Goal: Task Accomplishment & Management: Manage account settings

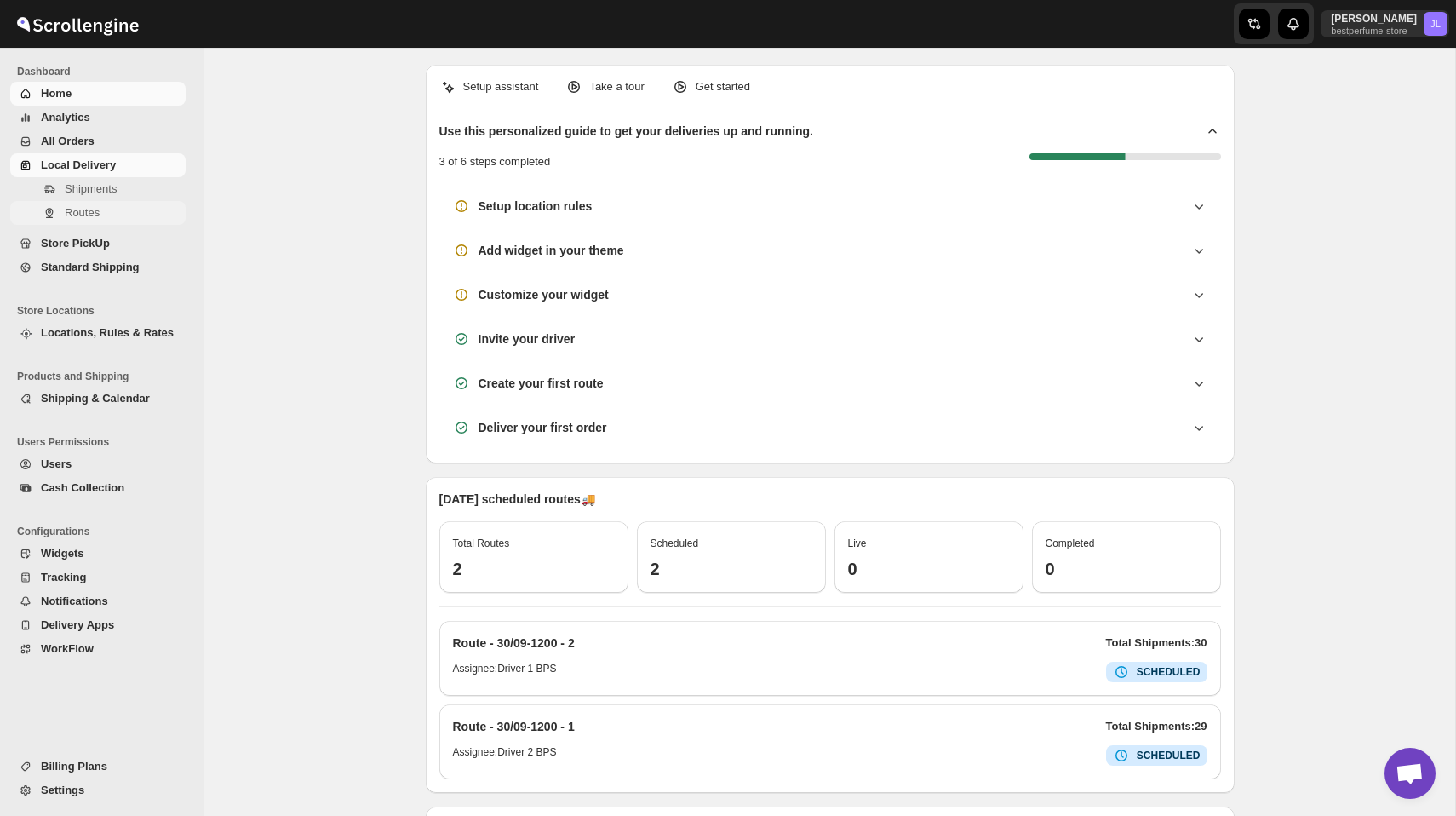
click at [85, 210] on span "Routes" at bounding box center [82, 212] width 35 height 13
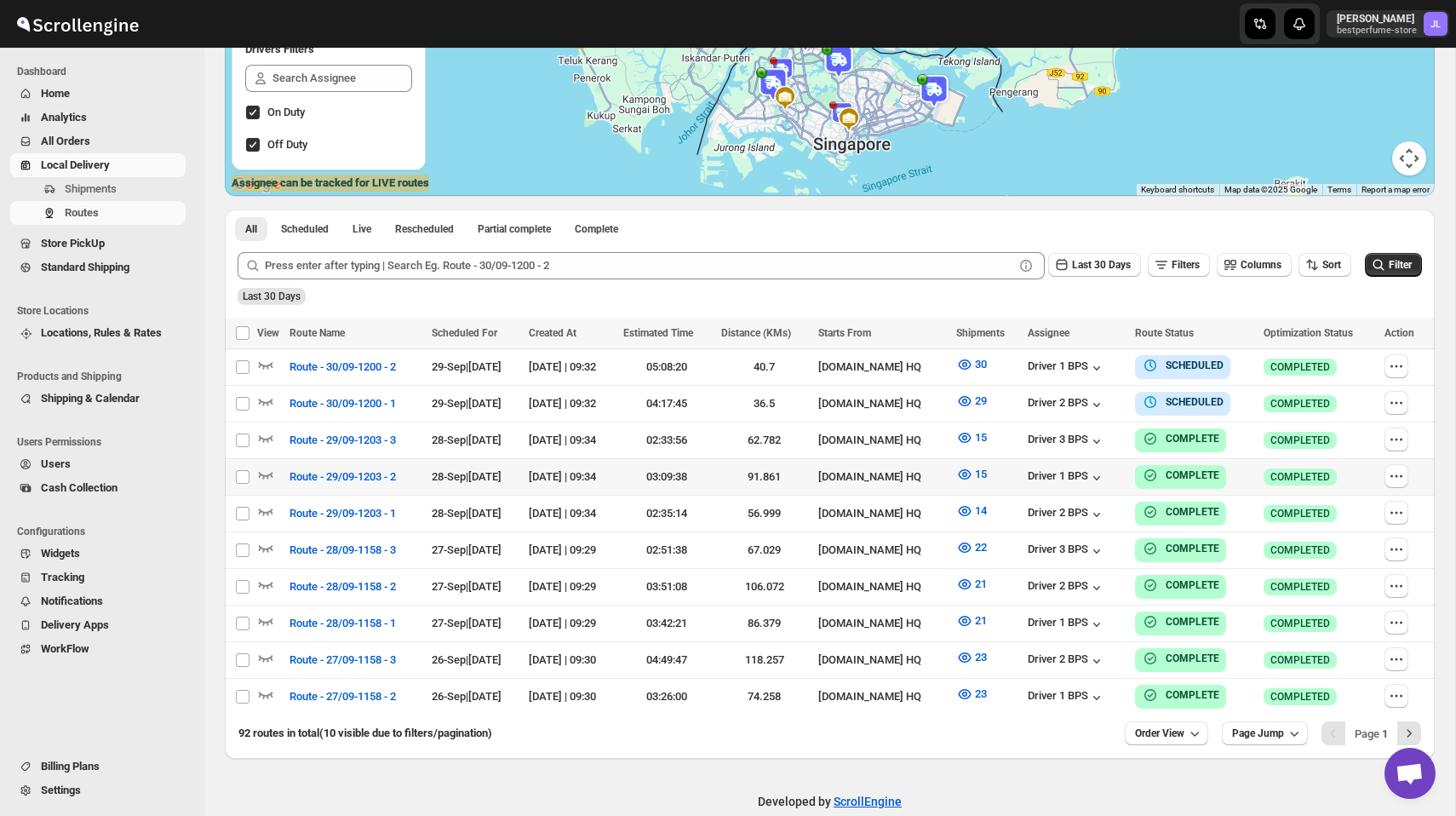
scroll to position [303, 0]
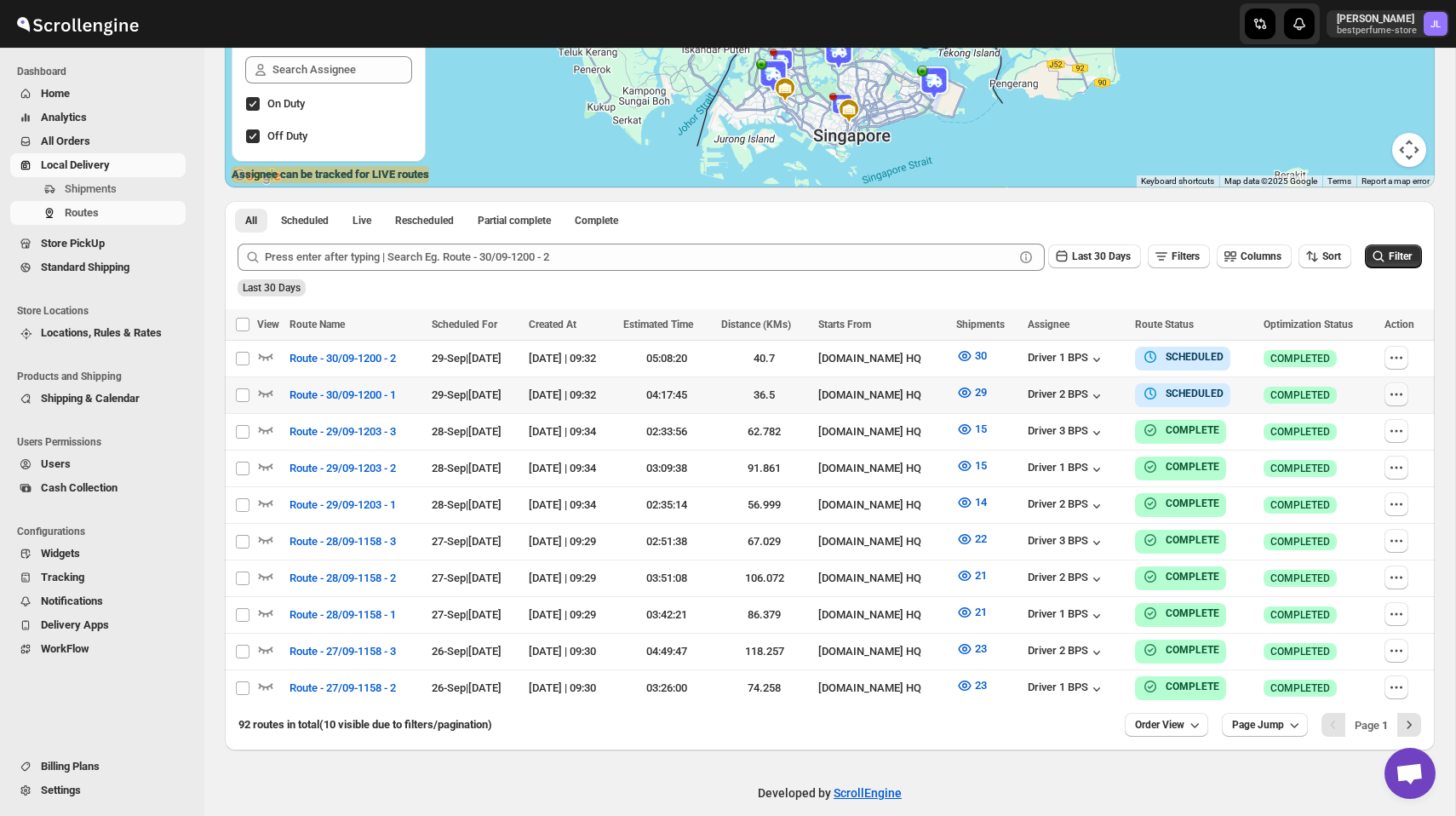
click at [1405, 399] on icon "button" at bounding box center [1396, 395] width 17 height 17
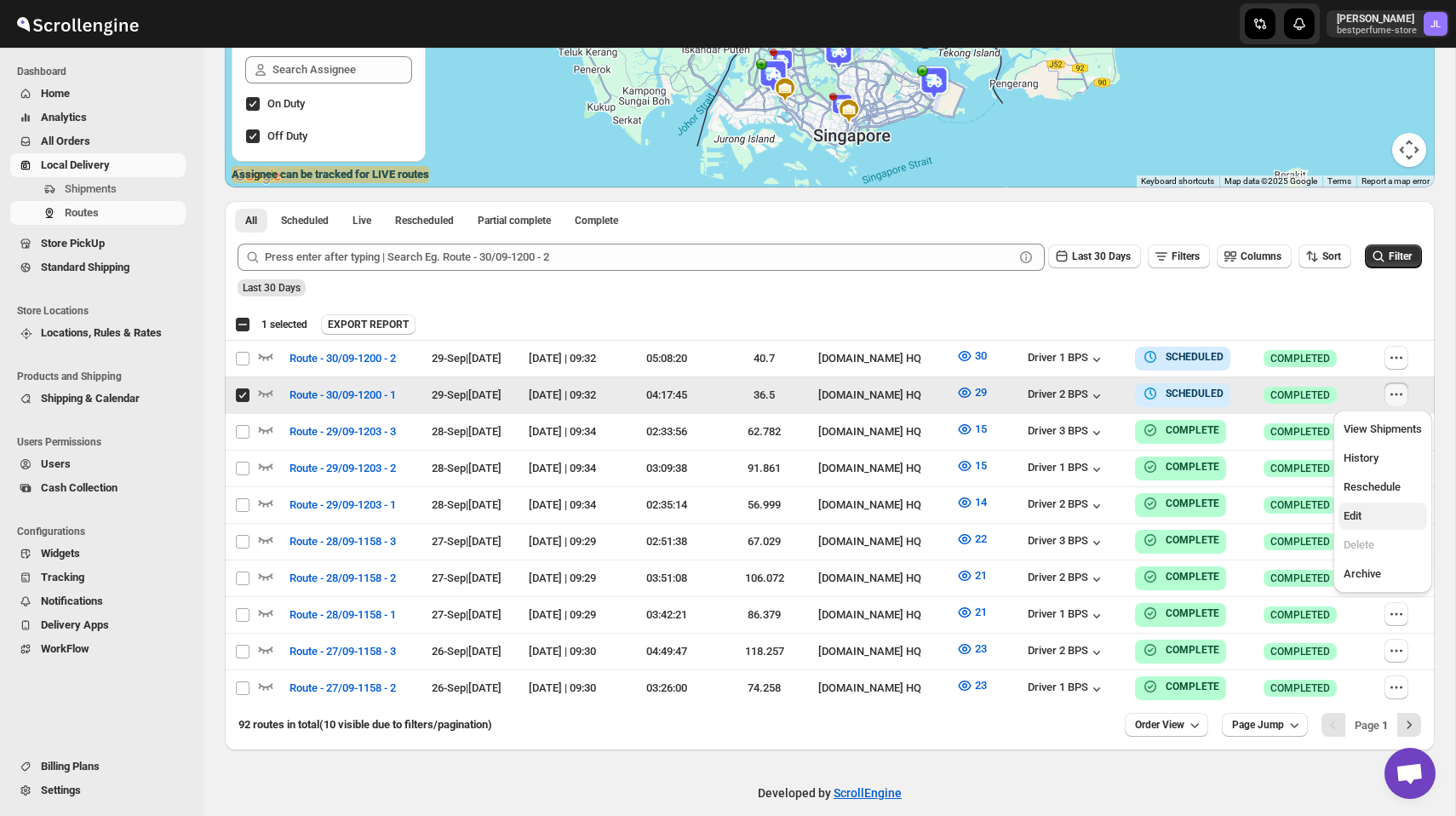
click at [1365, 520] on span "Edit" at bounding box center [1382, 516] width 78 height 17
checkbox input "false"
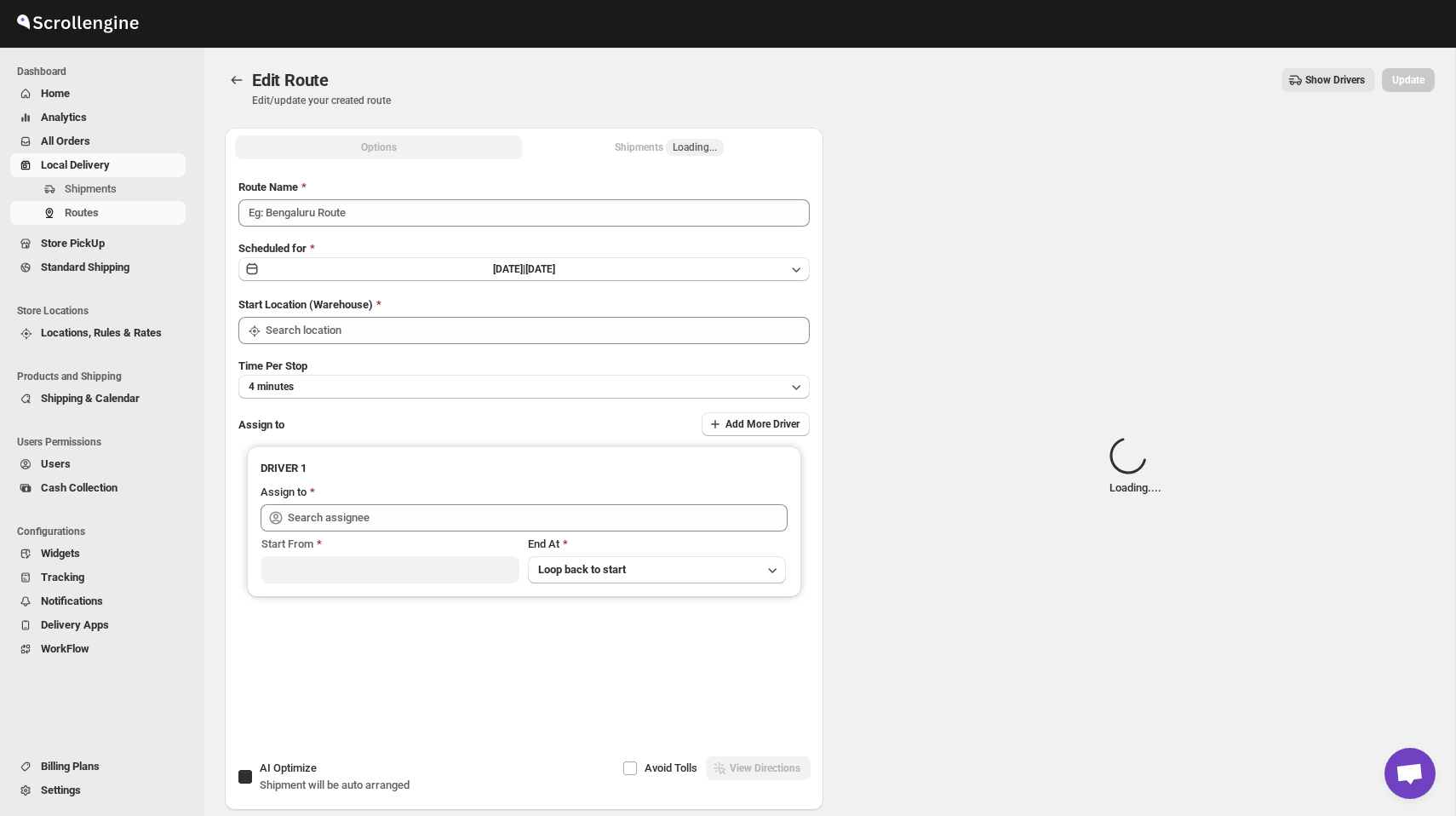
type input "Route - 30/09-1200 - 1"
checkbox input "true"
type input "[DOMAIN_NAME] HQ"
type input "Driver 2 BPS ([EMAIL_ADDRESS][DOMAIN_NAME])"
type input "[DOMAIN_NAME] HQ"
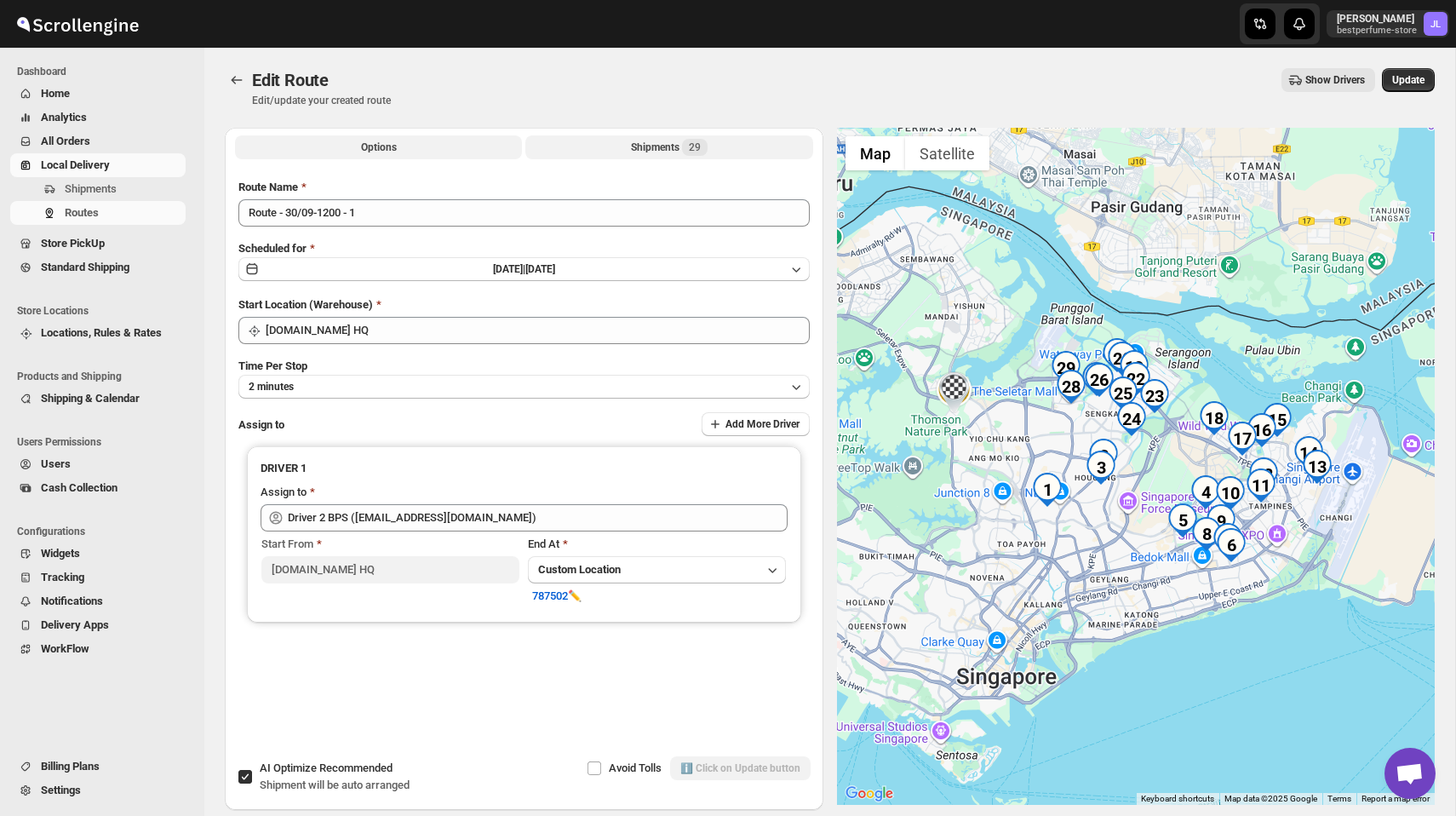
click at [634, 152] on div "Shipments 29" at bounding box center [669, 147] width 76 height 17
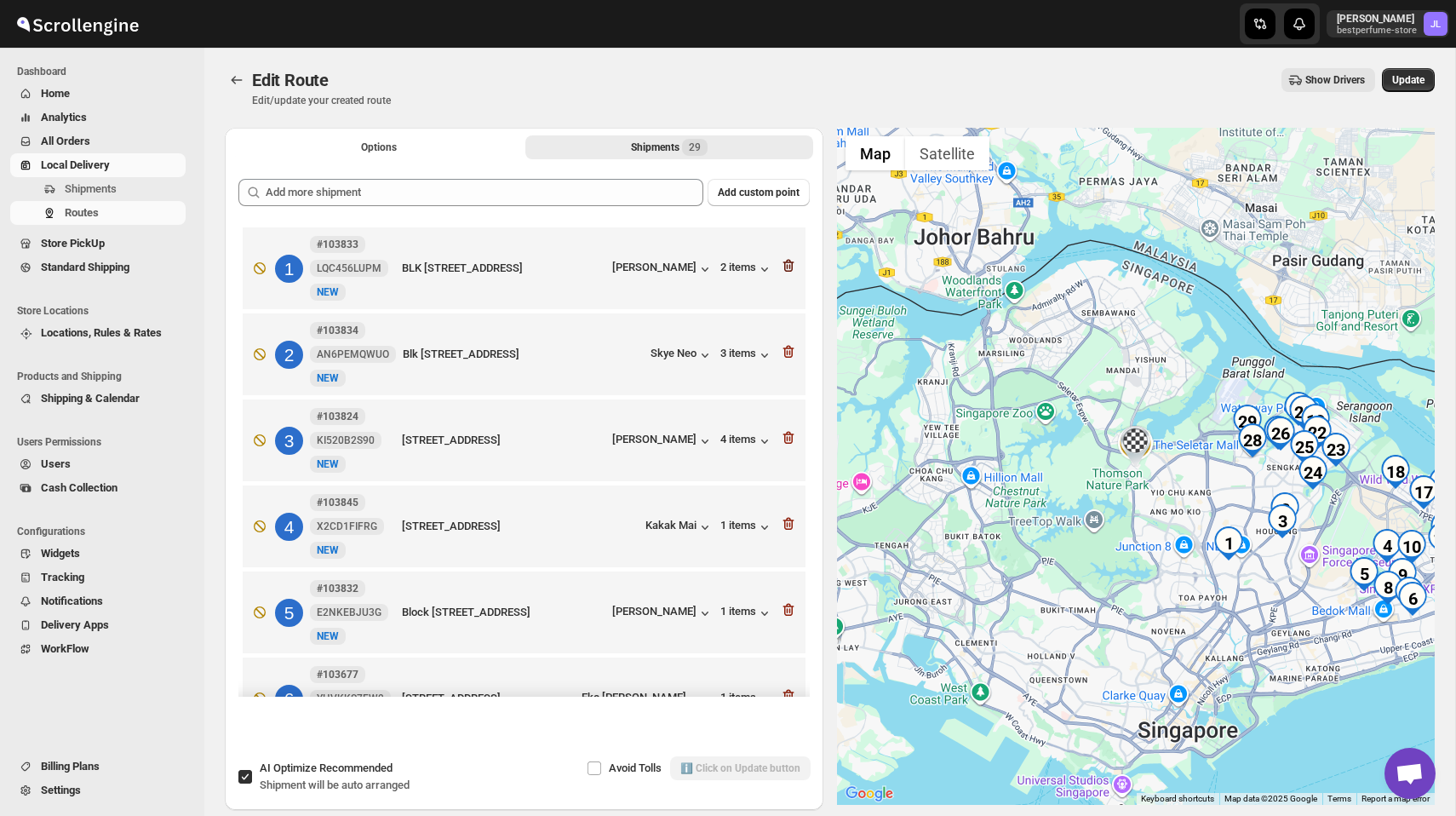
click at [784, 268] on icon "button" at bounding box center [787, 265] width 11 height 13
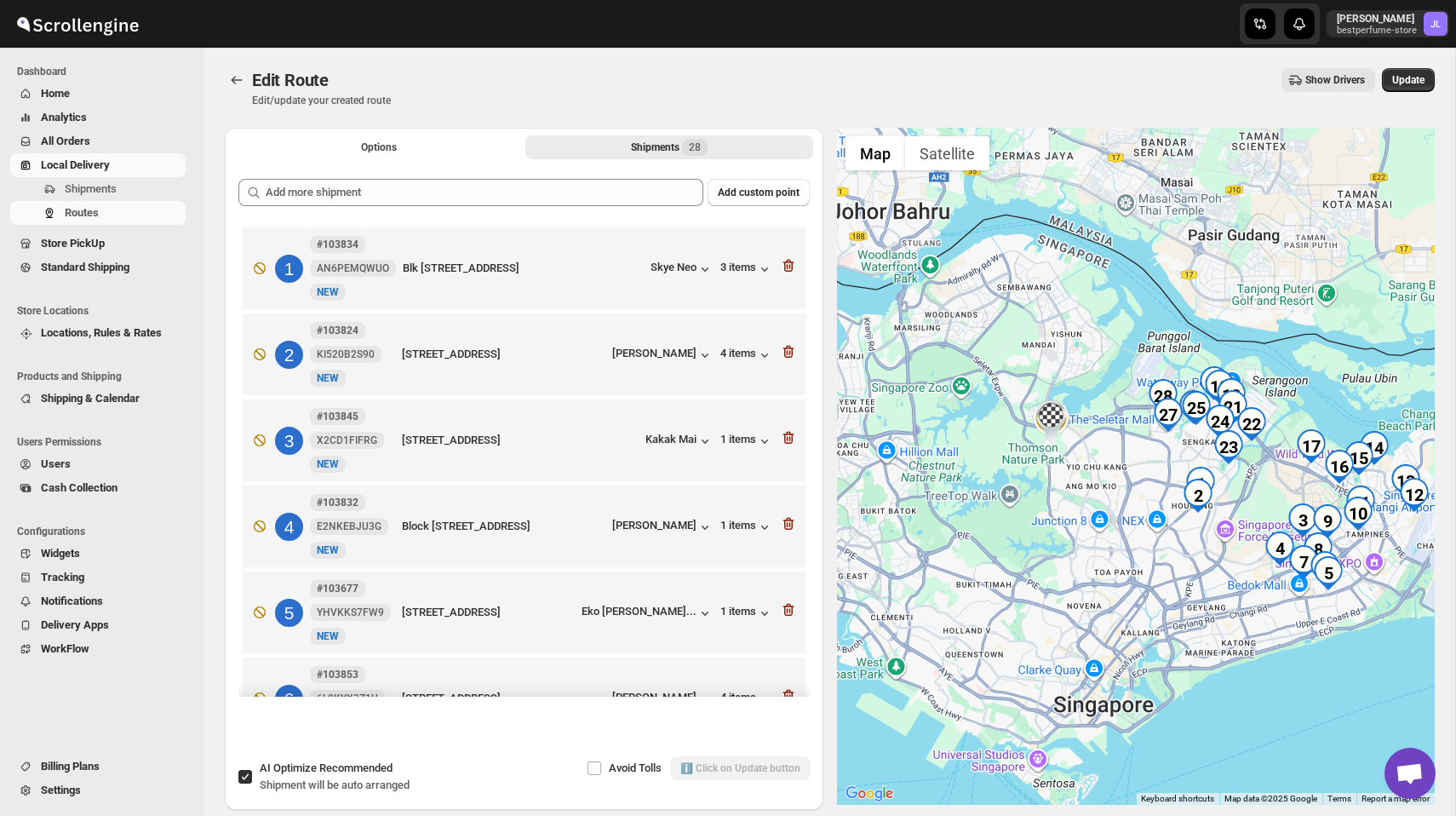
click at [784, 268] on icon "button" at bounding box center [787, 265] width 11 height 13
click at [784, 346] on icon "button" at bounding box center [787, 351] width 11 height 13
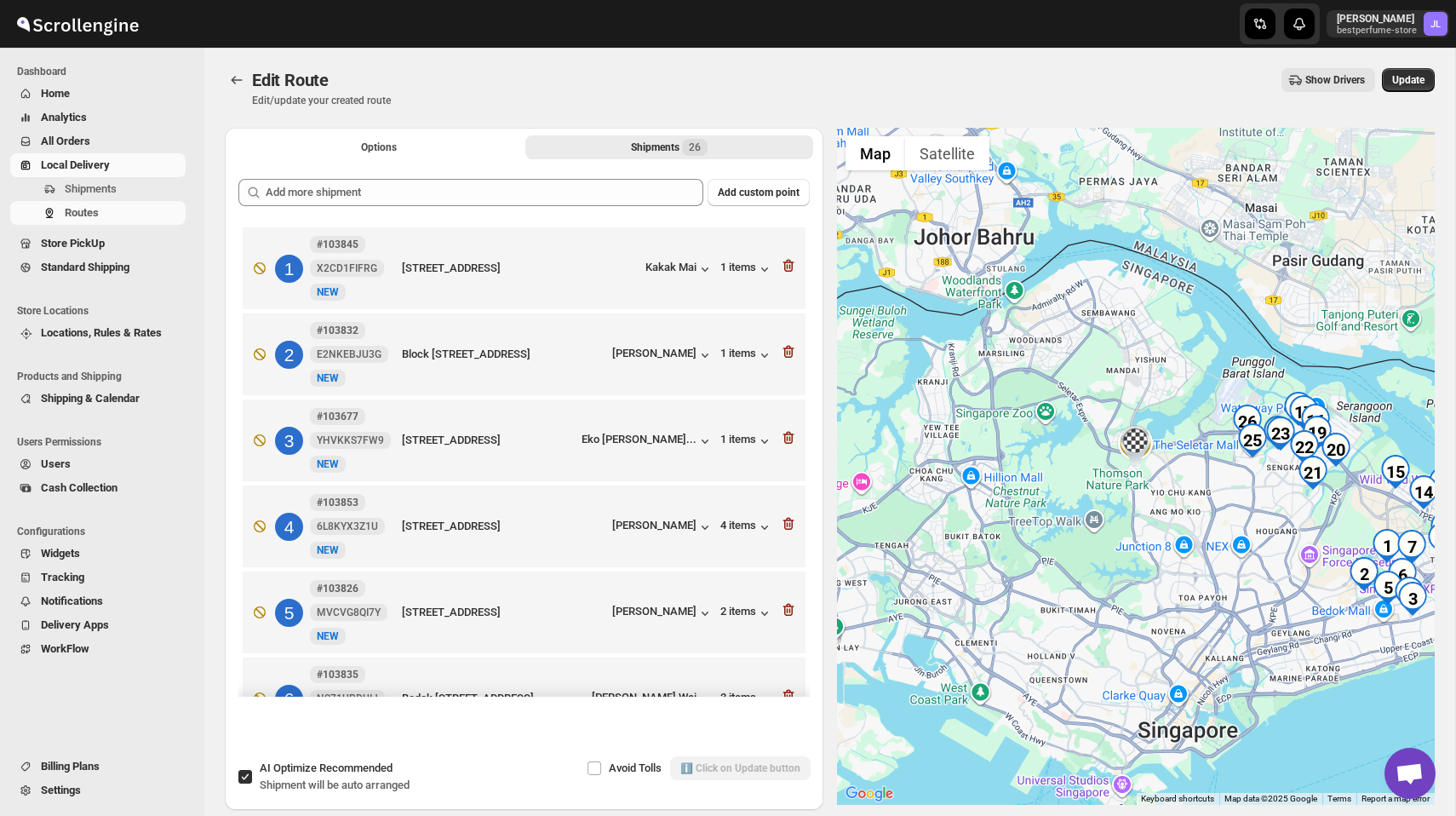
click at [784, 268] on icon "button" at bounding box center [787, 265] width 11 height 13
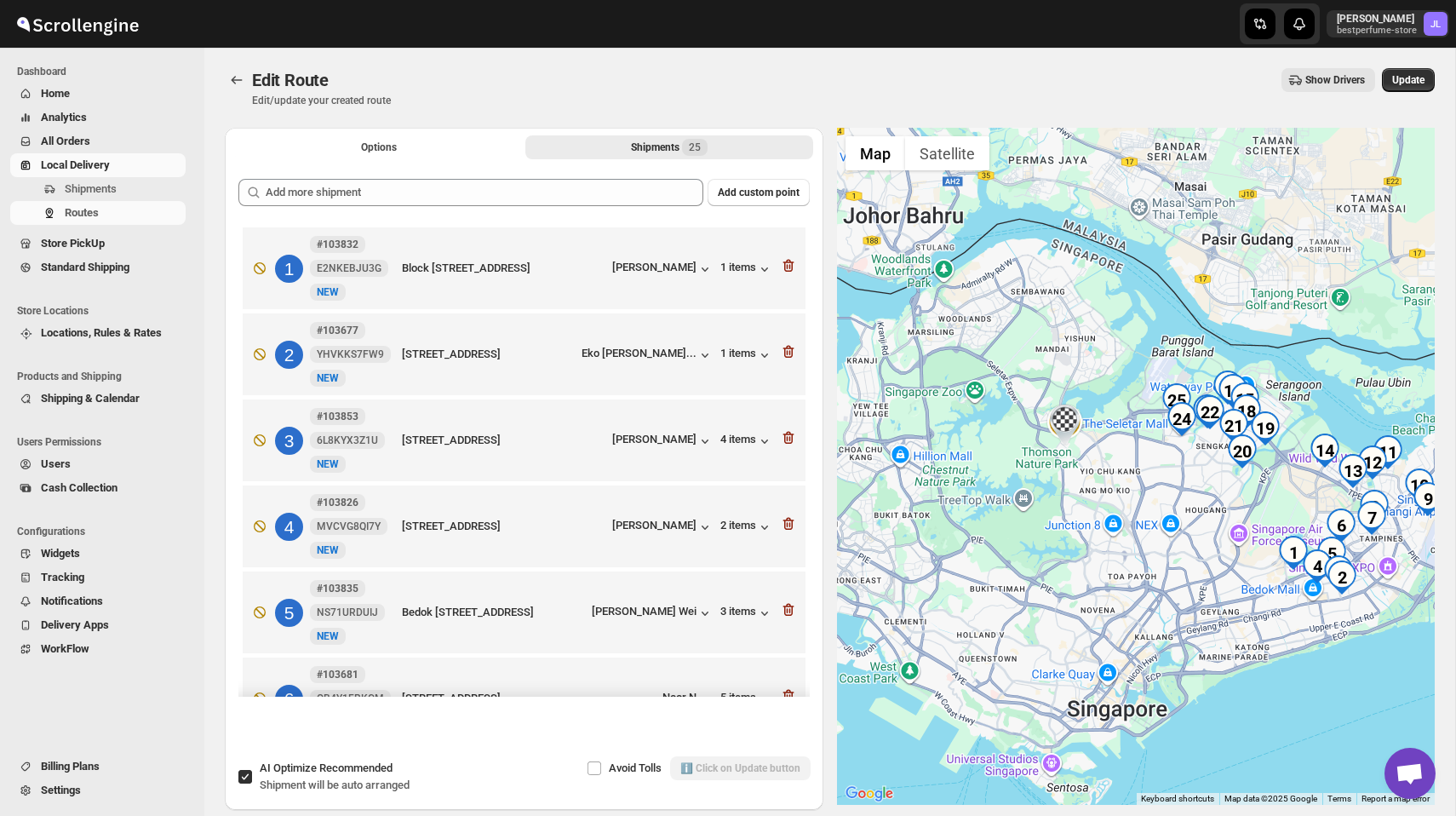
click at [784, 268] on icon "button" at bounding box center [787, 265] width 11 height 13
click at [784, 346] on icon "button" at bounding box center [787, 351] width 11 height 13
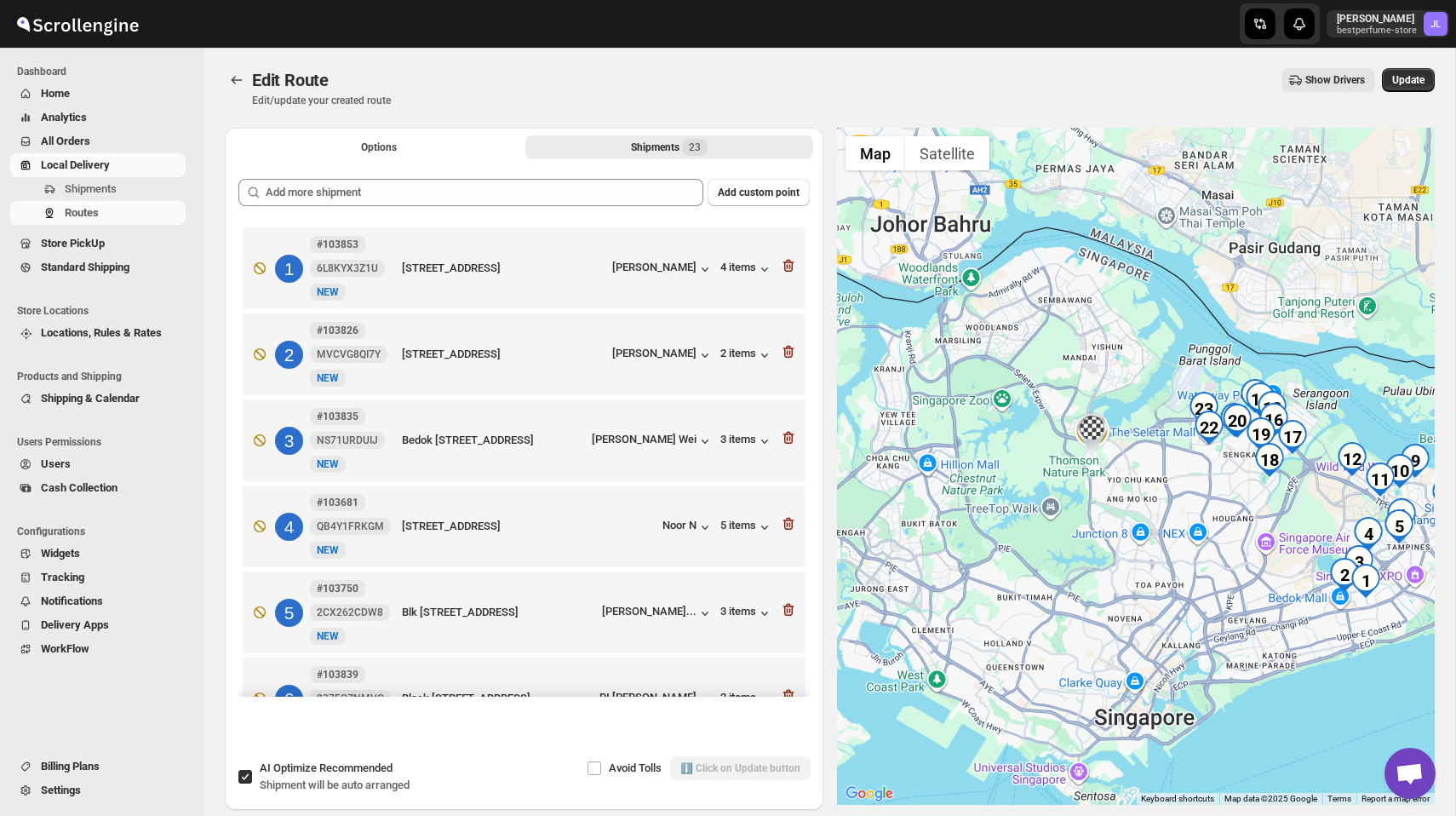
click at [784, 268] on icon "button" at bounding box center [787, 265] width 11 height 13
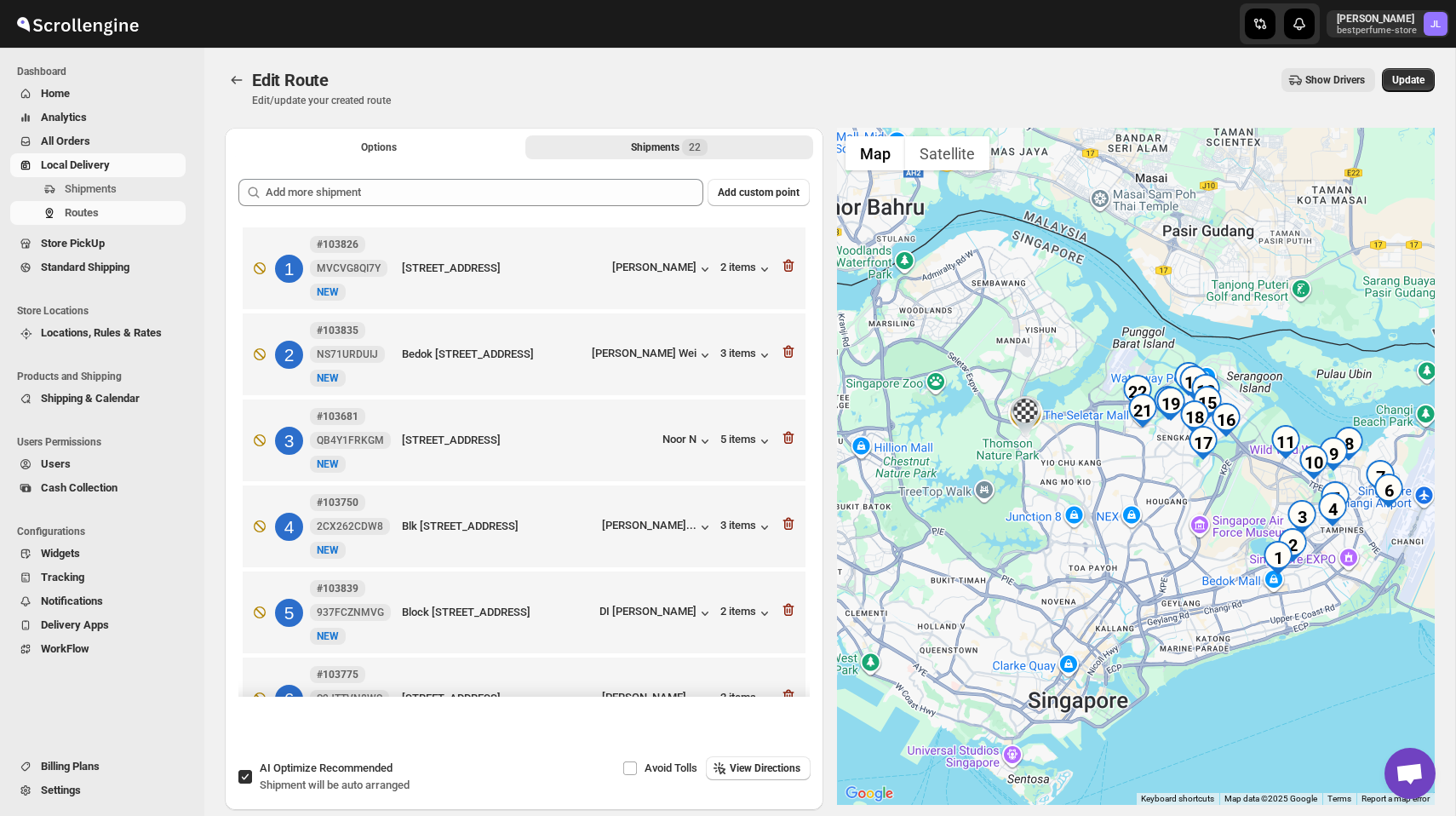
click at [784, 268] on icon "button" at bounding box center [787, 265] width 11 height 13
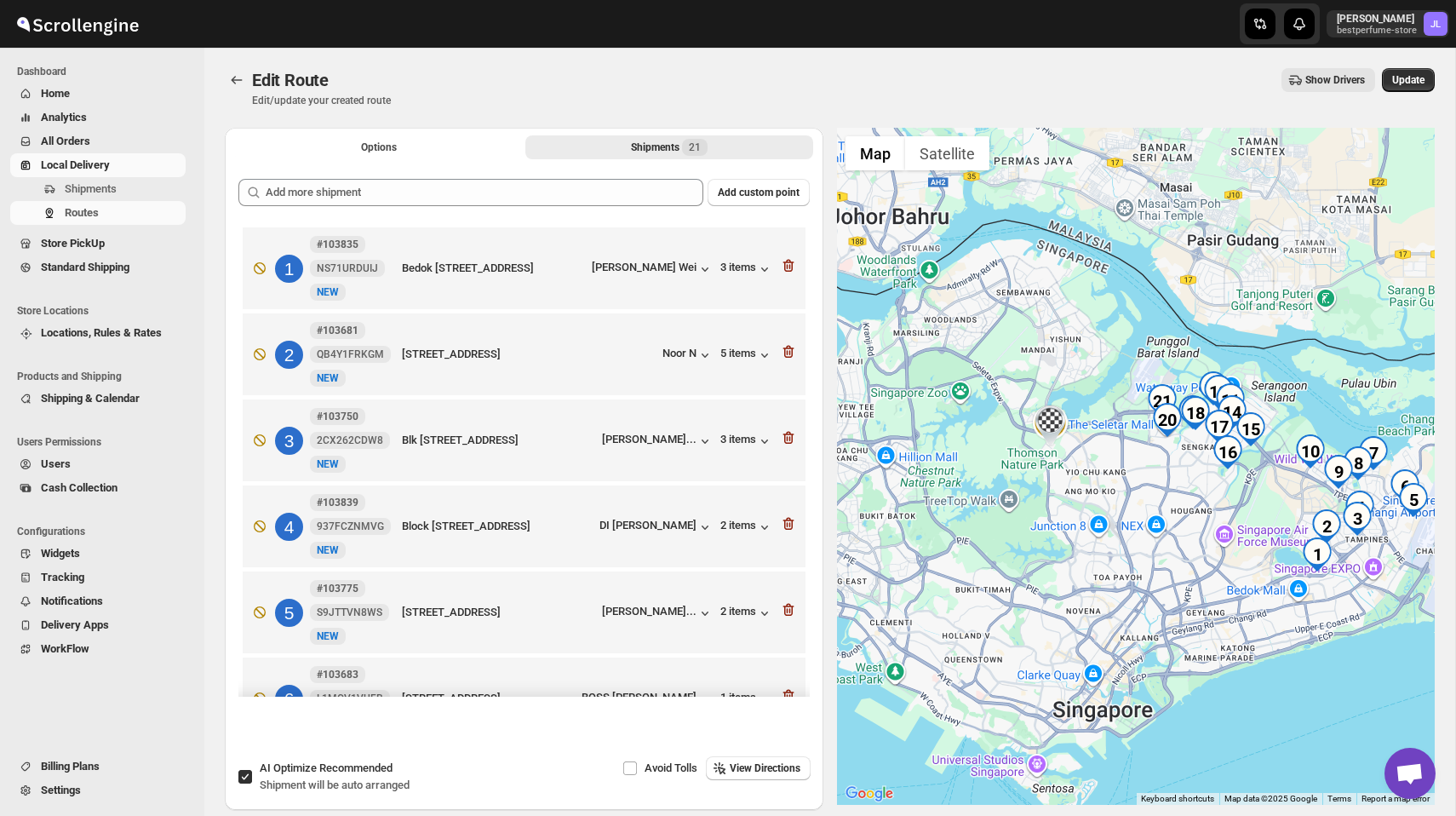
click at [784, 268] on icon "button" at bounding box center [787, 265] width 11 height 13
click at [784, 346] on icon "button" at bounding box center [787, 351] width 11 height 13
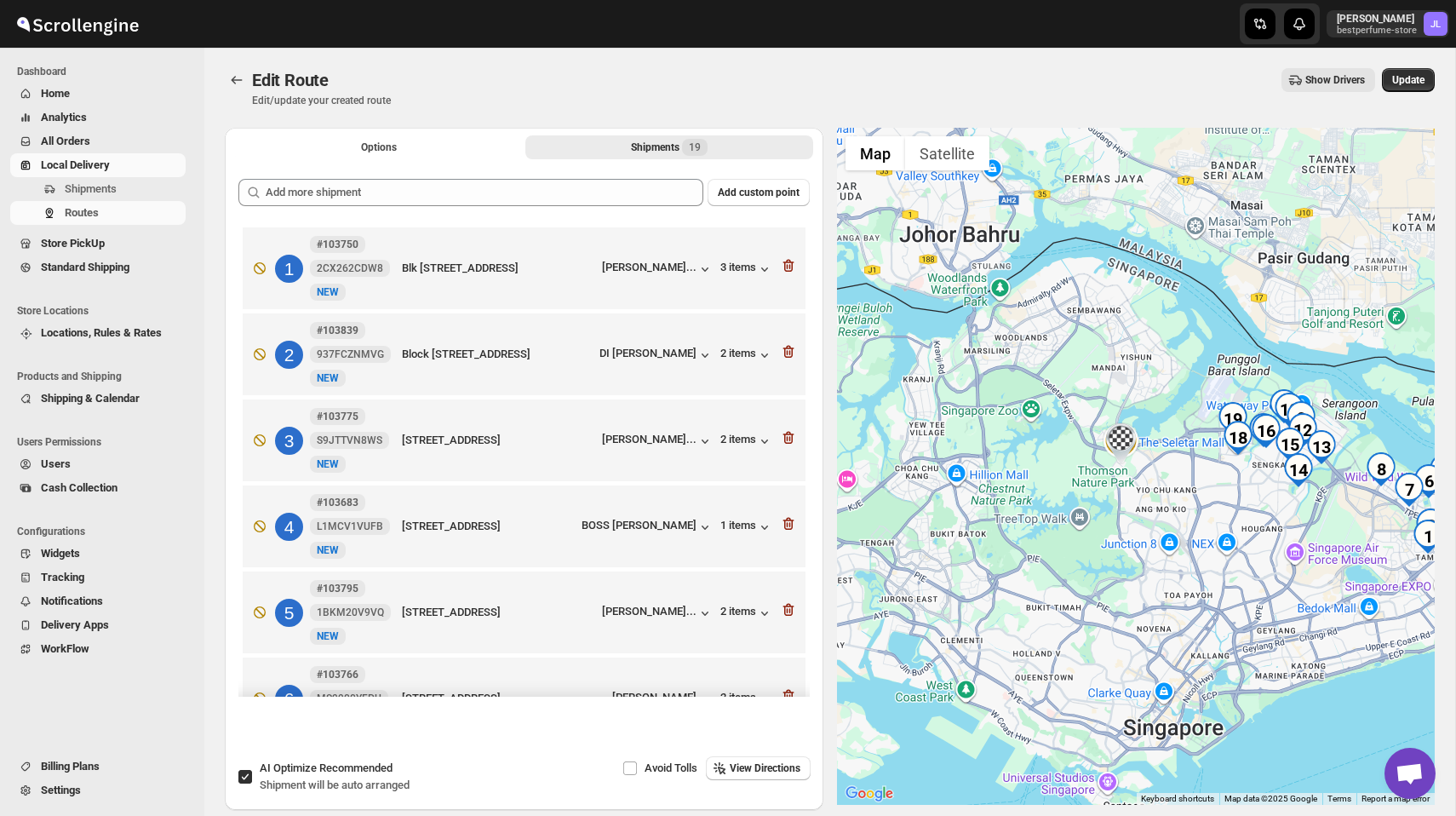
click at [784, 268] on icon "button" at bounding box center [787, 265] width 11 height 13
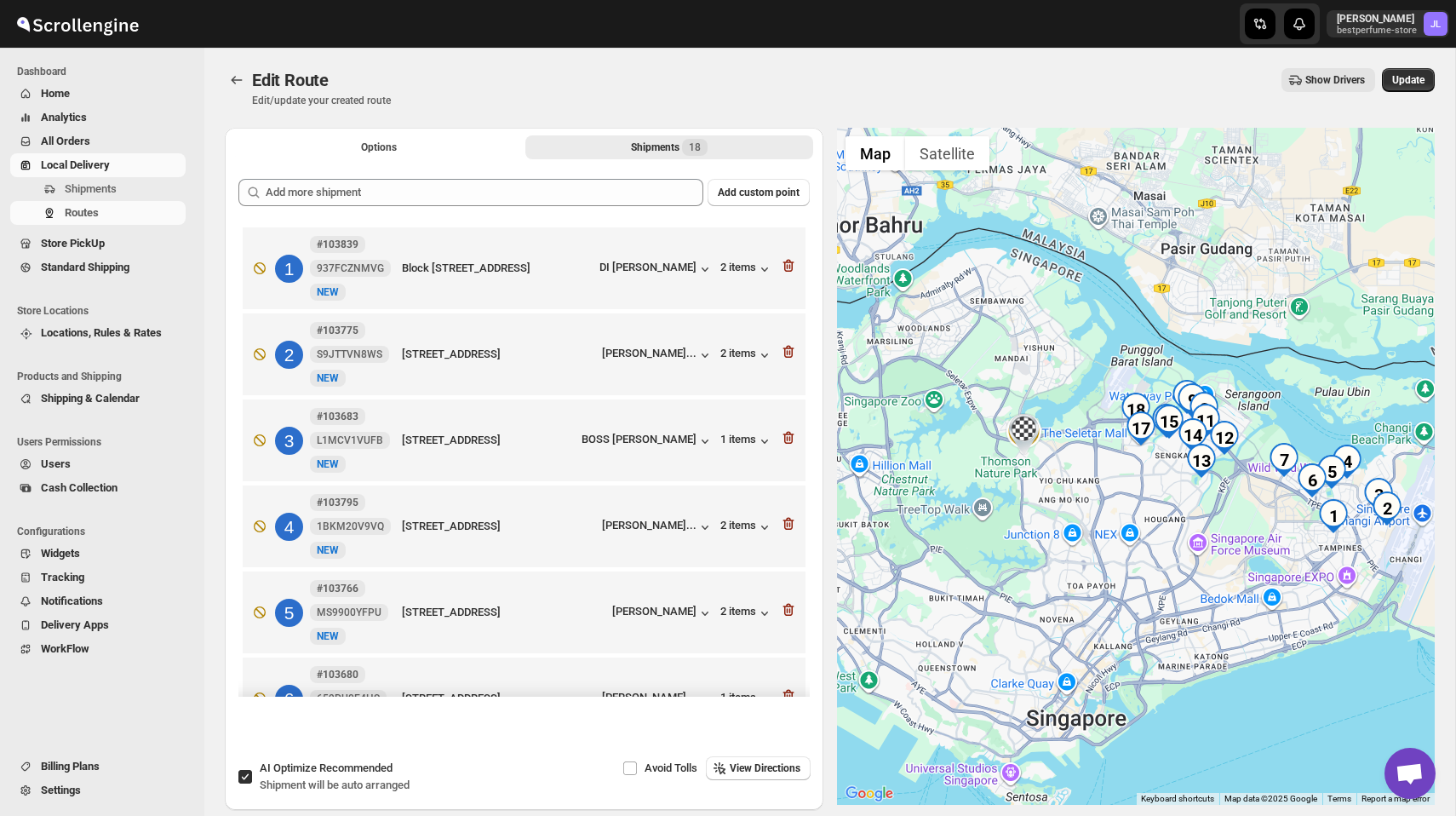
click at [784, 268] on icon "button" at bounding box center [787, 265] width 11 height 13
click at [784, 346] on icon "button" at bounding box center [787, 351] width 11 height 13
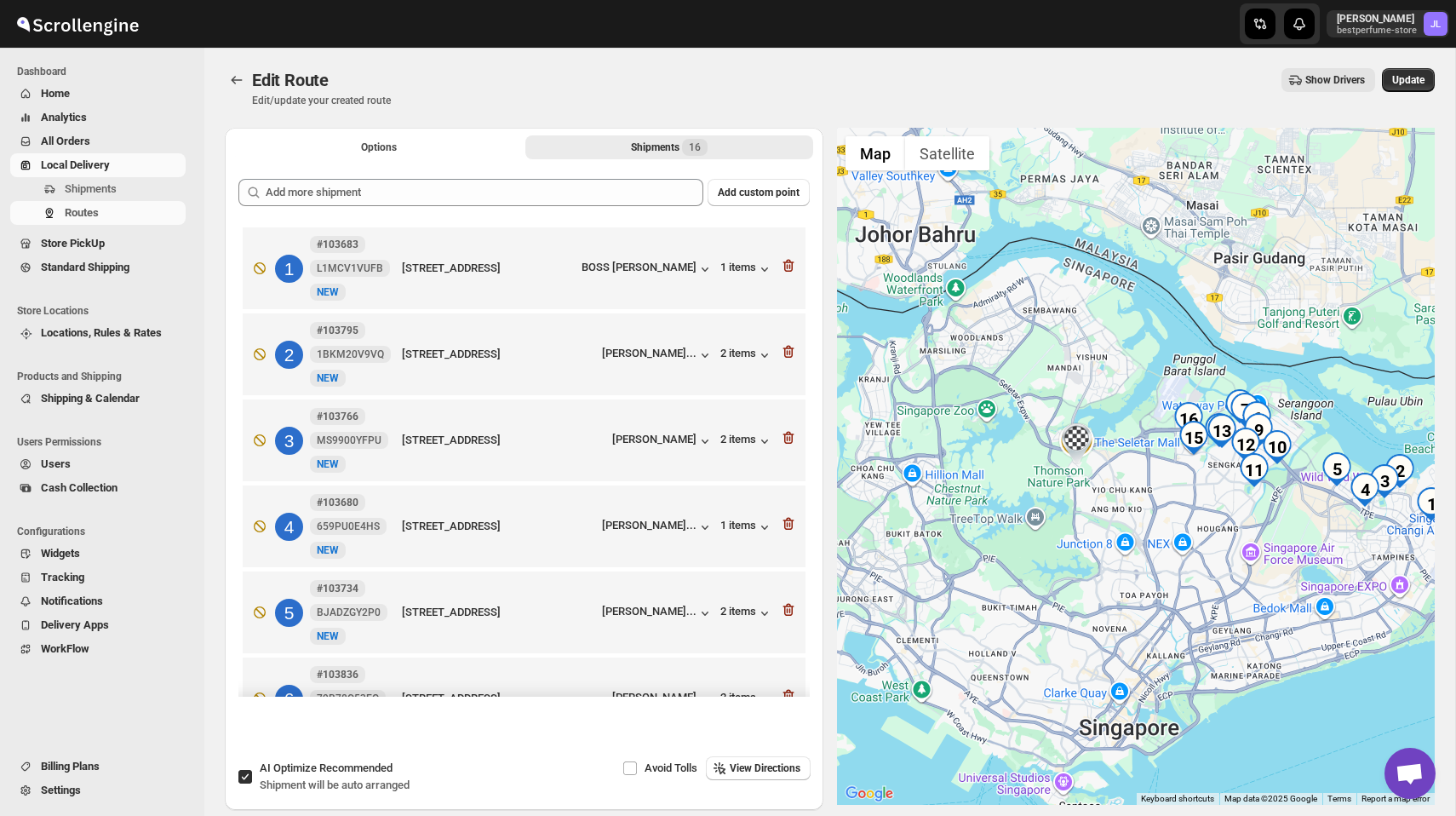
click at [784, 268] on icon "button" at bounding box center [787, 265] width 11 height 13
click at [784, 346] on icon "button" at bounding box center [787, 351] width 11 height 13
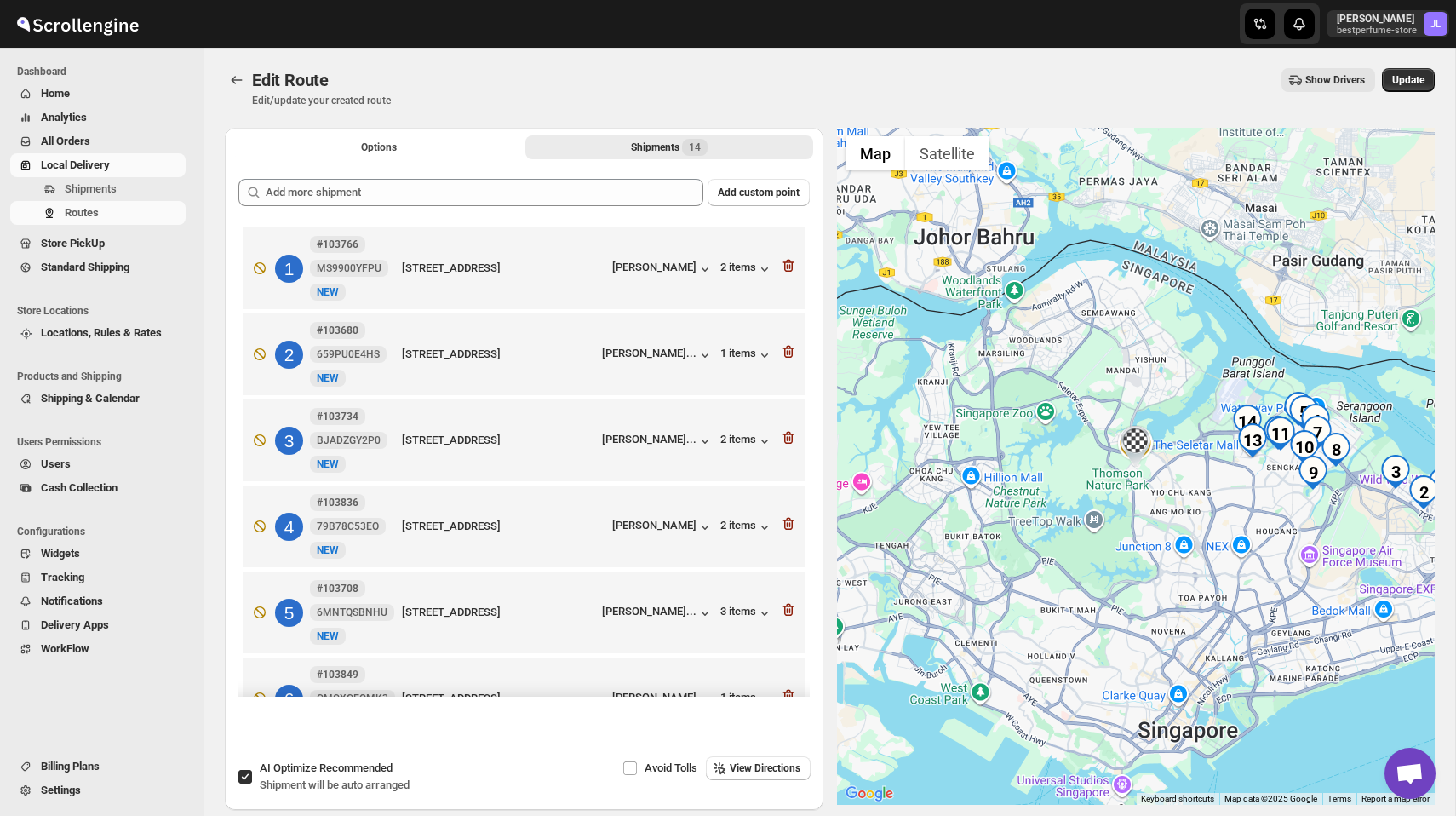
click at [784, 268] on icon "button" at bounding box center [787, 265] width 11 height 13
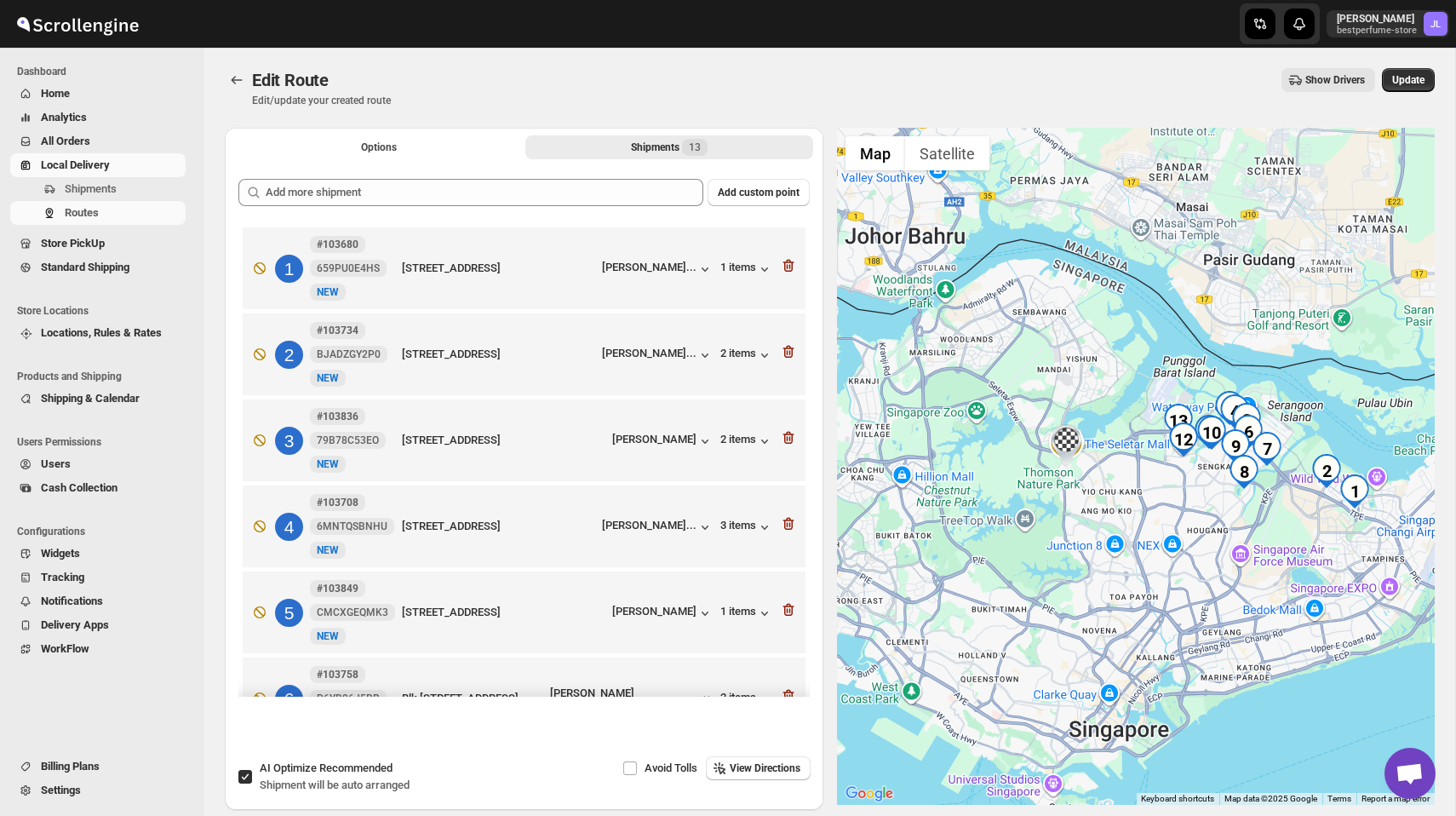
click at [784, 268] on icon "button" at bounding box center [787, 265] width 11 height 13
click at [784, 346] on icon "button" at bounding box center [787, 351] width 11 height 13
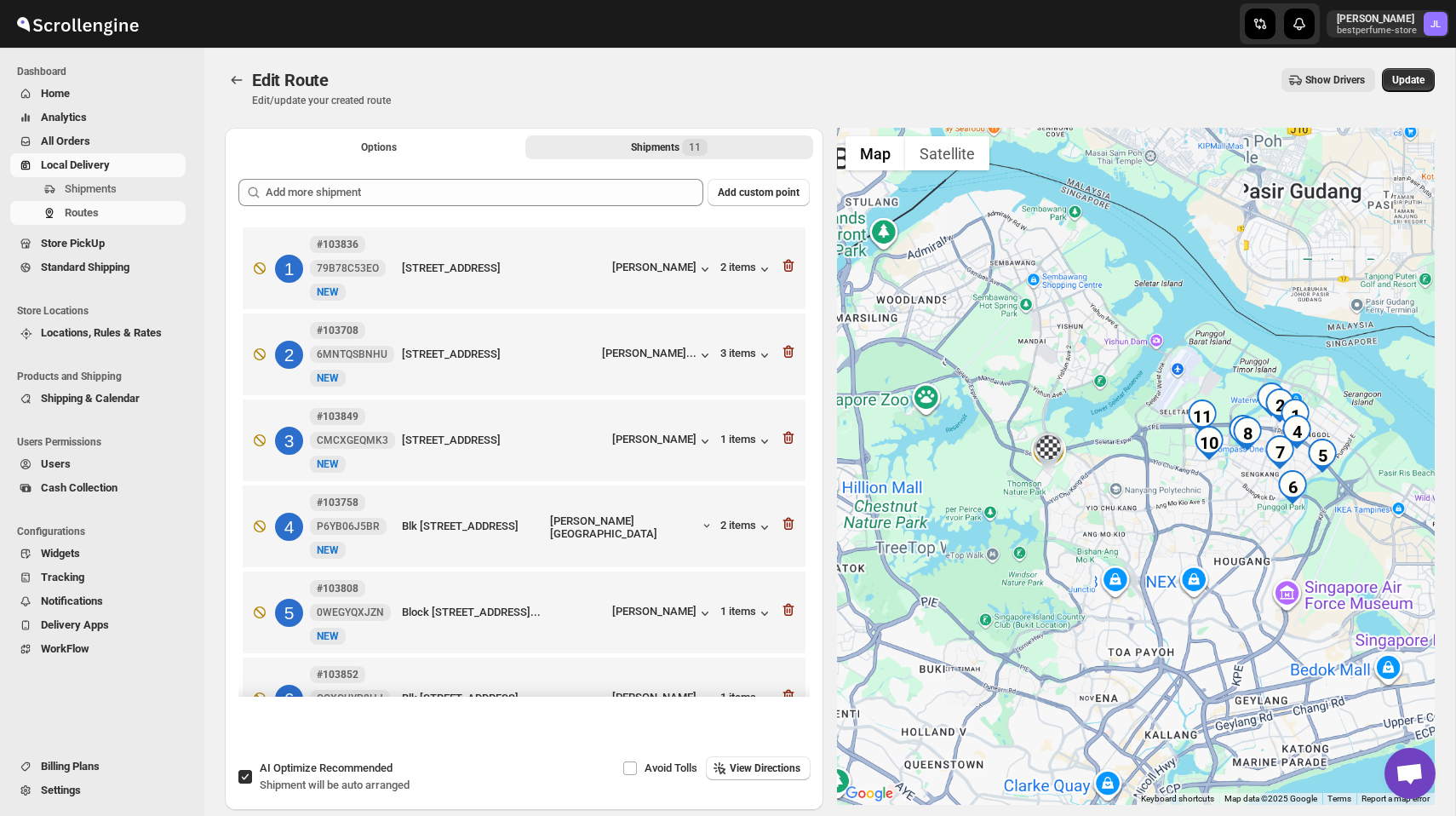
click at [784, 268] on icon "button" at bounding box center [787, 265] width 11 height 13
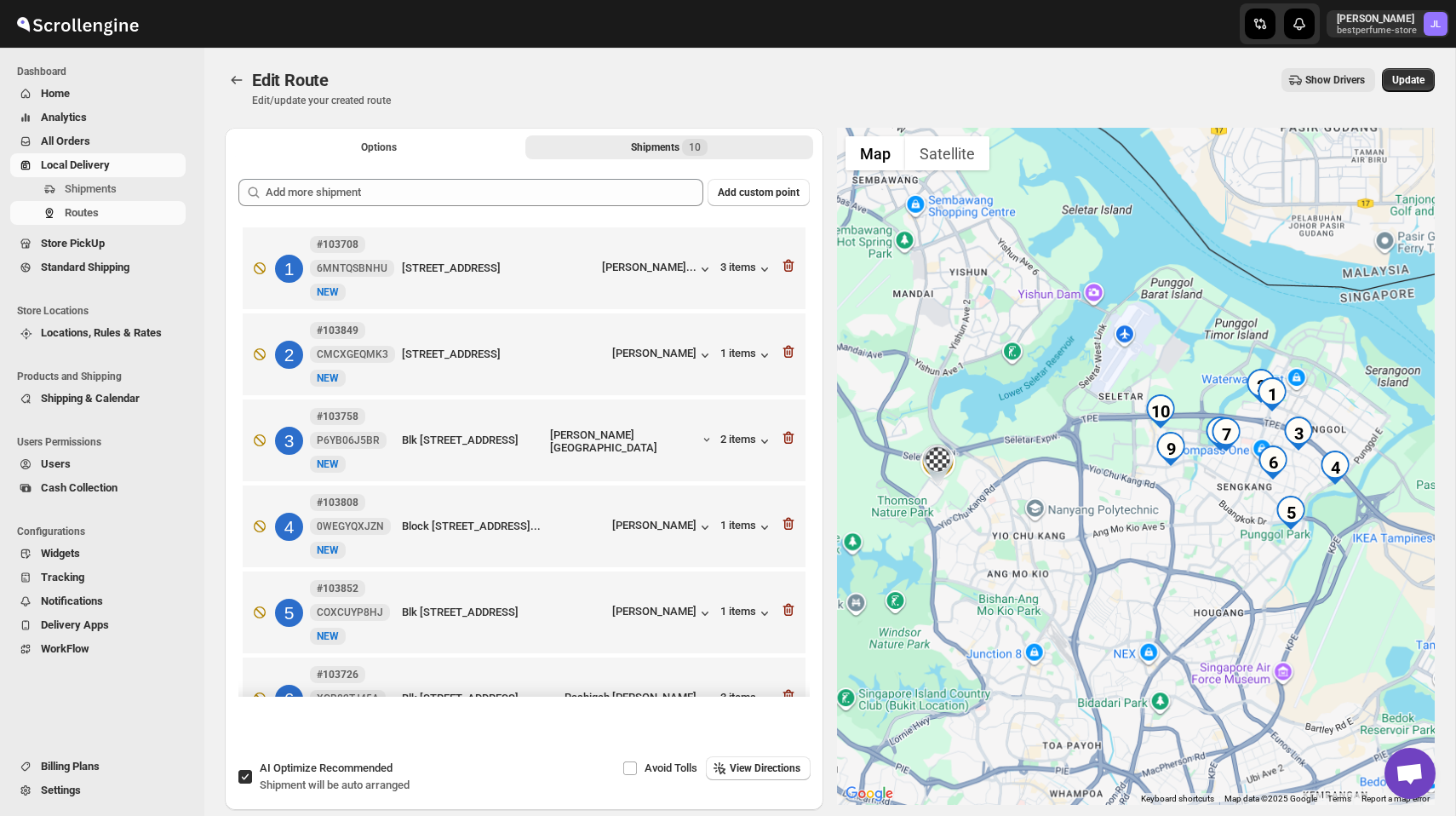
click at [784, 268] on icon "button" at bounding box center [787, 265] width 11 height 13
click at [784, 346] on icon "button" at bounding box center [787, 351] width 11 height 13
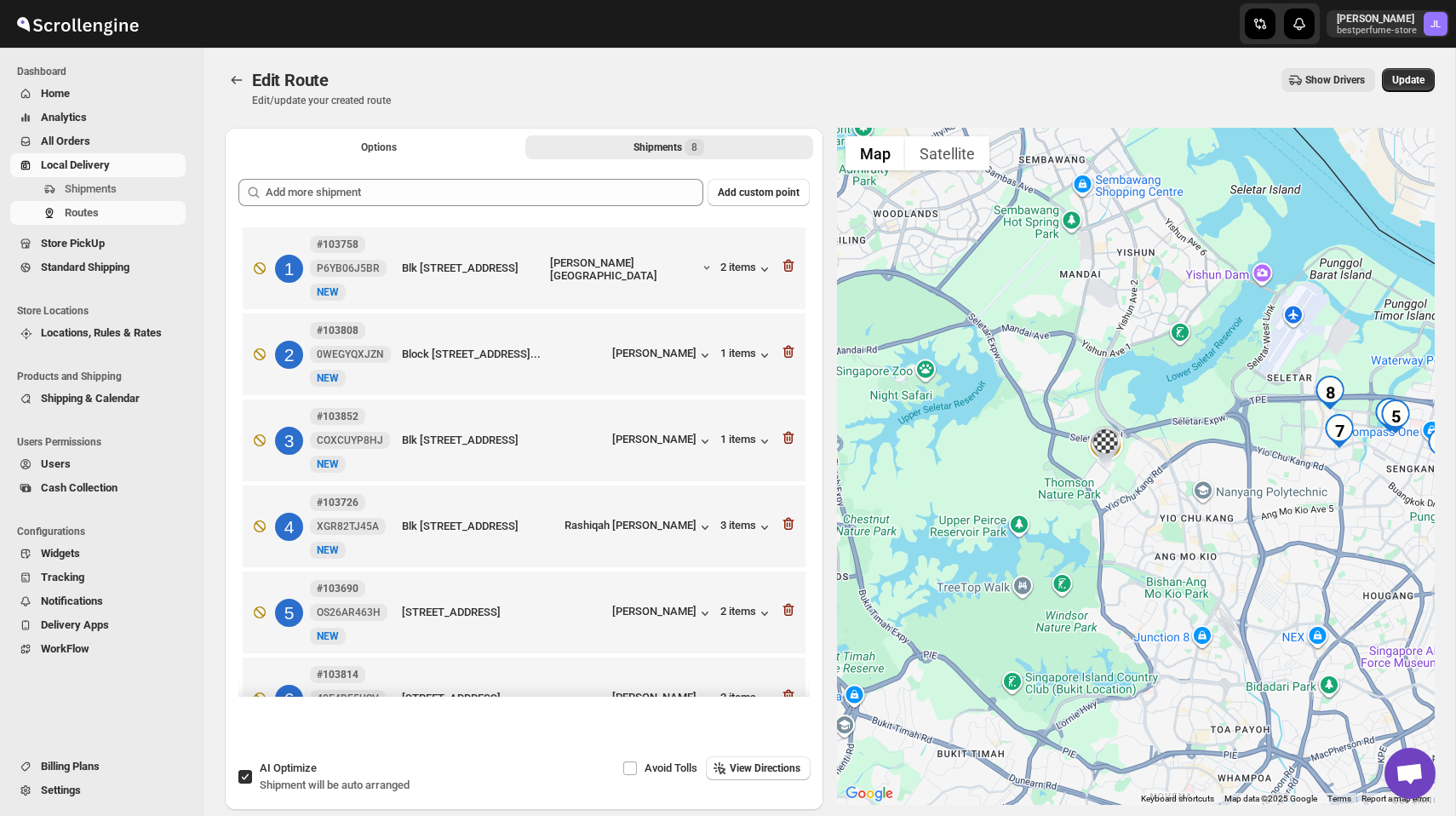
click at [784, 268] on icon "button" at bounding box center [787, 265] width 11 height 13
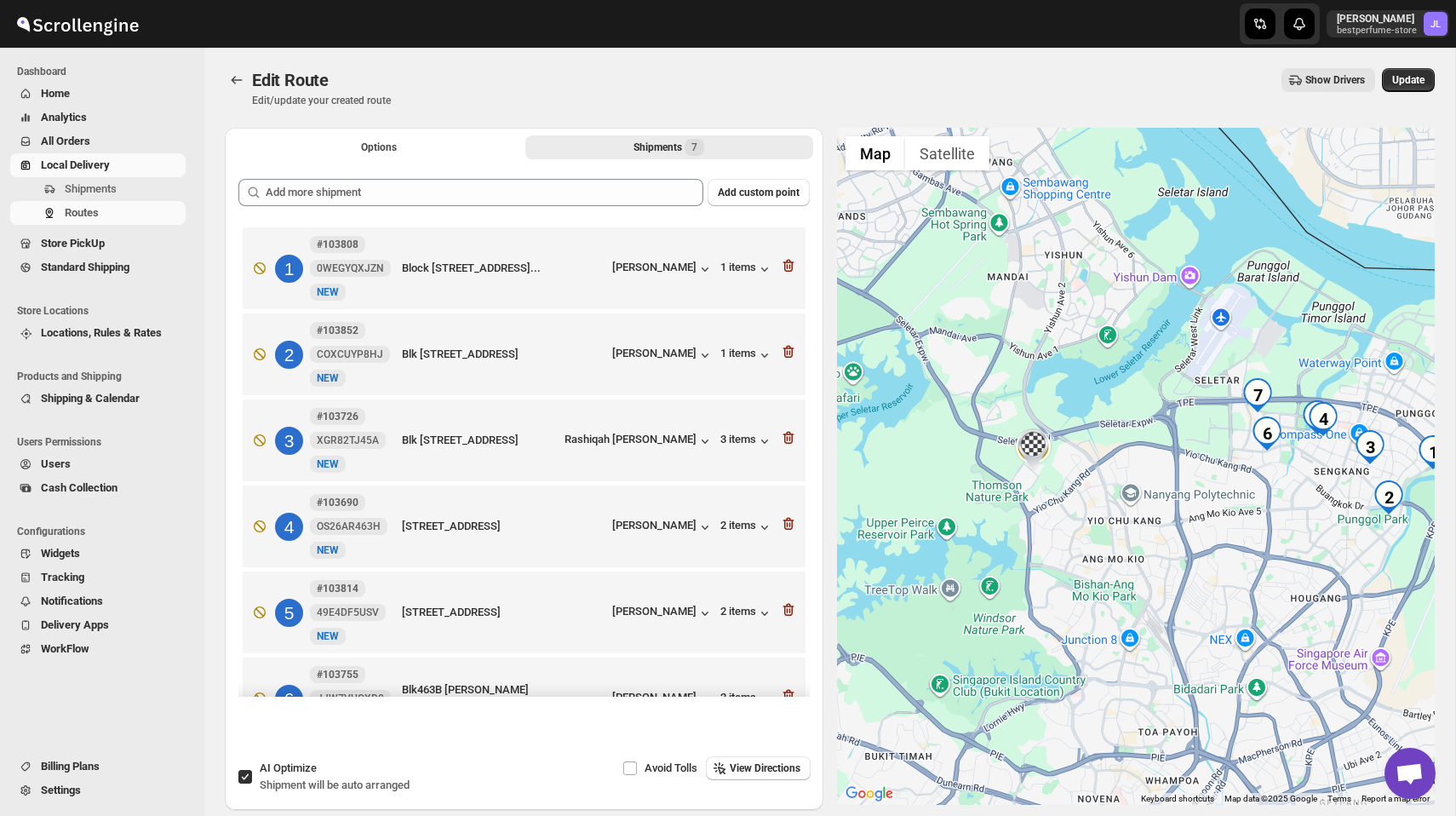
click at [784, 268] on icon "button" at bounding box center [787, 265] width 11 height 13
click at [784, 346] on icon "button" at bounding box center [787, 351] width 11 height 13
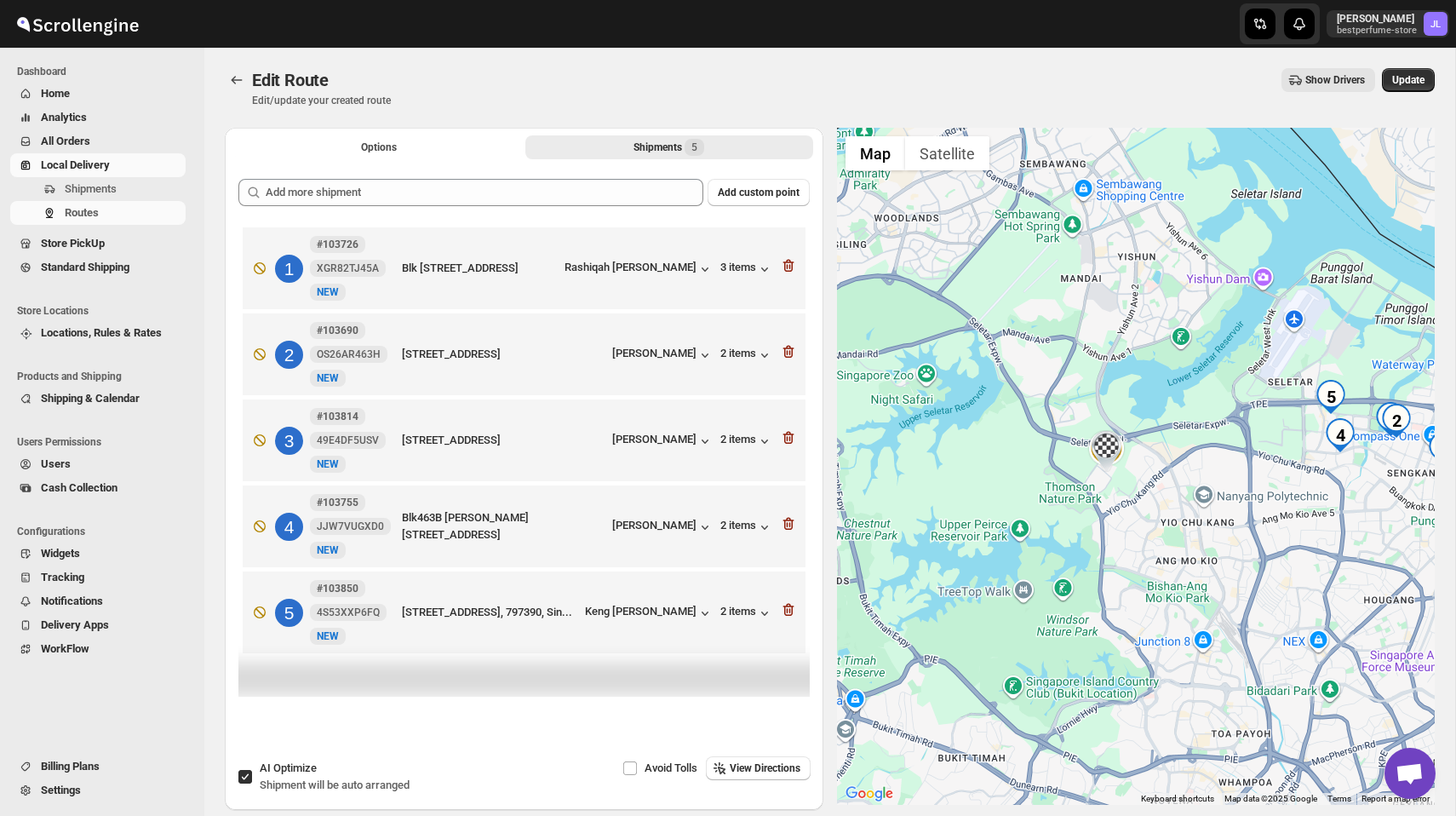
click at [784, 268] on icon "button" at bounding box center [787, 265] width 11 height 13
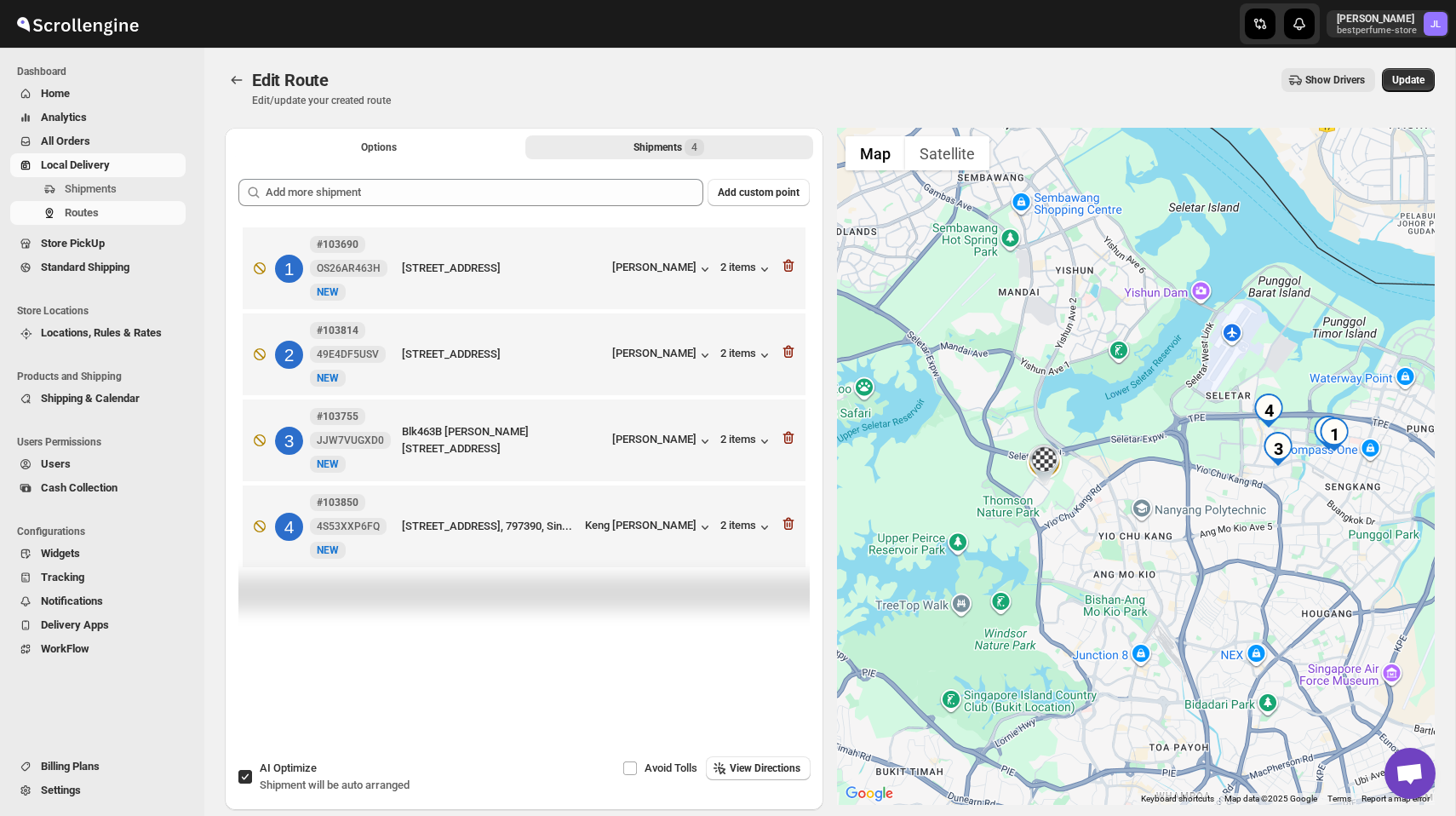
click at [784, 268] on icon "button" at bounding box center [787, 265] width 11 height 13
click at [784, 346] on icon "button" at bounding box center [787, 351] width 11 height 13
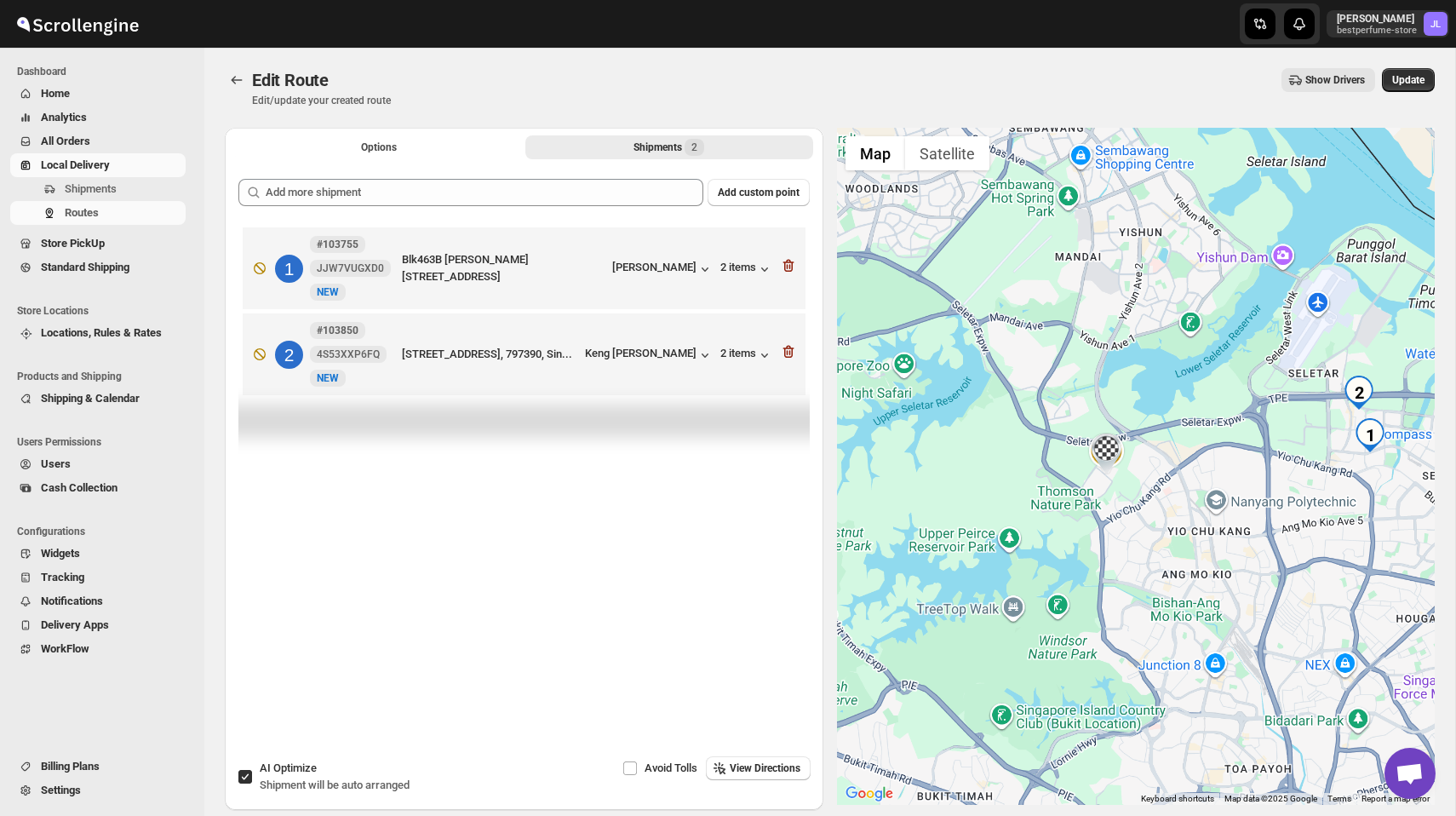
click at [784, 268] on icon "button" at bounding box center [787, 265] width 11 height 13
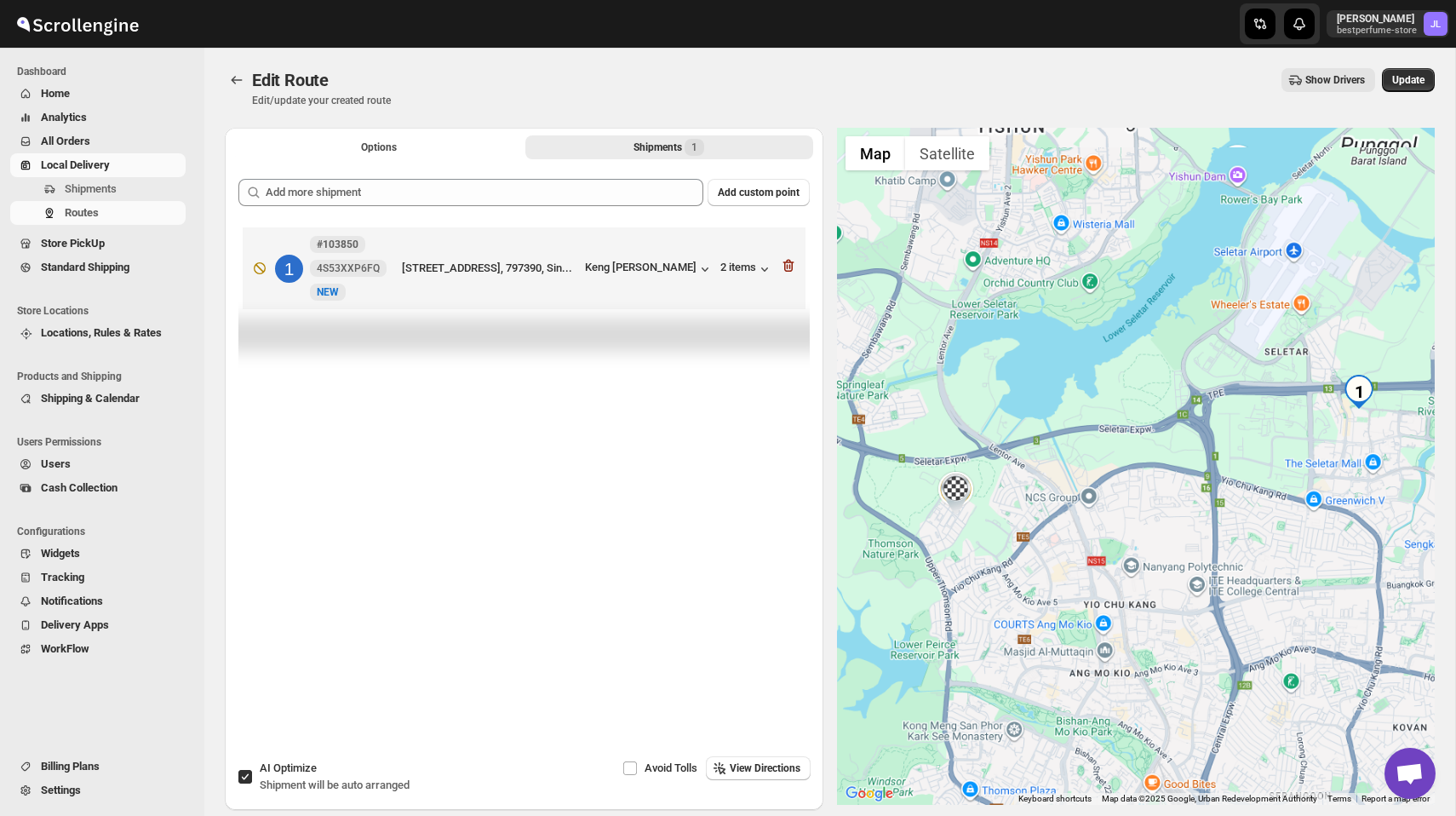
click at [784, 268] on icon "button" at bounding box center [787, 265] width 11 height 13
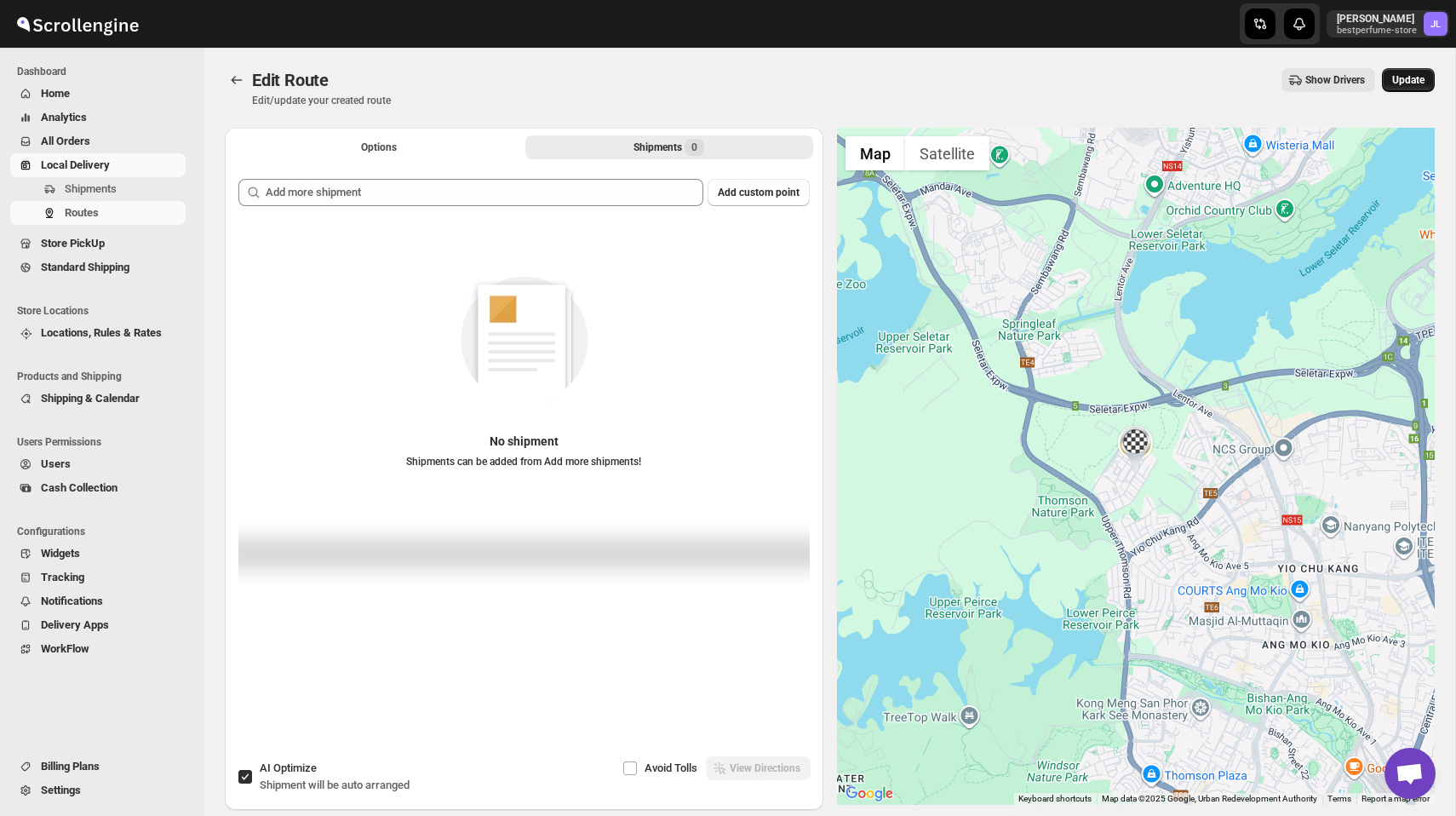
click at [1413, 79] on span "Update" at bounding box center [1408, 80] width 32 height 14
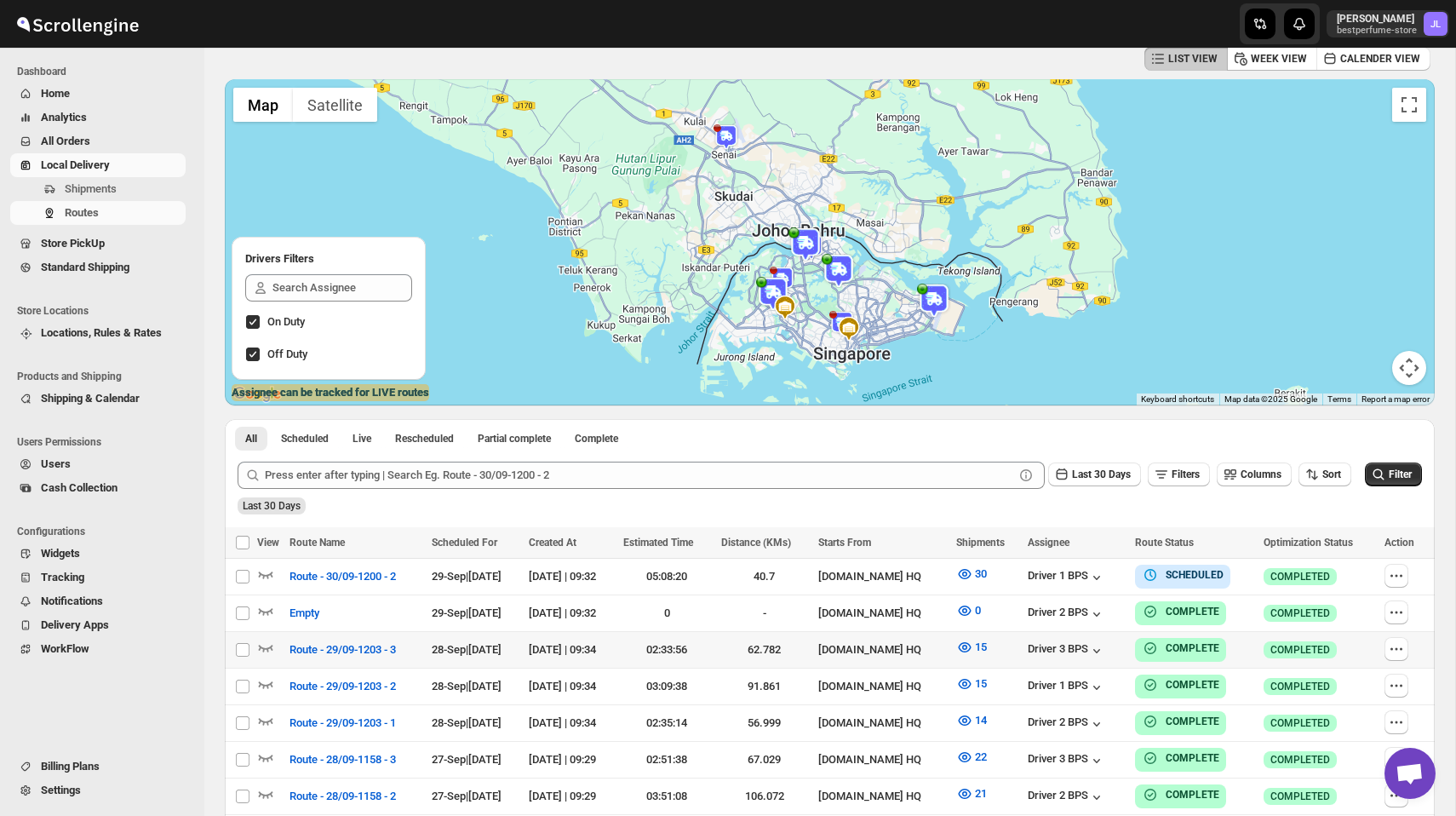
scroll to position [89, 0]
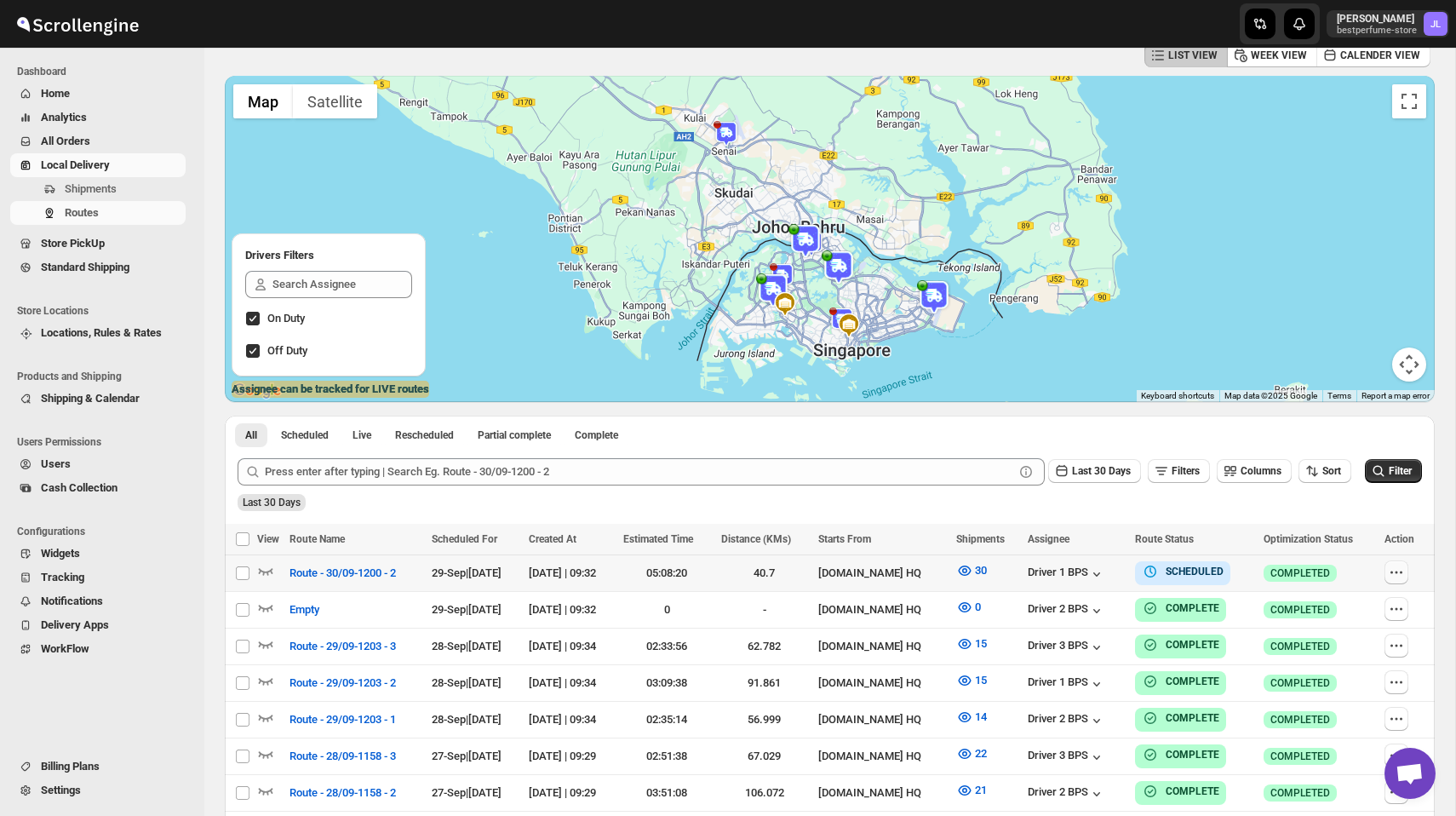
click at [1392, 573] on button "button" at bounding box center [1396, 572] width 24 height 24
checkbox input "true"
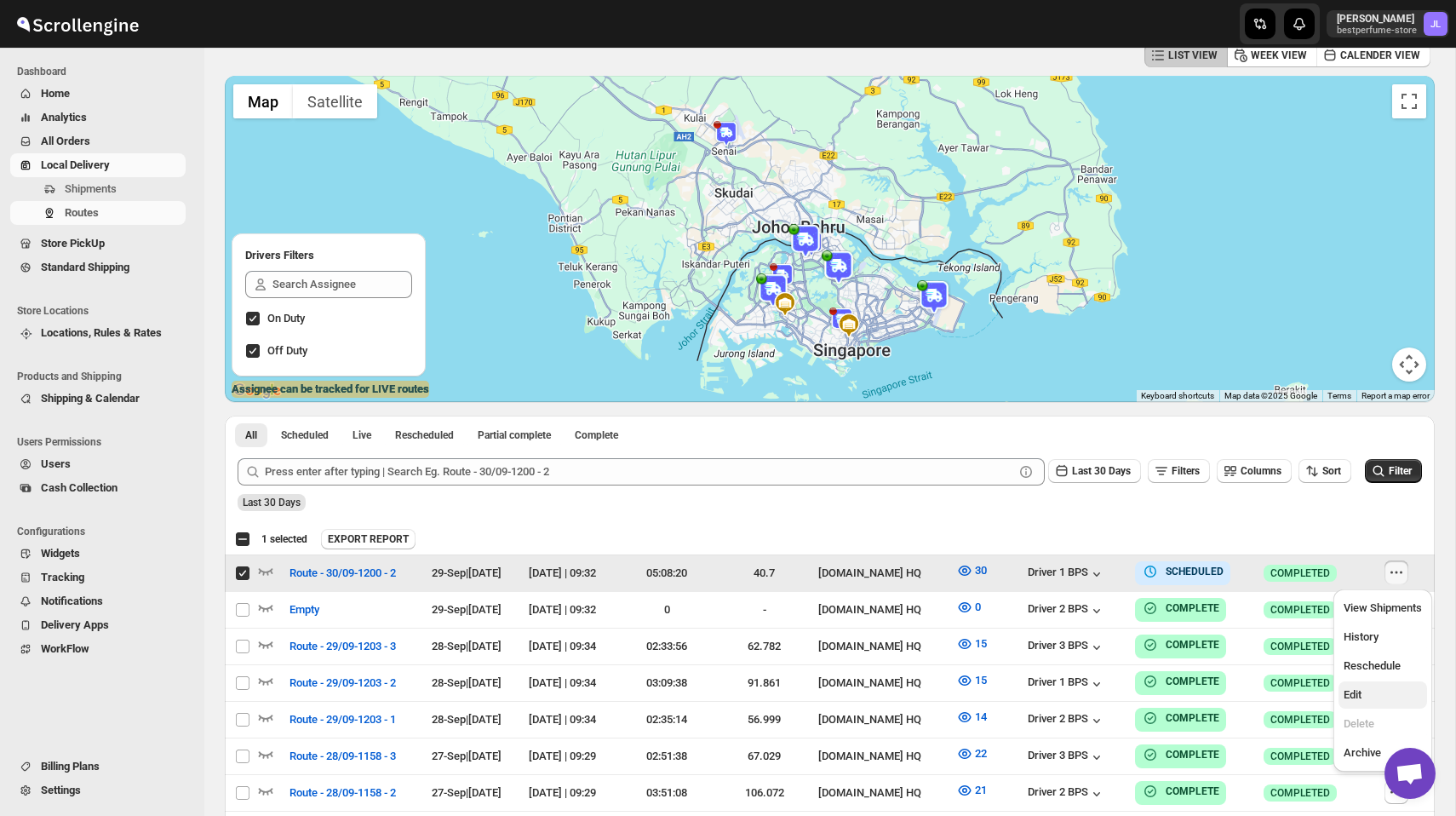
click at [1358, 700] on span "Edit" at bounding box center [1352, 694] width 17 height 13
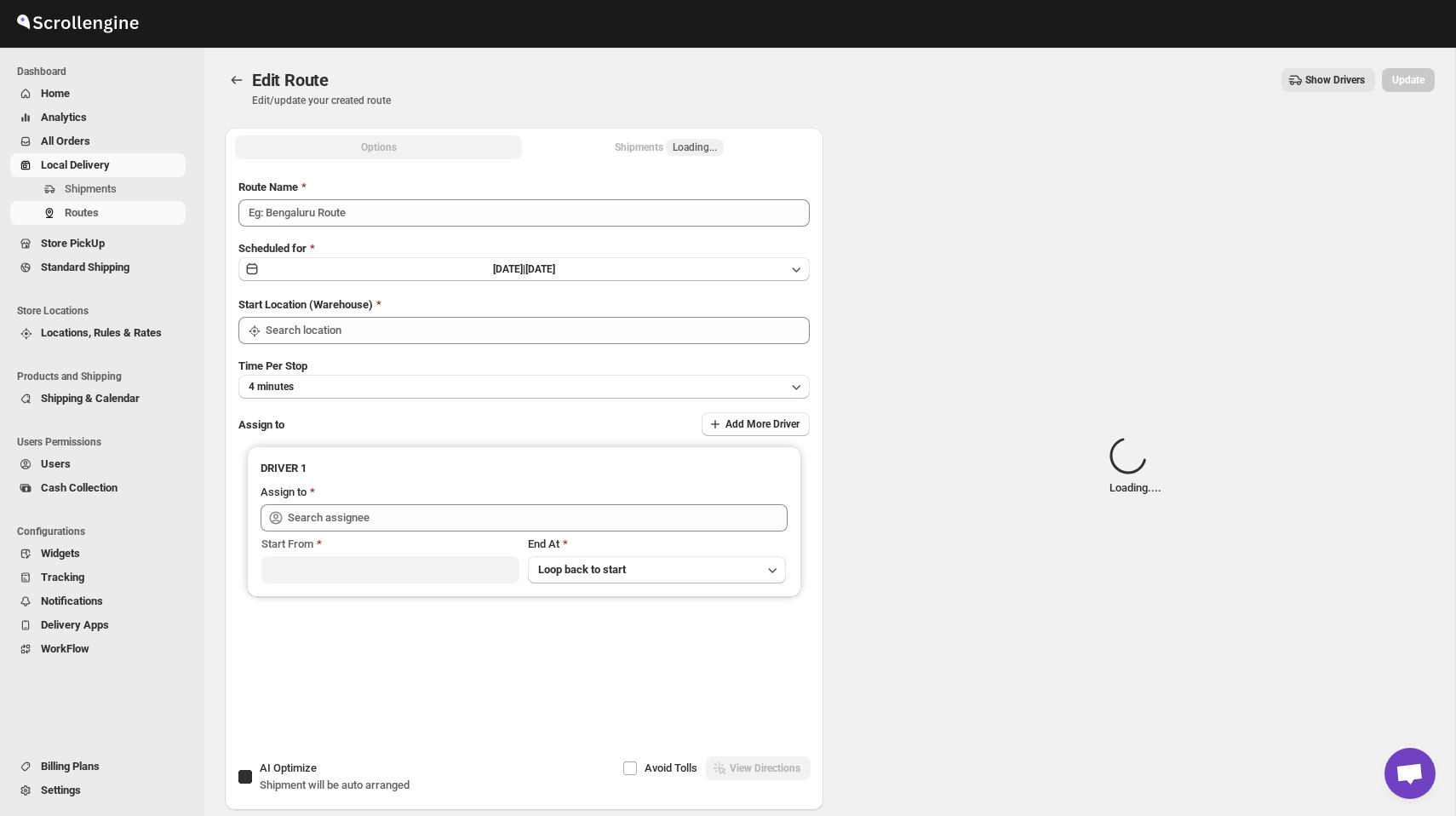
type input "Route - 30/09-1200 - 2"
checkbox input "true"
type input "[DOMAIN_NAME] HQ"
type input "Driver 1 BPS ([EMAIL_ADDRESS][DOMAIN_NAME])"
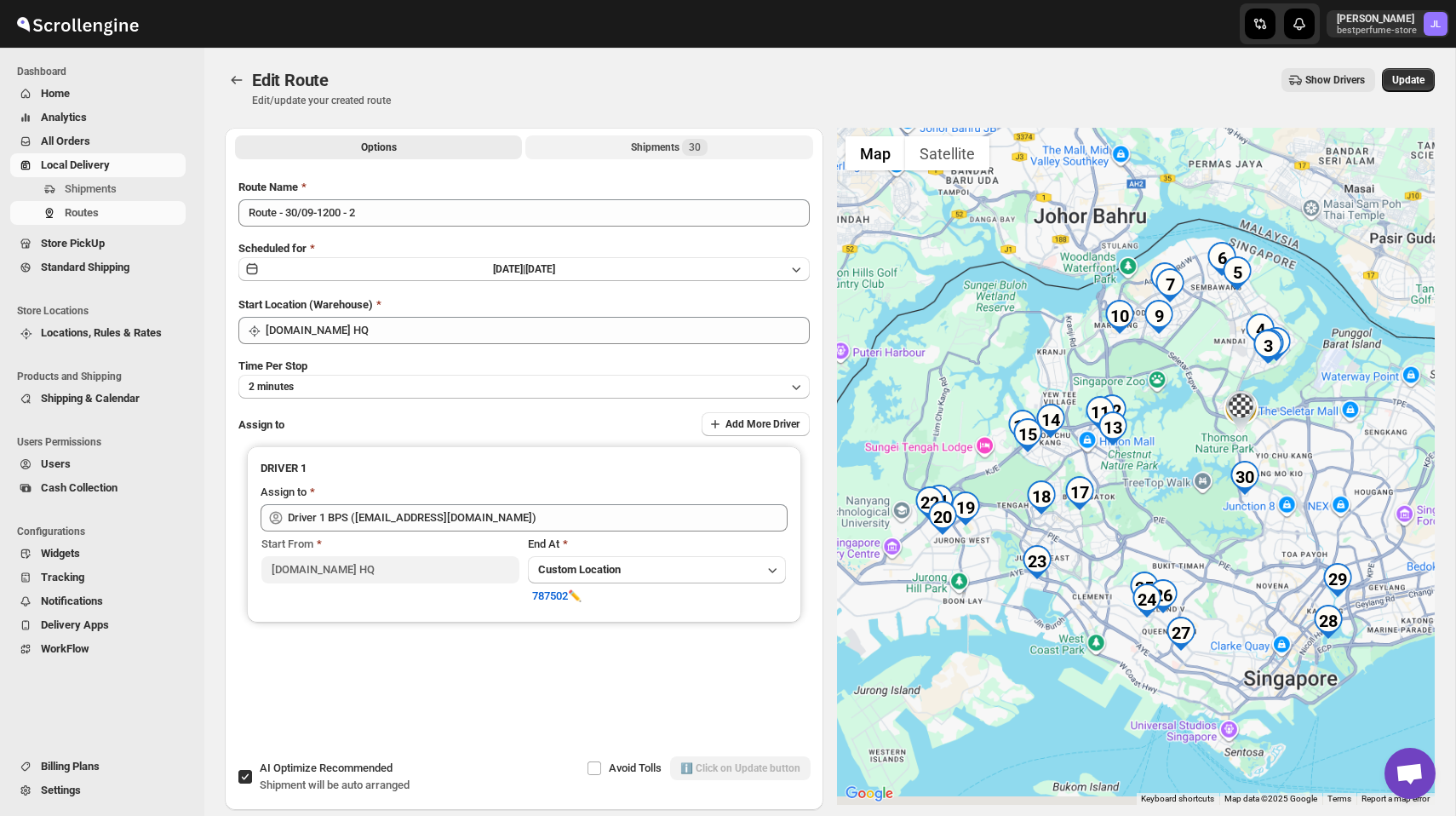
click at [642, 147] on div "Shipments 30" at bounding box center [669, 147] width 76 height 17
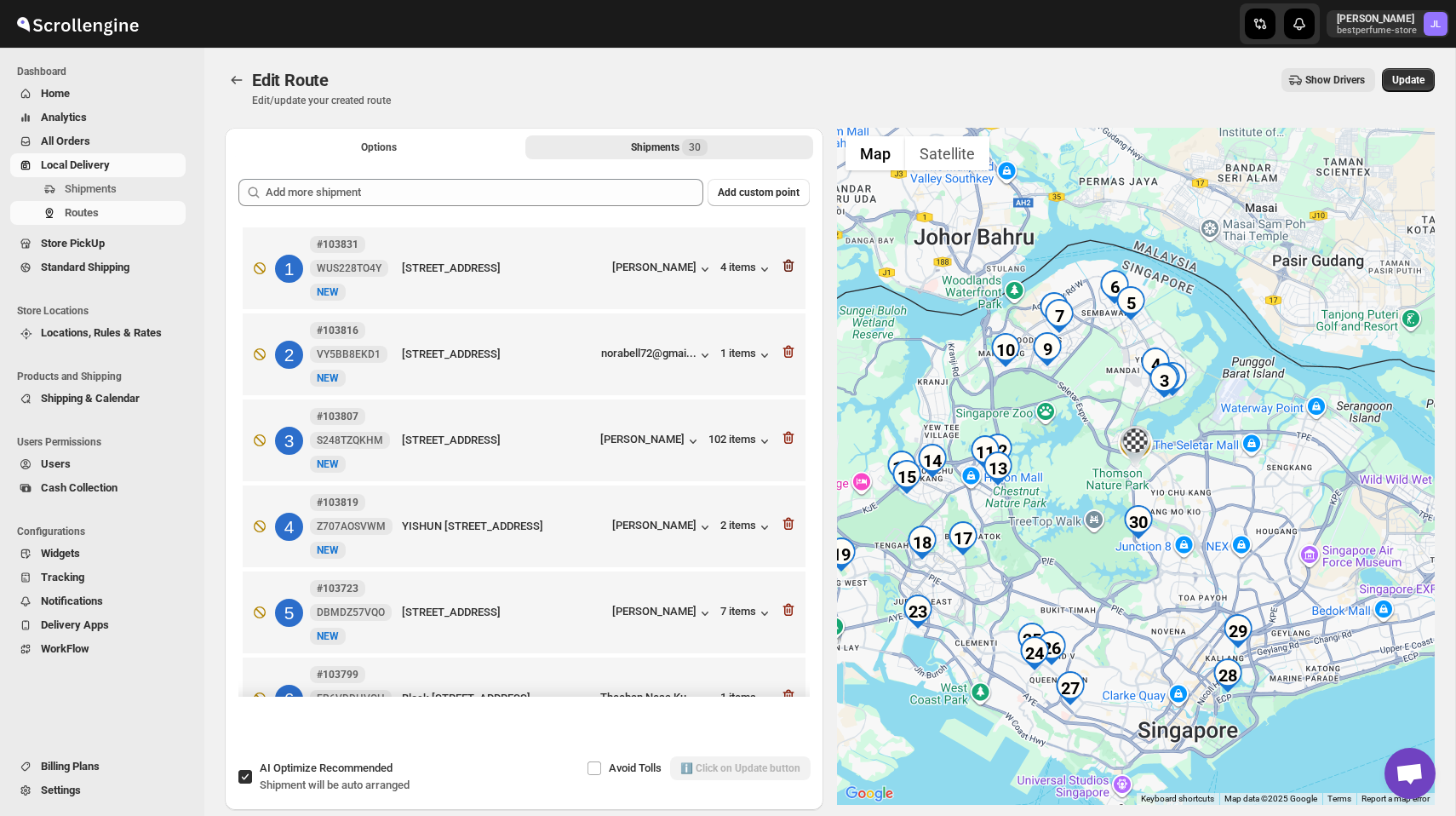
click at [787, 267] on icon "button" at bounding box center [787, 266] width 2 height 5
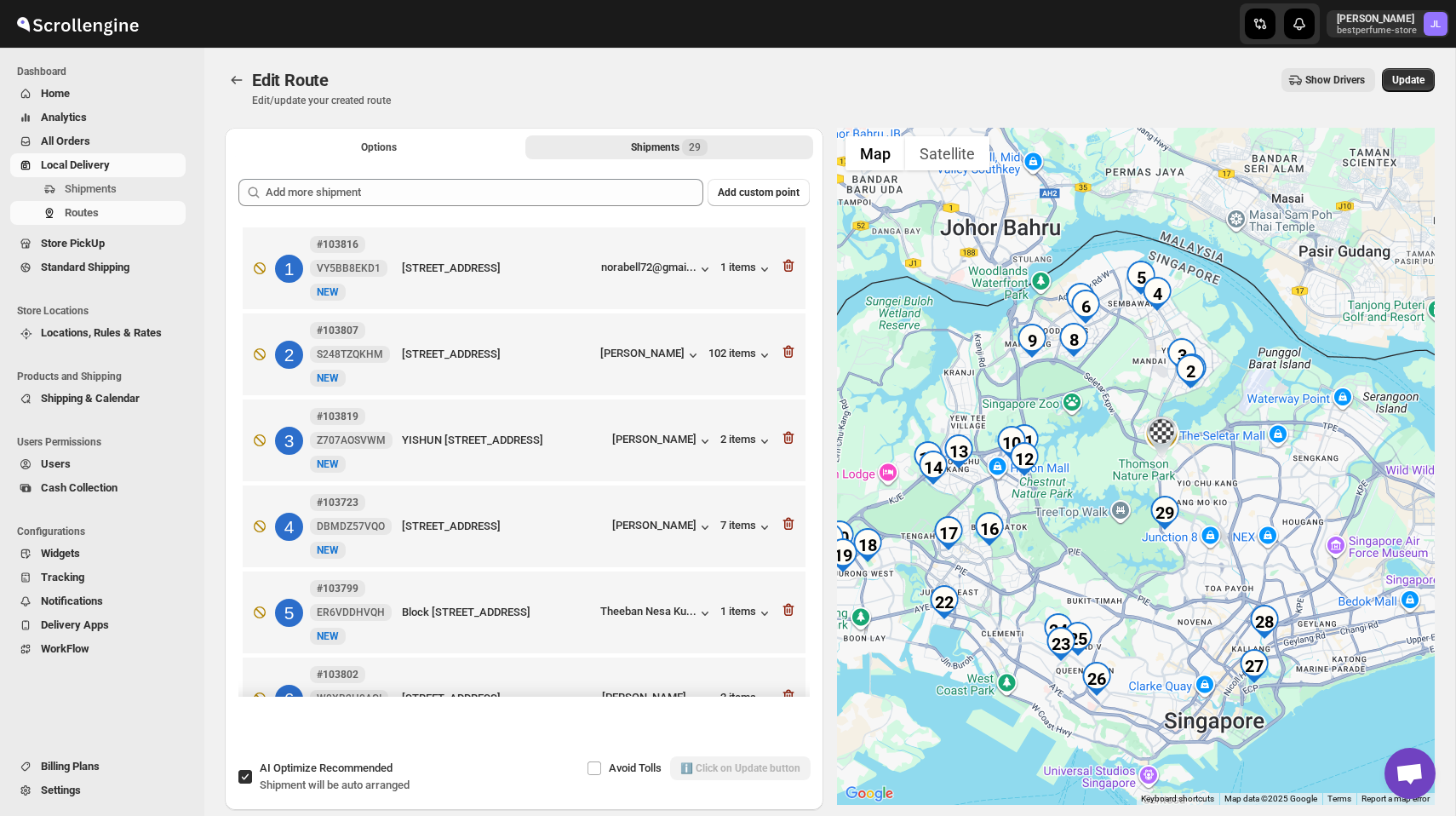
click at [787, 267] on icon "button" at bounding box center [787, 266] width 2 height 5
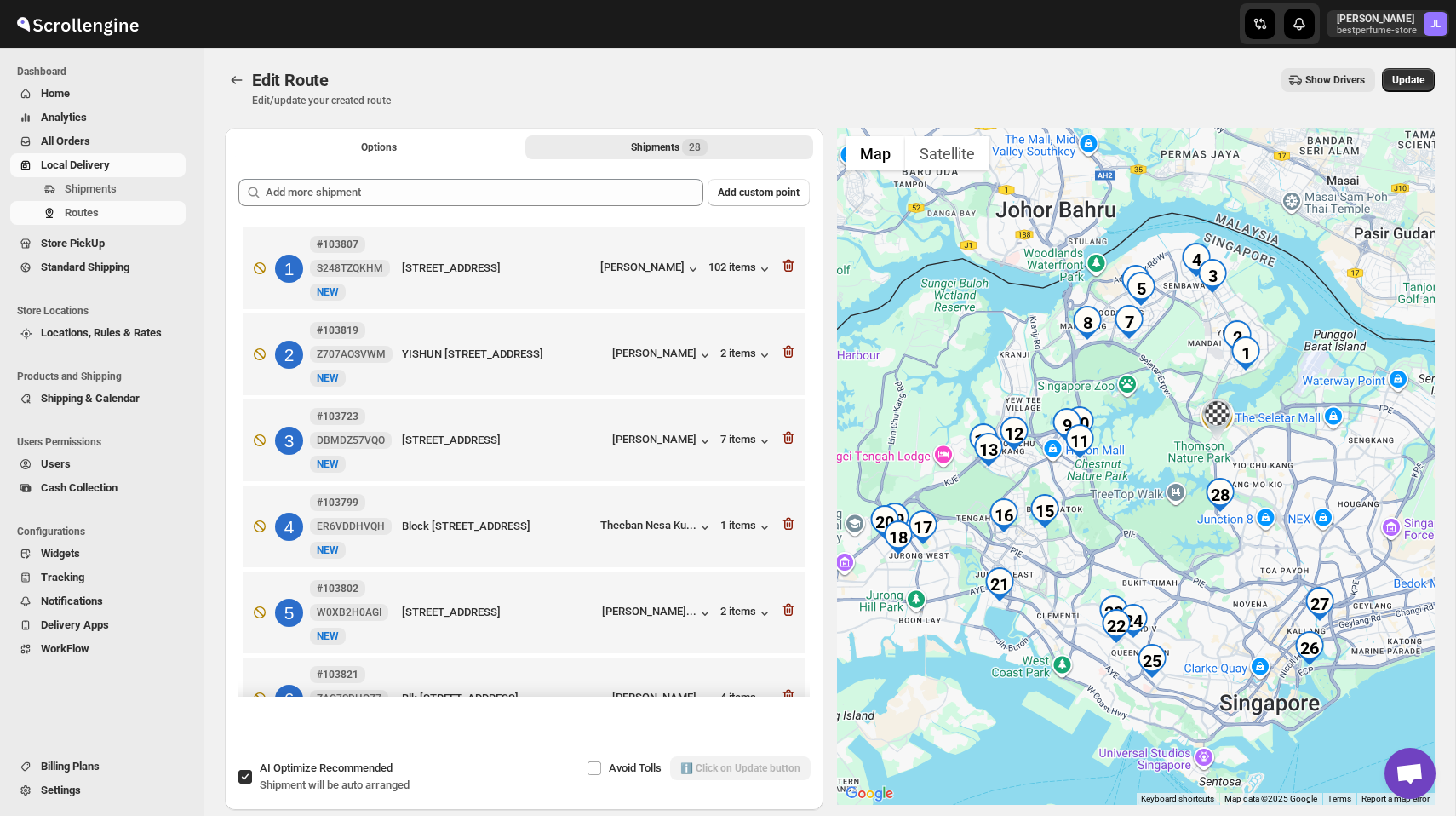
click at [787, 267] on icon "button" at bounding box center [787, 266] width 2 height 5
click at [787, 350] on icon "button" at bounding box center [787, 352] width 2 height 5
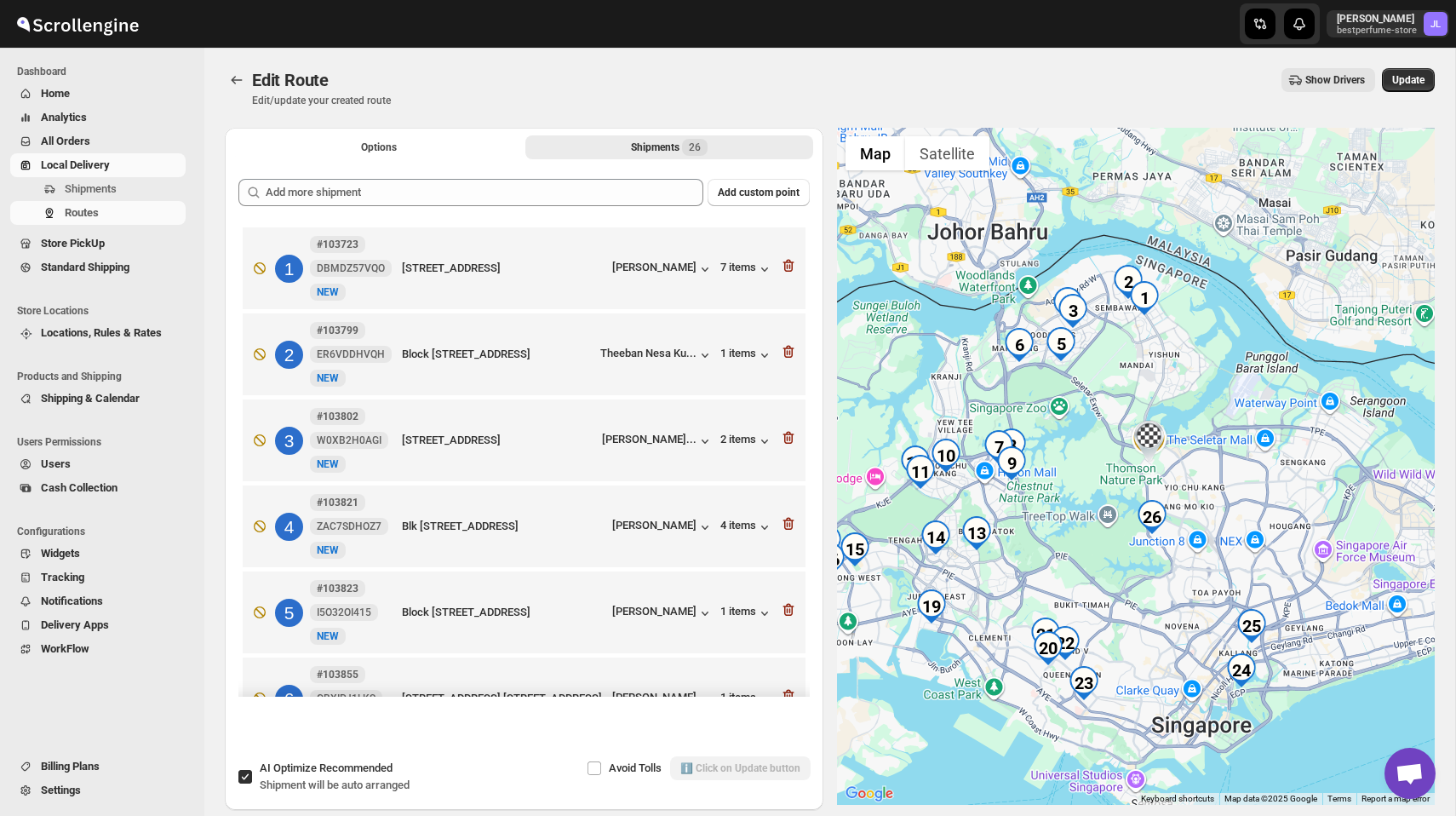
click at [787, 267] on icon "button" at bounding box center [787, 266] width 2 height 5
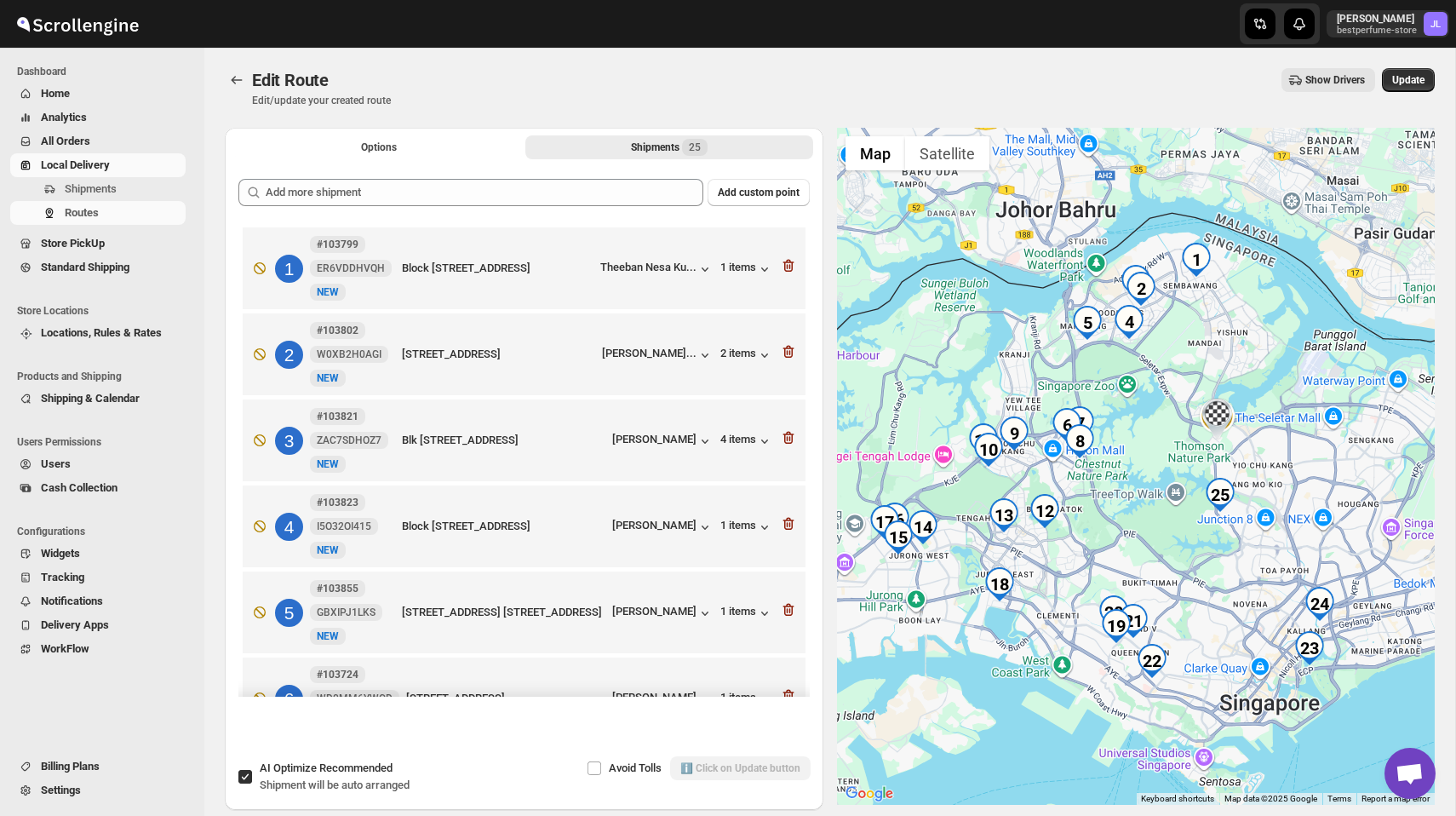
click at [787, 267] on icon "button" at bounding box center [787, 266] width 2 height 5
click at [787, 350] on icon "button" at bounding box center [787, 352] width 2 height 5
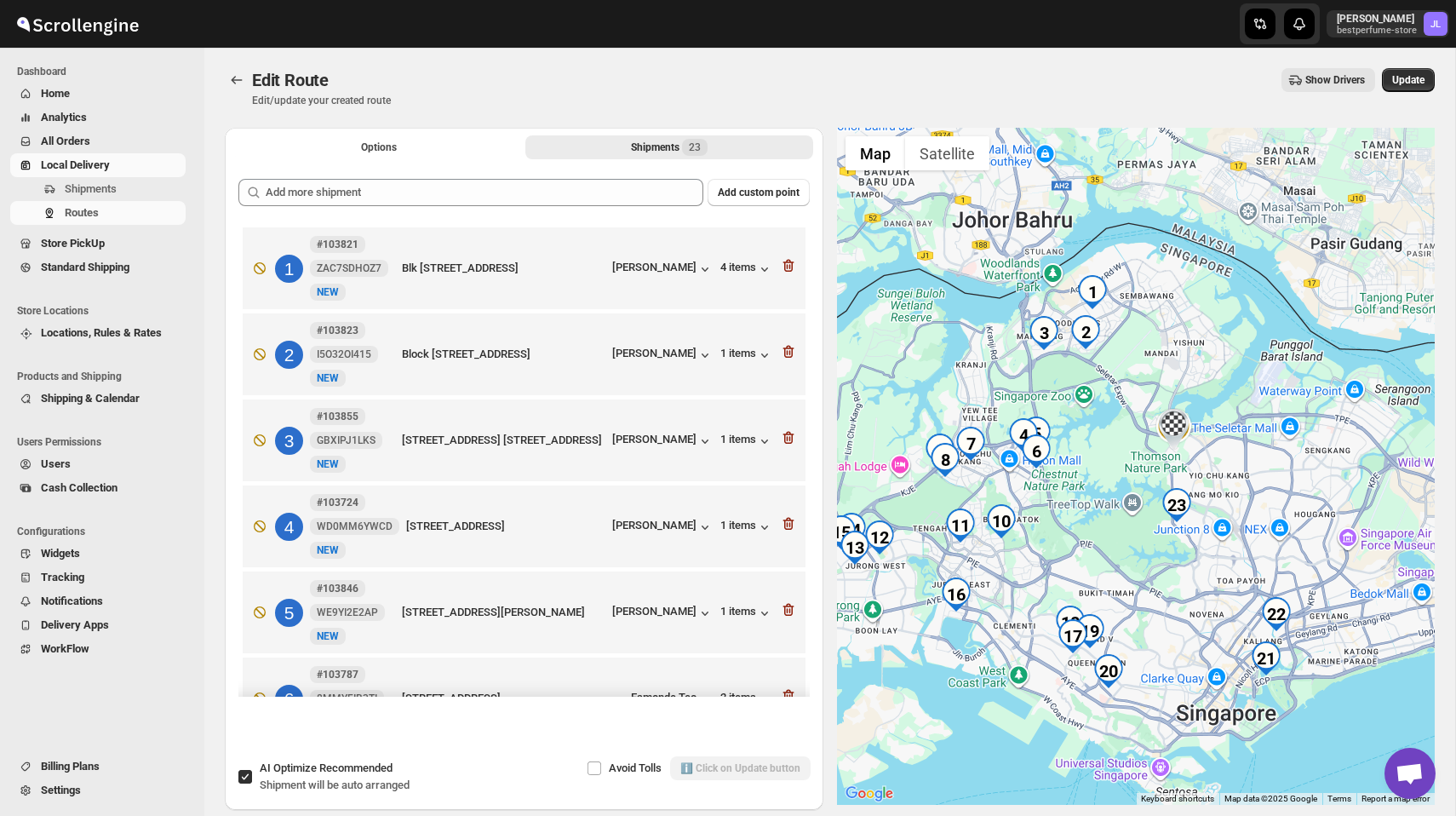
click at [787, 267] on icon "button" at bounding box center [787, 266] width 2 height 5
click at [787, 350] on icon "button" at bounding box center [787, 352] width 2 height 5
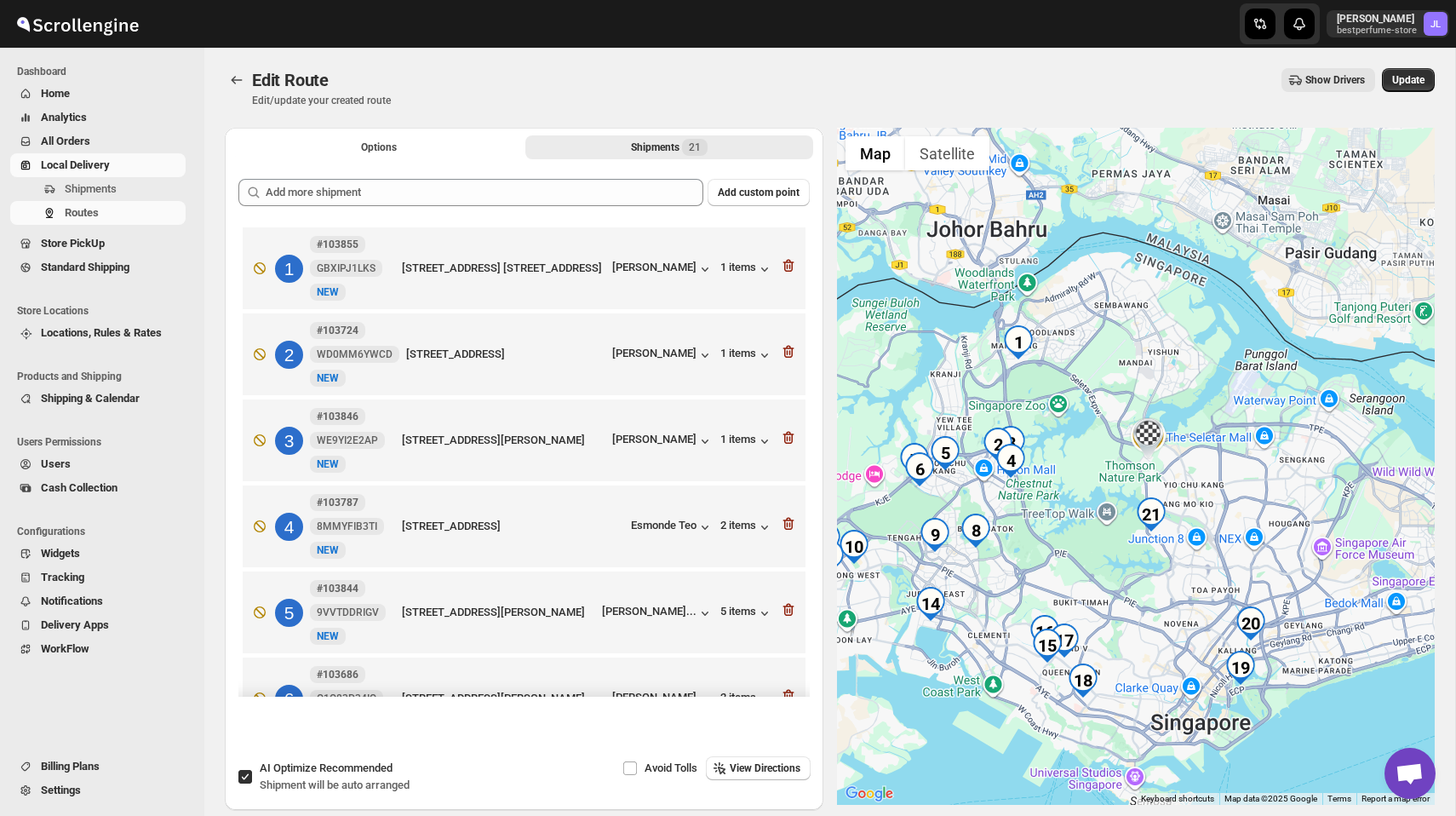
click at [787, 267] on icon "button" at bounding box center [787, 266] width 2 height 5
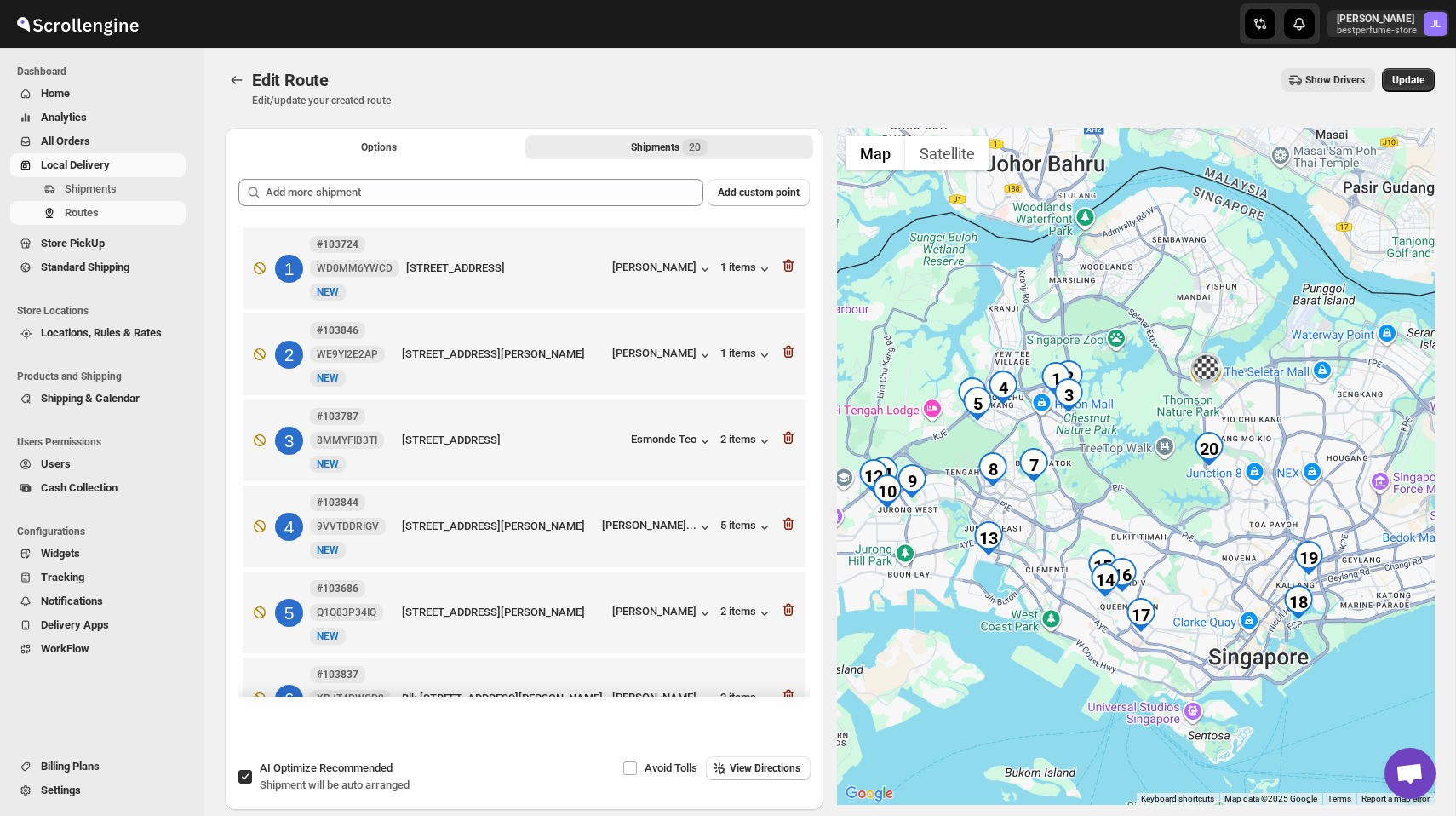
click at [787, 267] on icon "button" at bounding box center [787, 266] width 2 height 5
click at [787, 350] on icon "button" at bounding box center [787, 352] width 2 height 5
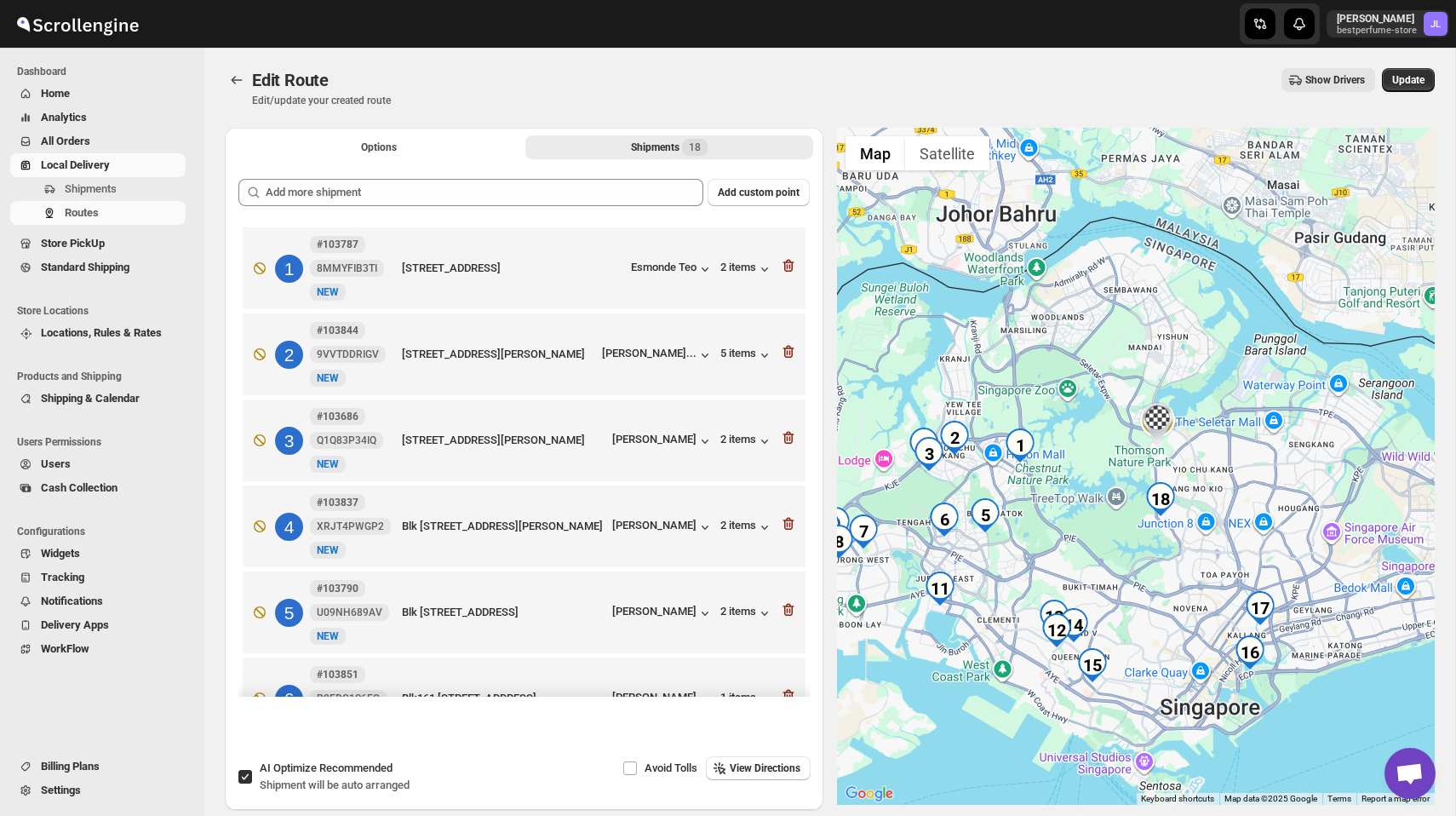
click at [787, 267] on icon "button" at bounding box center [787, 266] width 2 height 5
click at [787, 350] on icon "button" at bounding box center [787, 352] width 2 height 5
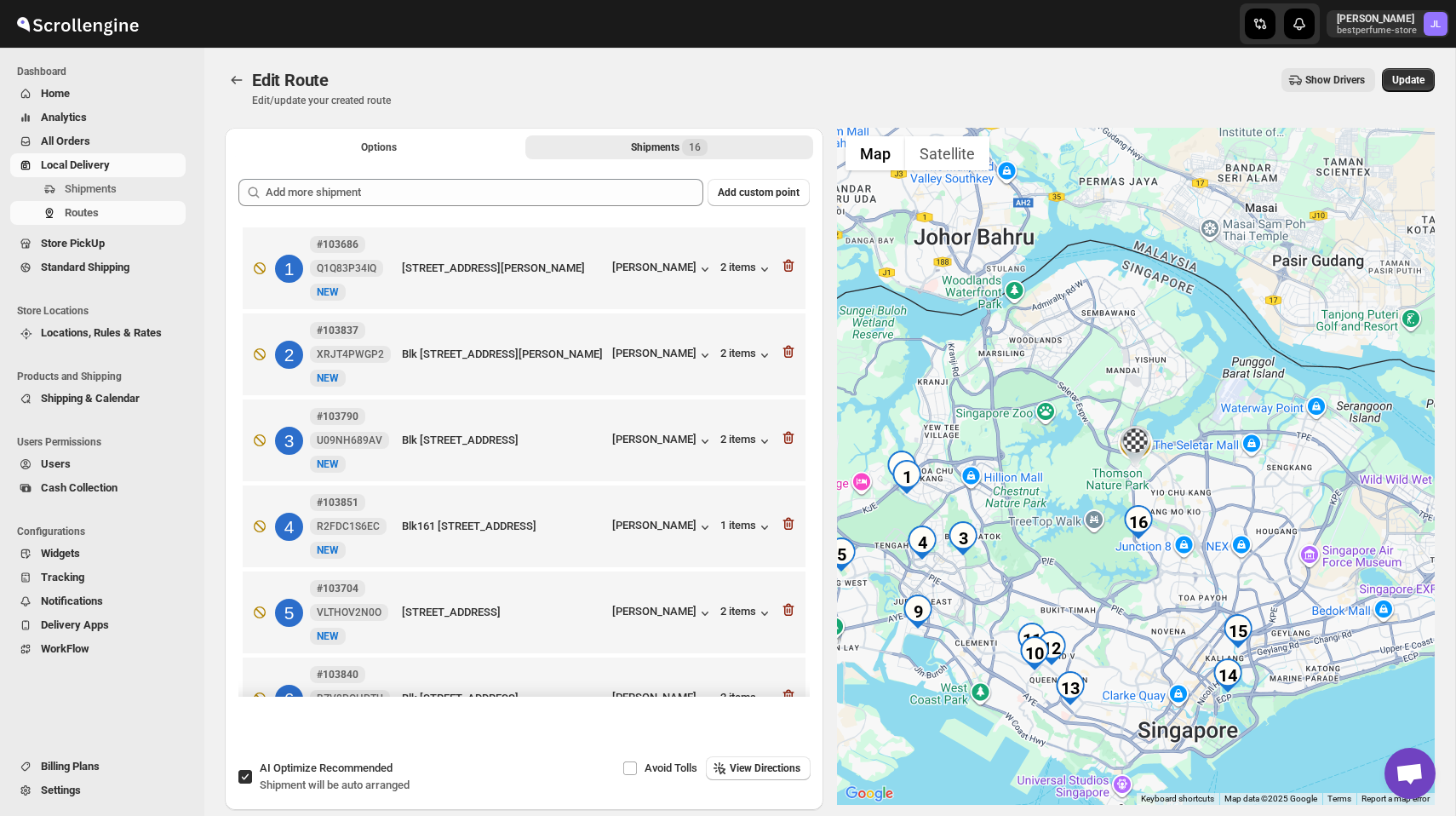
click at [787, 267] on icon "button" at bounding box center [787, 266] width 2 height 5
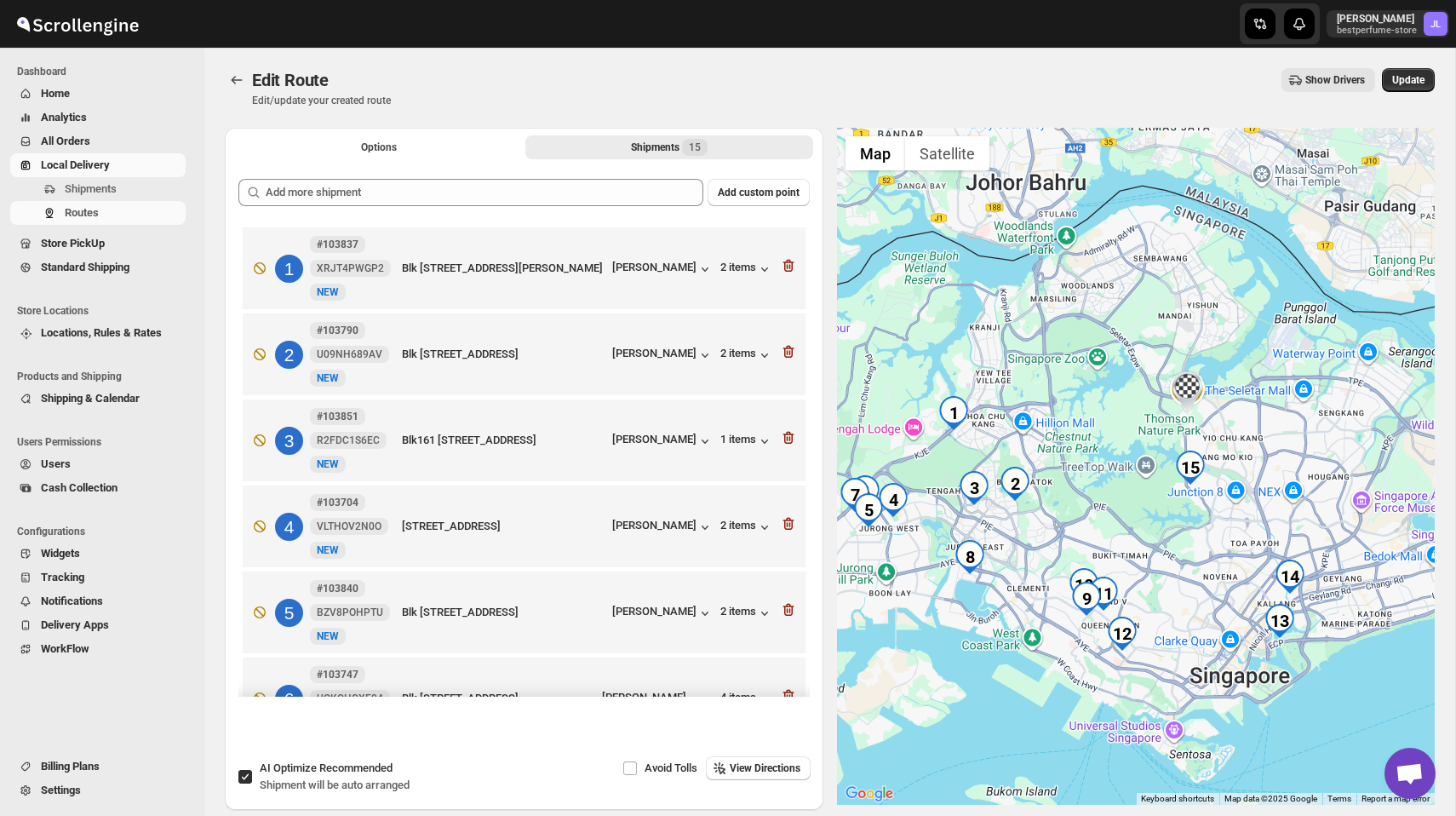
click at [787, 267] on icon "button" at bounding box center [787, 266] width 2 height 5
click at [787, 350] on icon "button" at bounding box center [787, 352] width 2 height 5
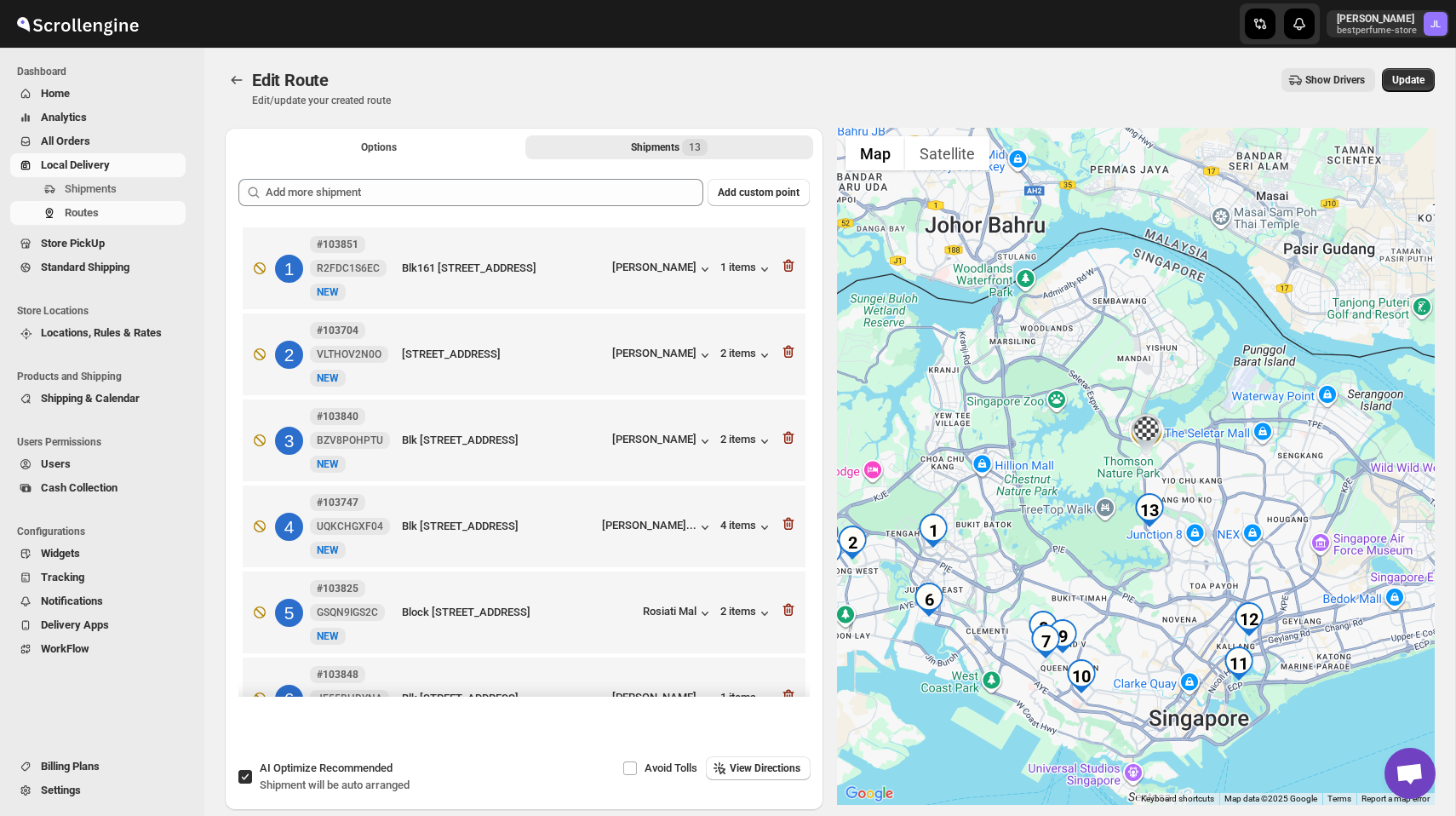
click at [787, 267] on icon "button" at bounding box center [787, 266] width 2 height 5
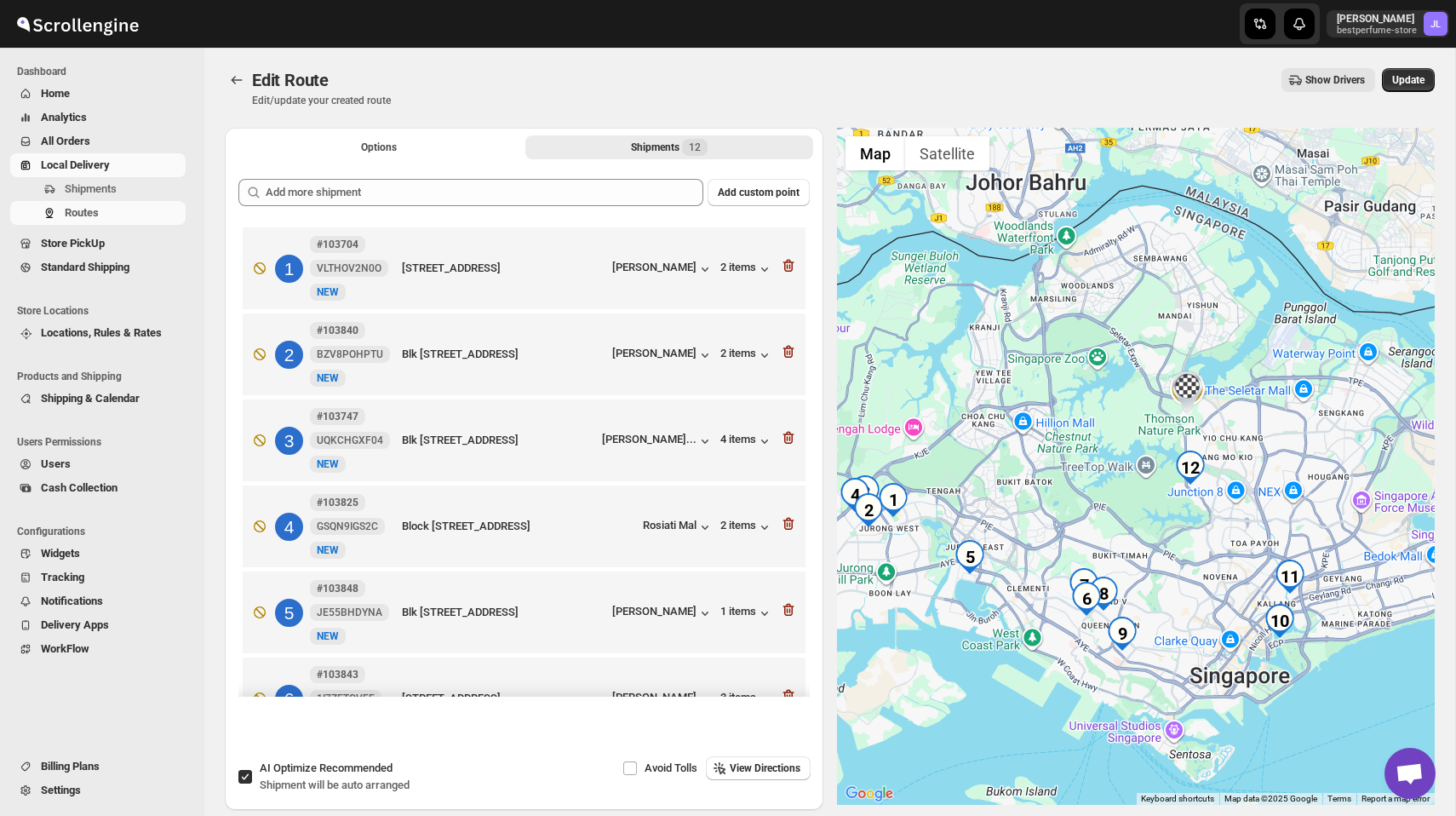
click at [787, 267] on icon "button" at bounding box center [787, 266] width 2 height 5
click at [787, 350] on icon "button" at bounding box center [787, 352] width 2 height 5
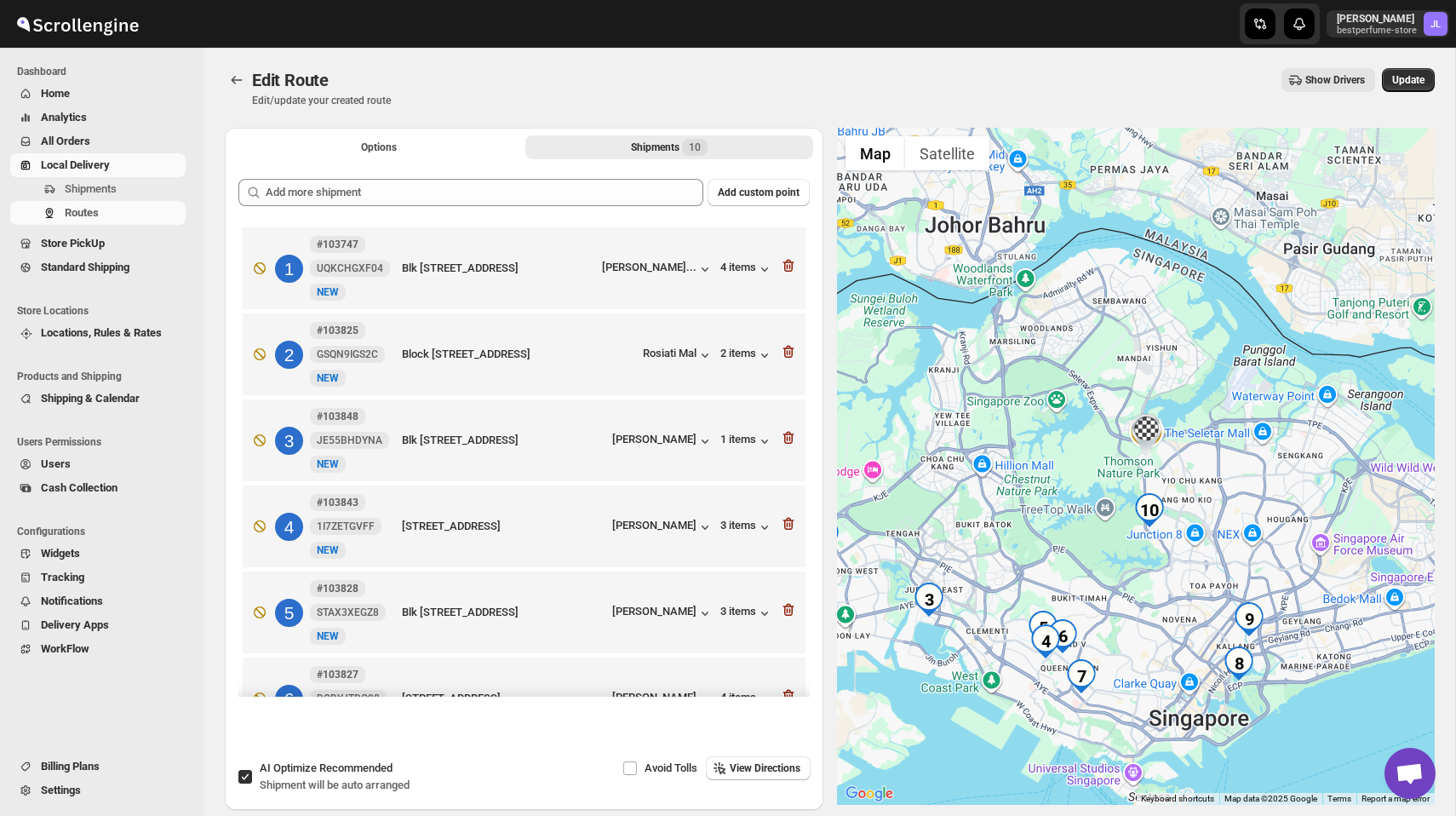
click at [787, 267] on icon "button" at bounding box center [787, 266] width 2 height 5
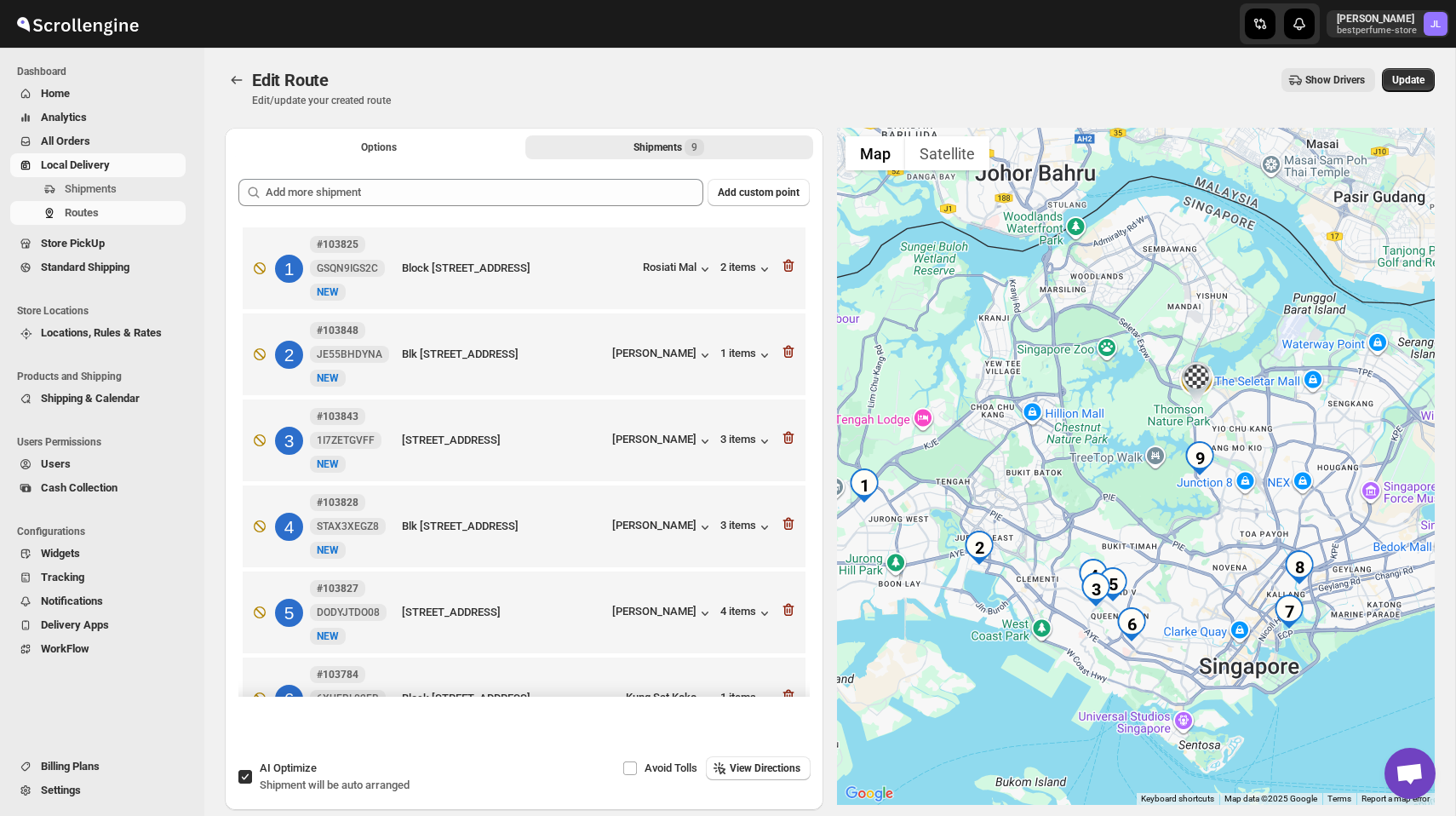
click at [787, 267] on icon "button" at bounding box center [787, 266] width 2 height 5
click at [787, 350] on icon "button" at bounding box center [787, 352] width 2 height 5
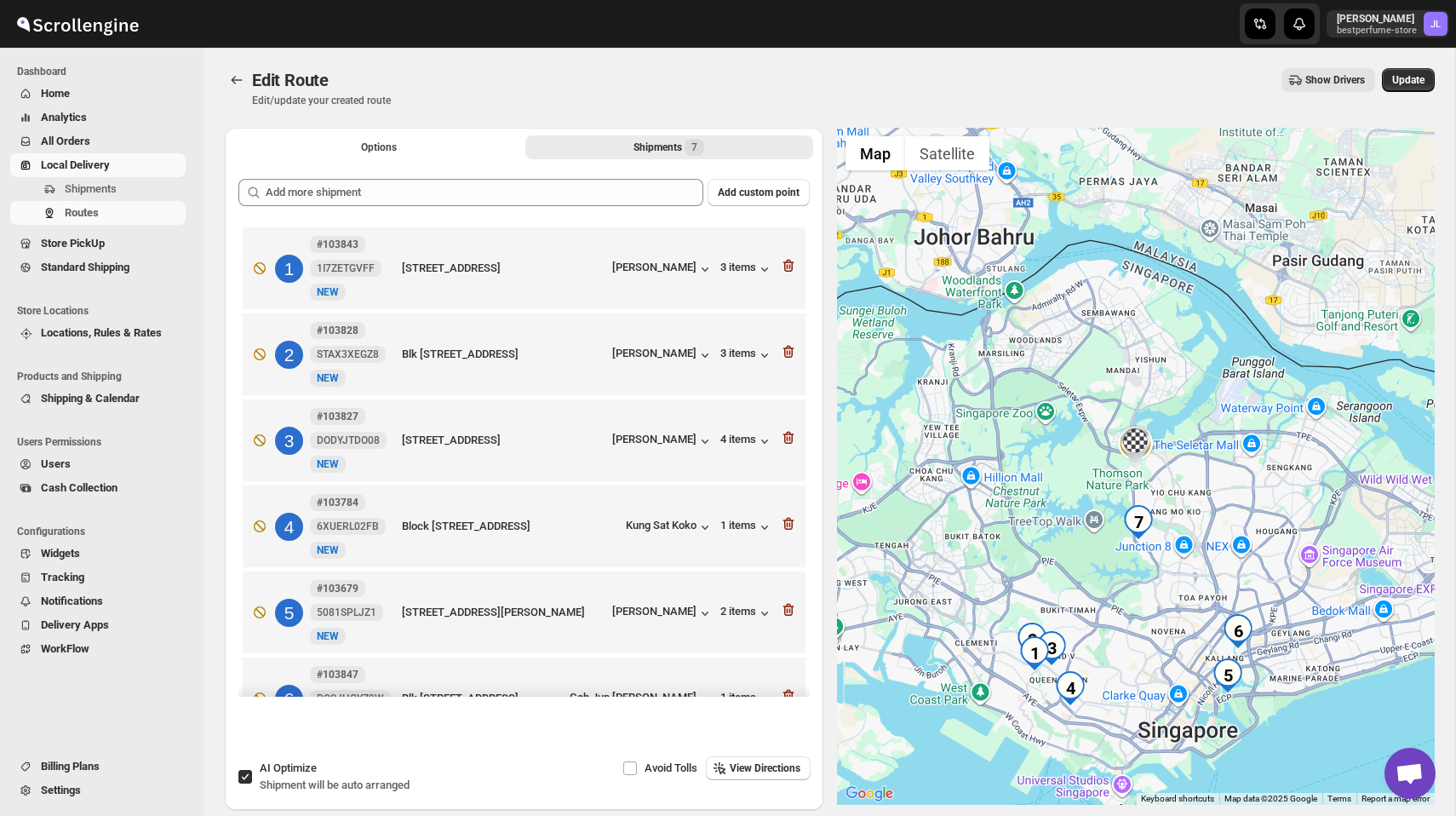
click at [787, 267] on icon "button" at bounding box center [787, 266] width 2 height 5
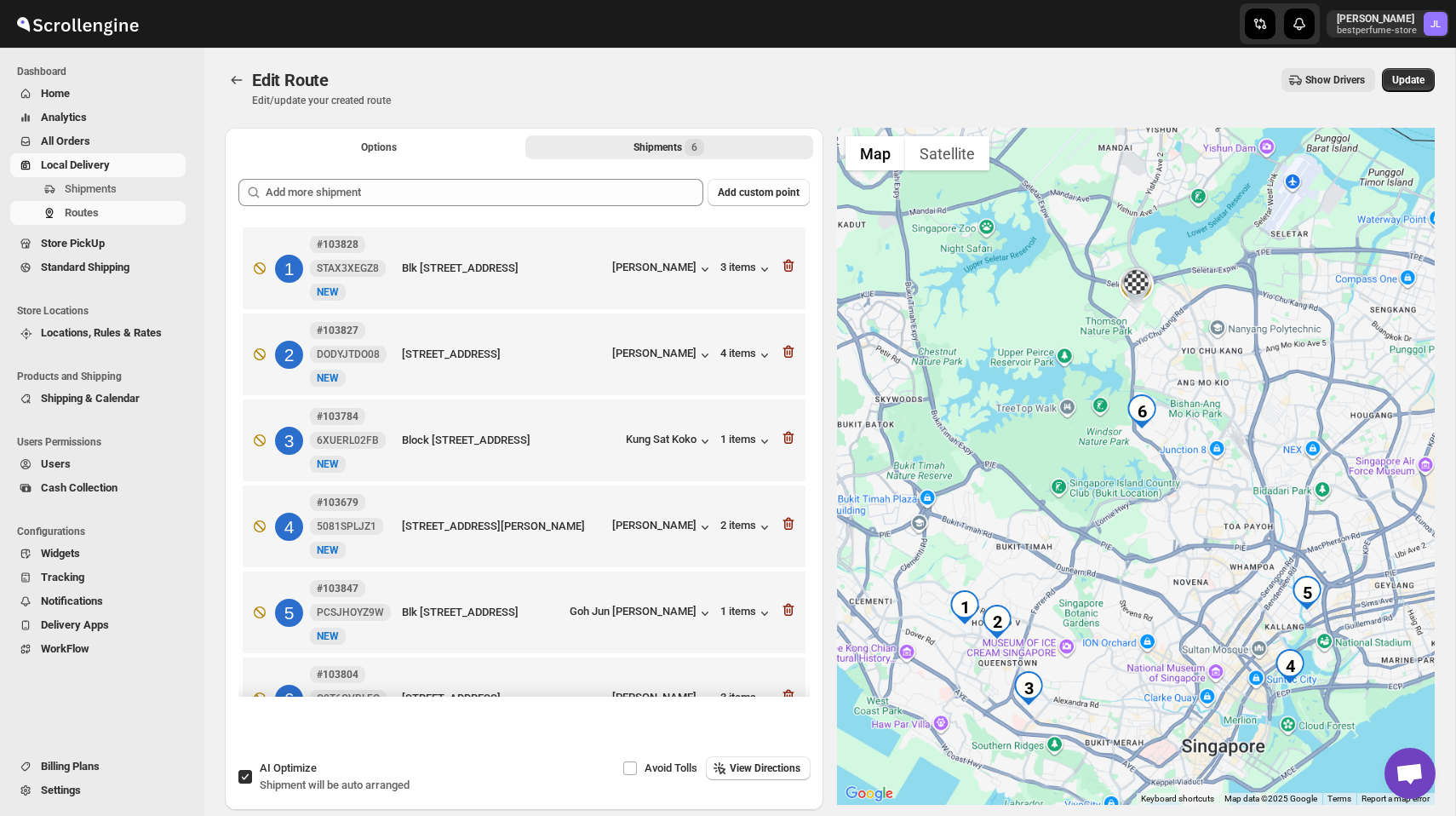
click at [787, 267] on icon "button" at bounding box center [787, 266] width 2 height 5
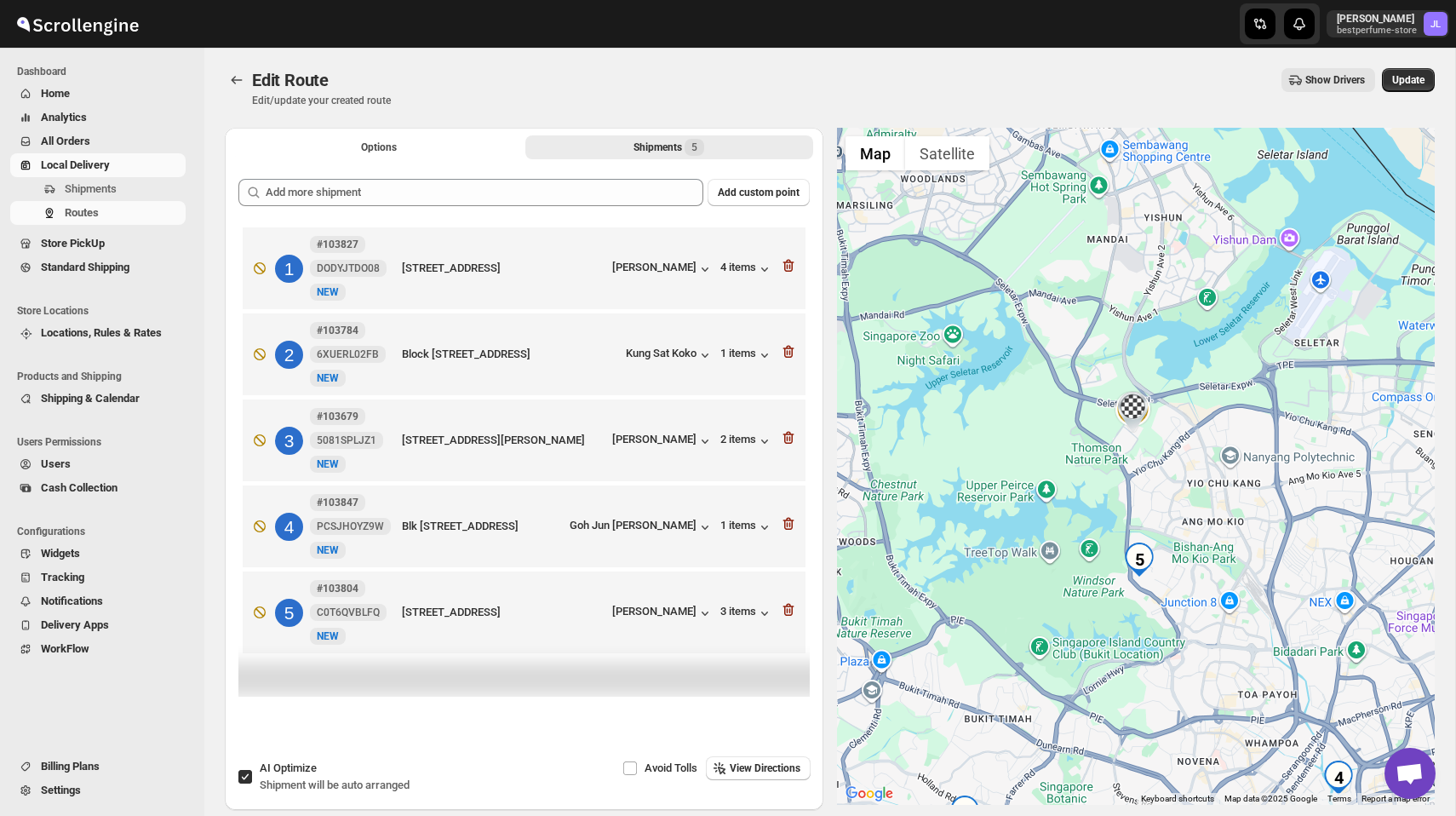
click at [787, 267] on icon "button" at bounding box center [787, 266] width 2 height 5
click at [787, 350] on icon "button" at bounding box center [787, 352] width 2 height 5
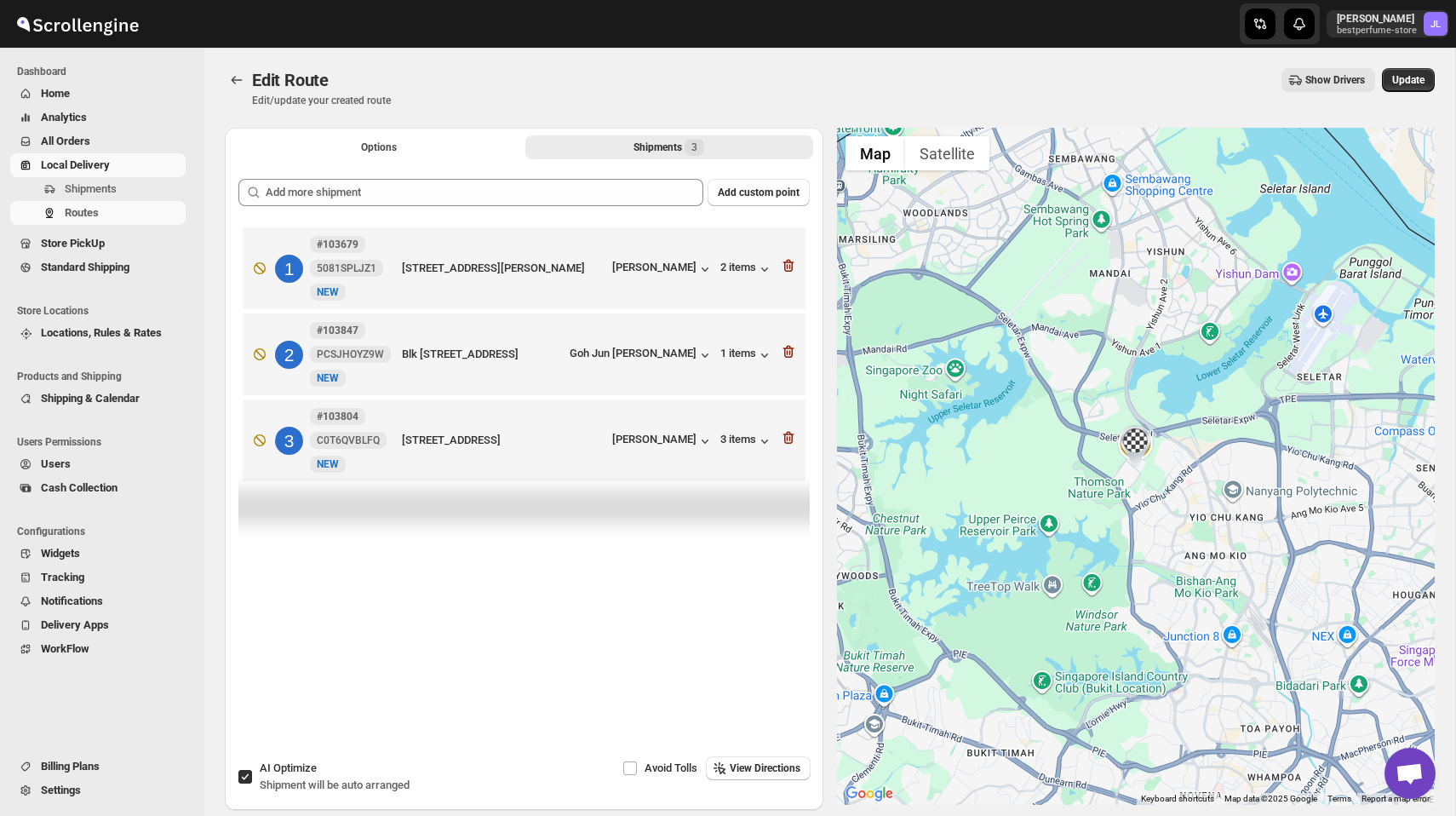
click at [787, 267] on icon "button" at bounding box center [787, 266] width 2 height 5
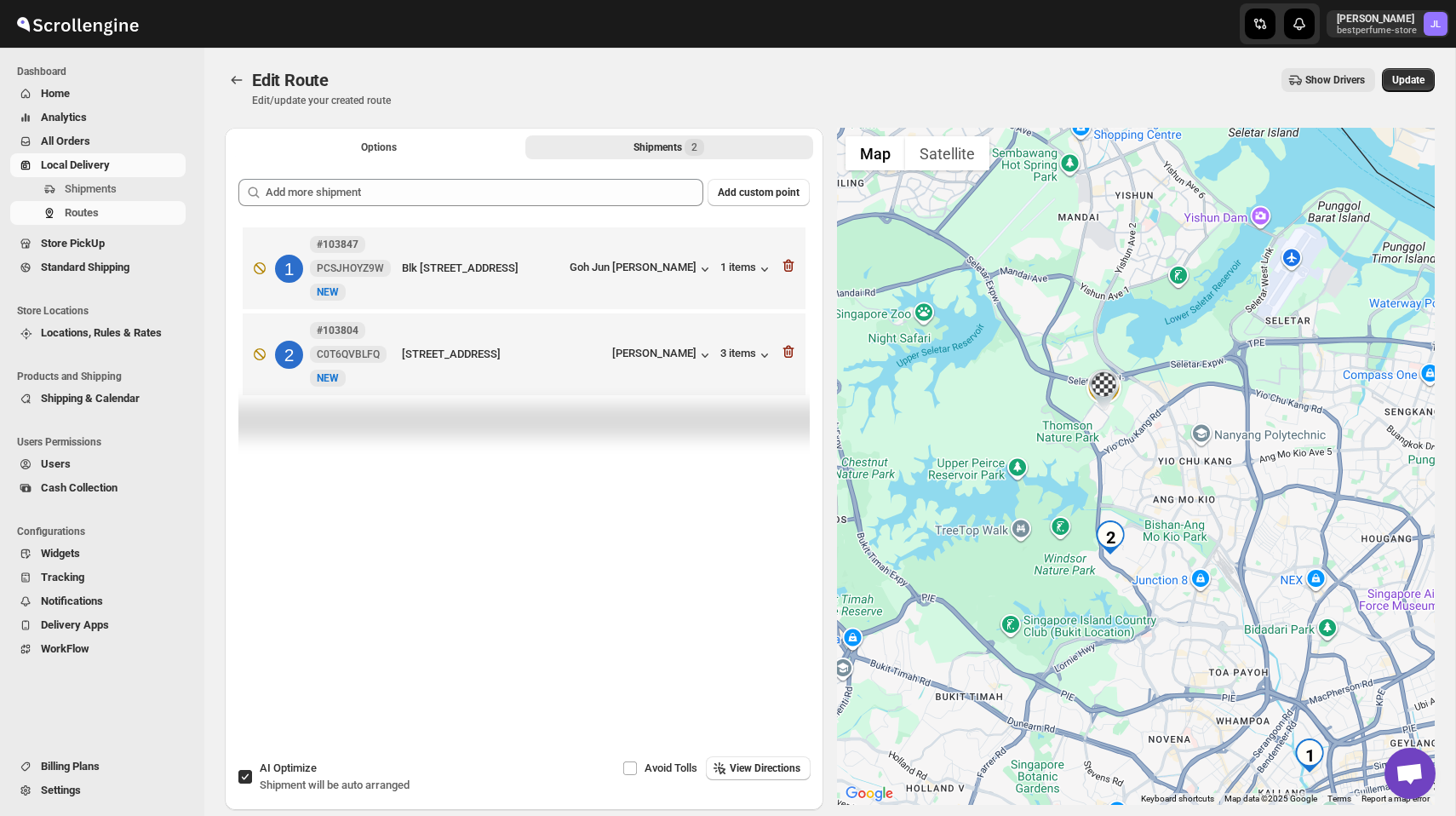
click at [787, 267] on icon "button" at bounding box center [787, 266] width 2 height 5
click at [787, 350] on icon "button" at bounding box center [787, 352] width 2 height 5
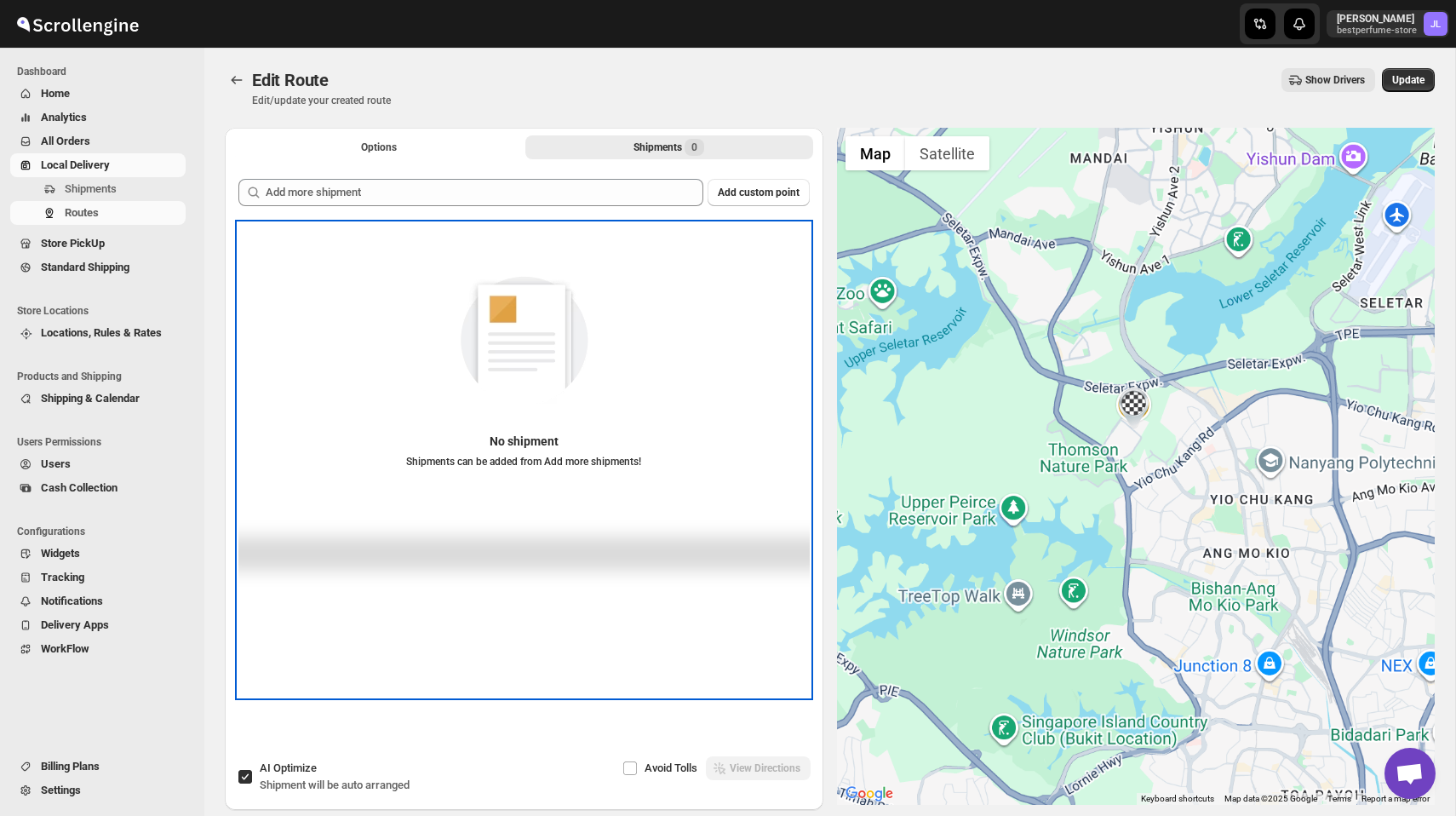
click at [787, 267] on div "No shipment Shipments can be added from Add more shipments!" at bounding box center [523, 361] width 571 height 242
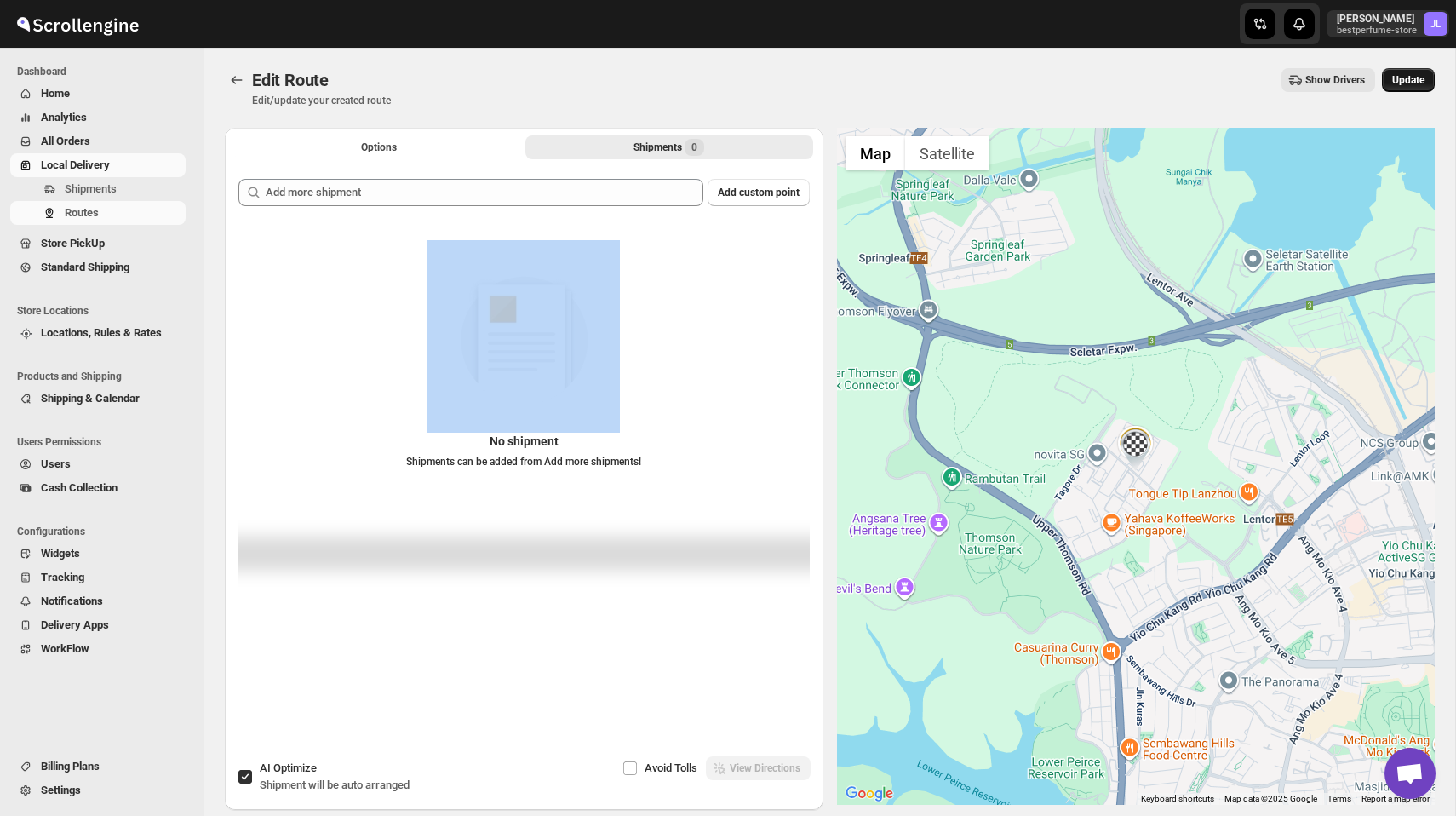
click at [1411, 81] on span "Update" at bounding box center [1408, 80] width 32 height 14
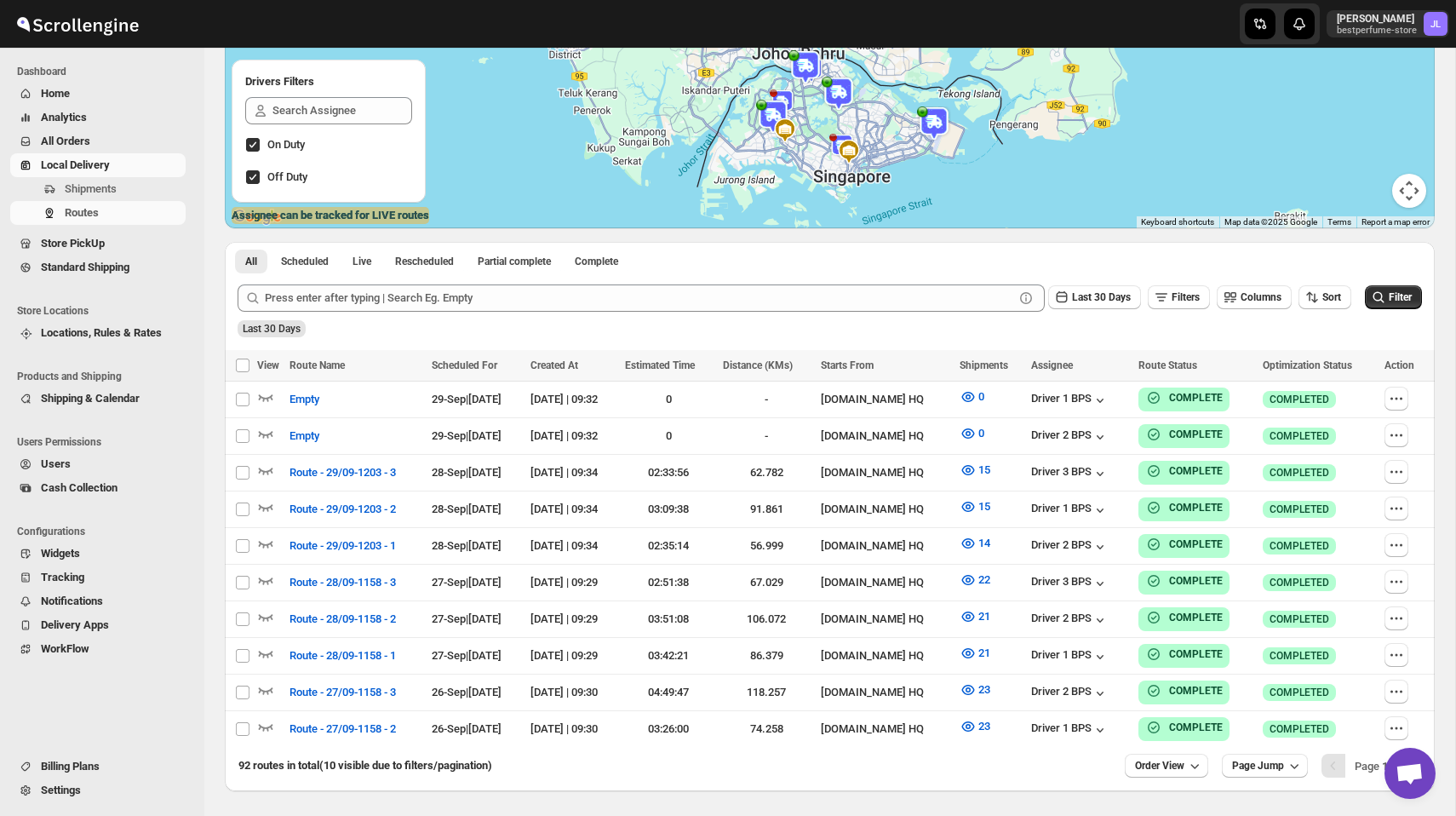
scroll to position [315, 0]
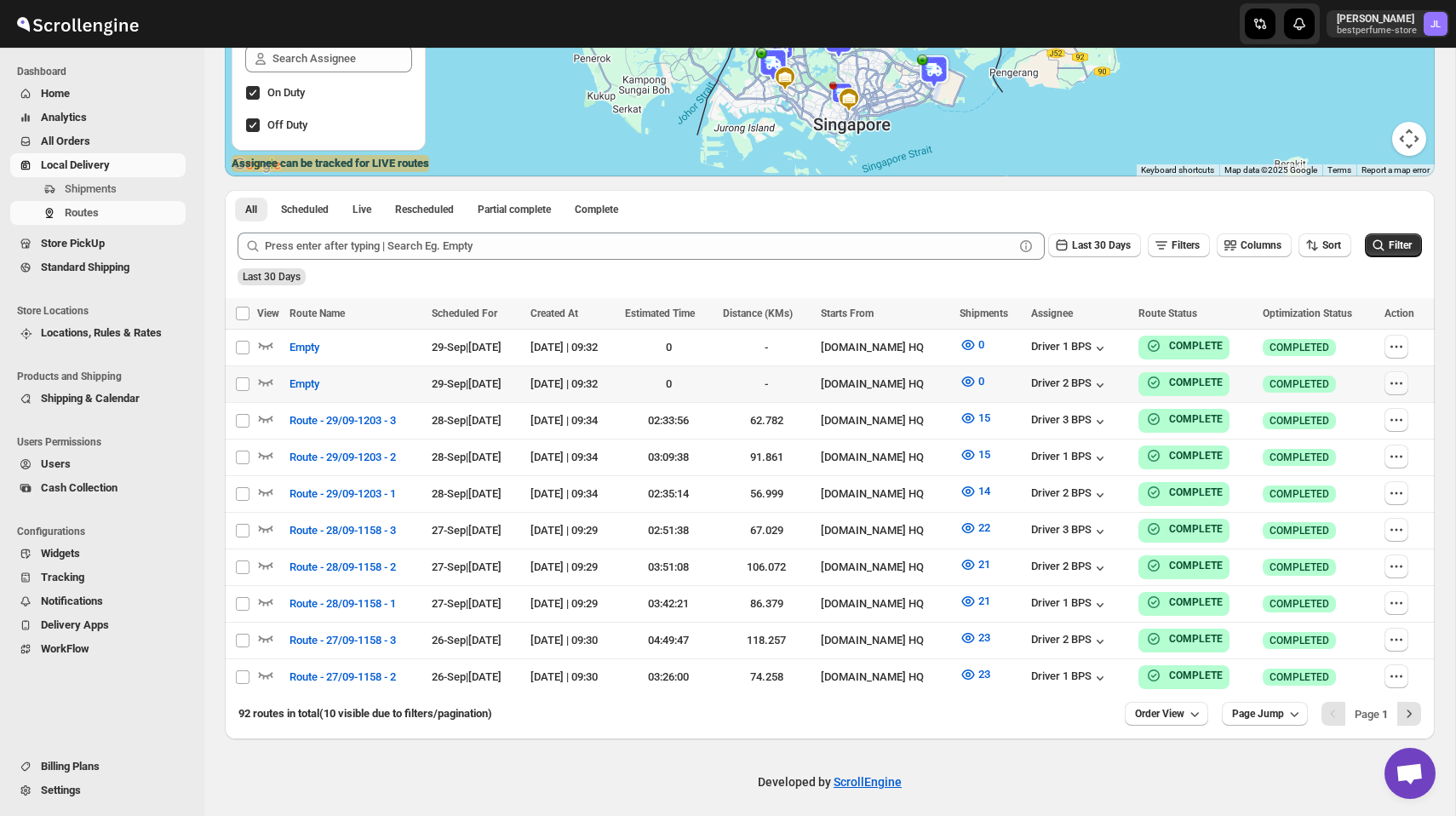
click at [1403, 380] on icon "button" at bounding box center [1396, 383] width 17 height 17
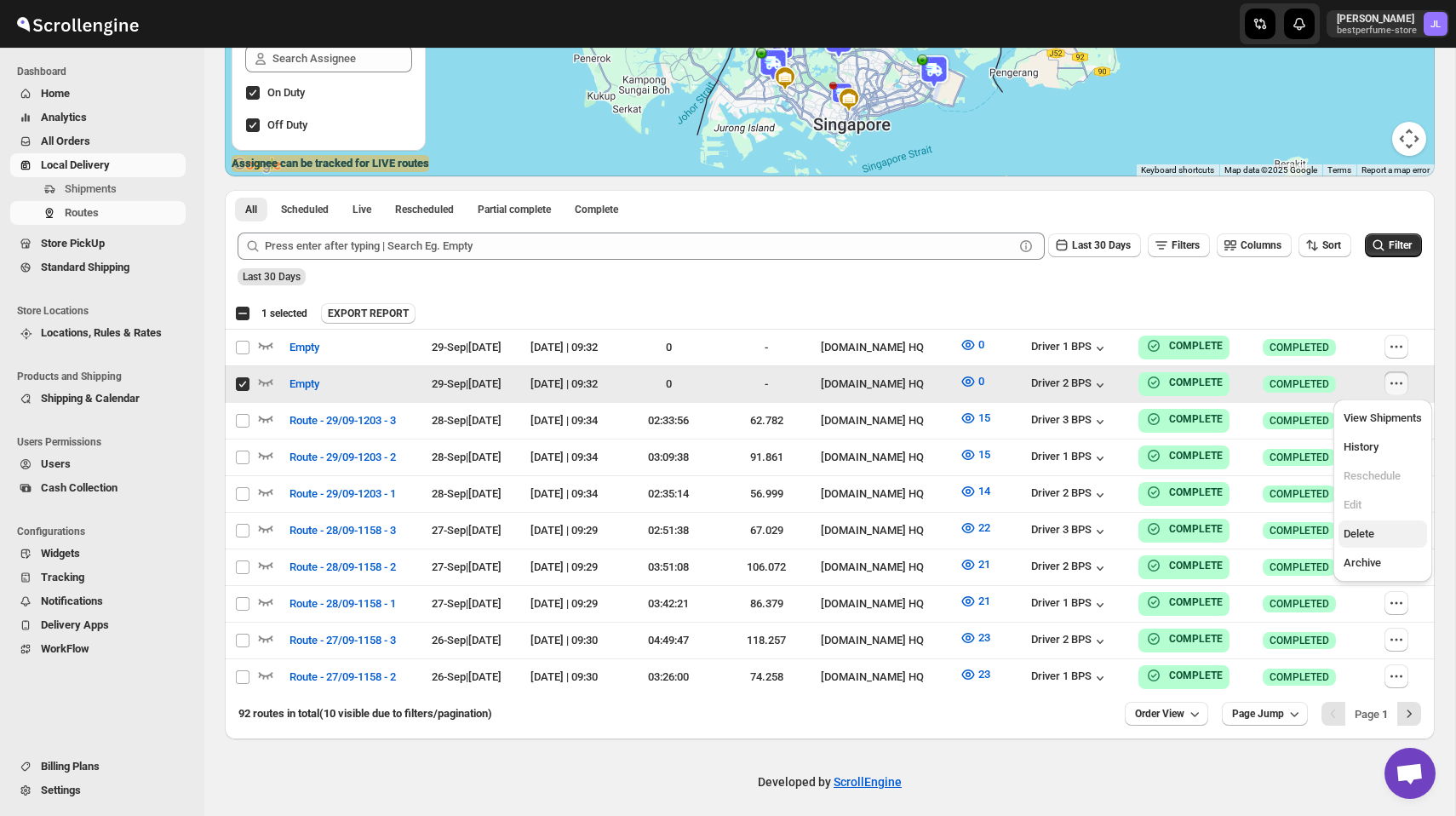
click at [1372, 529] on span "Delete" at bounding box center [1358, 533] width 31 height 13
checkbox input "false"
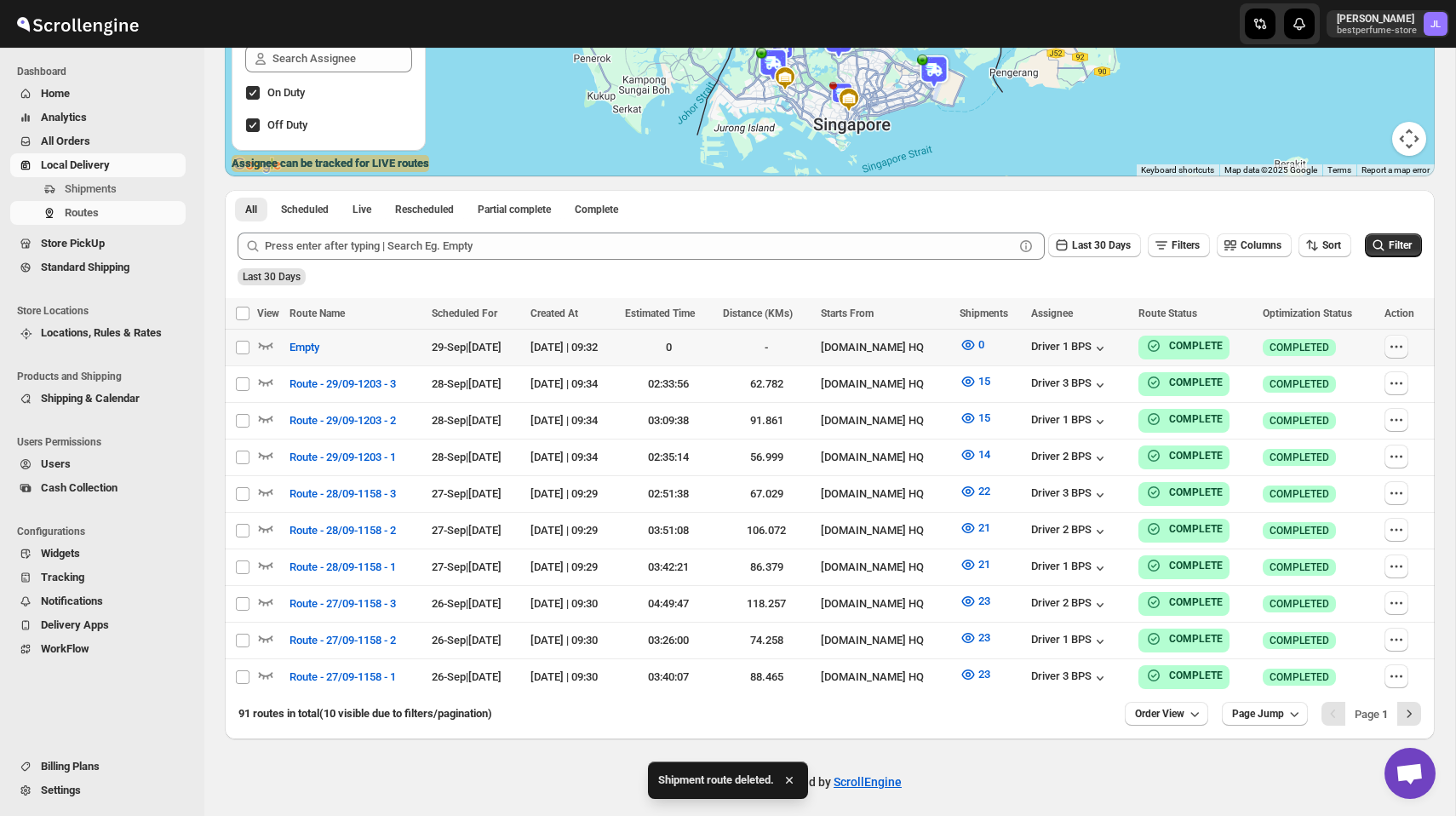
click at [1402, 345] on icon "button" at bounding box center [1396, 347] width 17 height 17
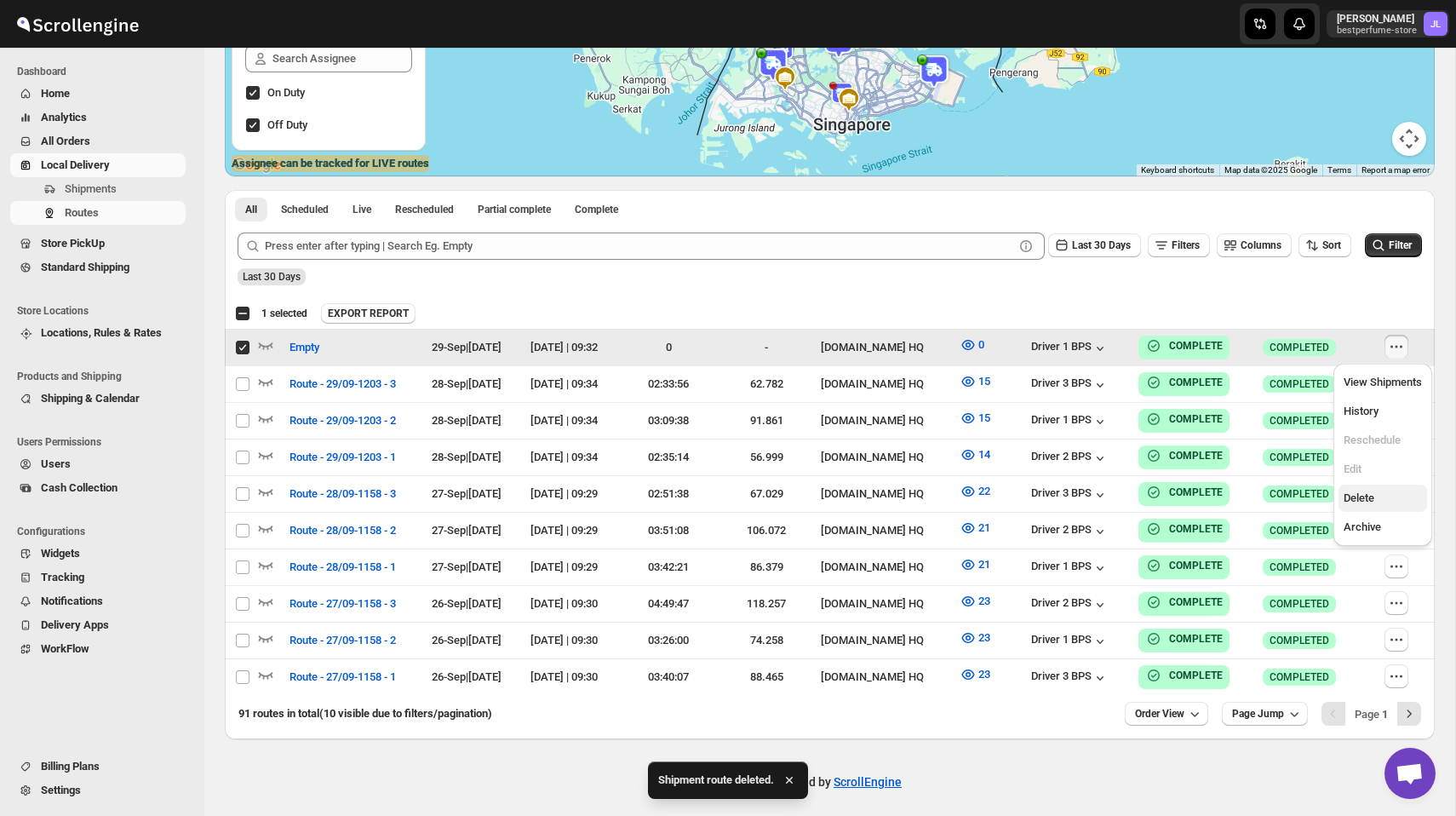
click at [1356, 497] on span "Delete" at bounding box center [1358, 498] width 31 height 13
checkbox input "false"
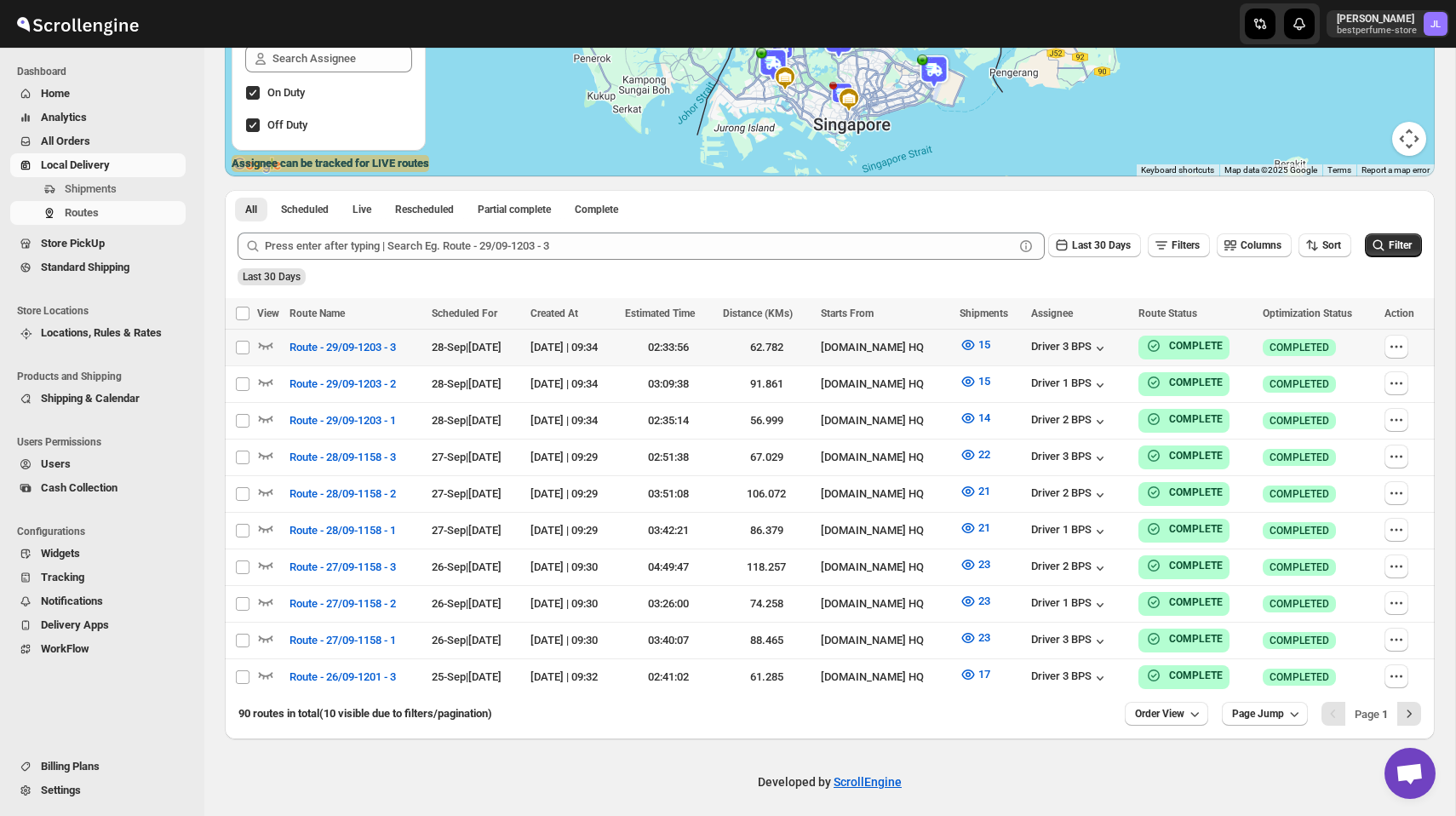
scroll to position [0, 0]
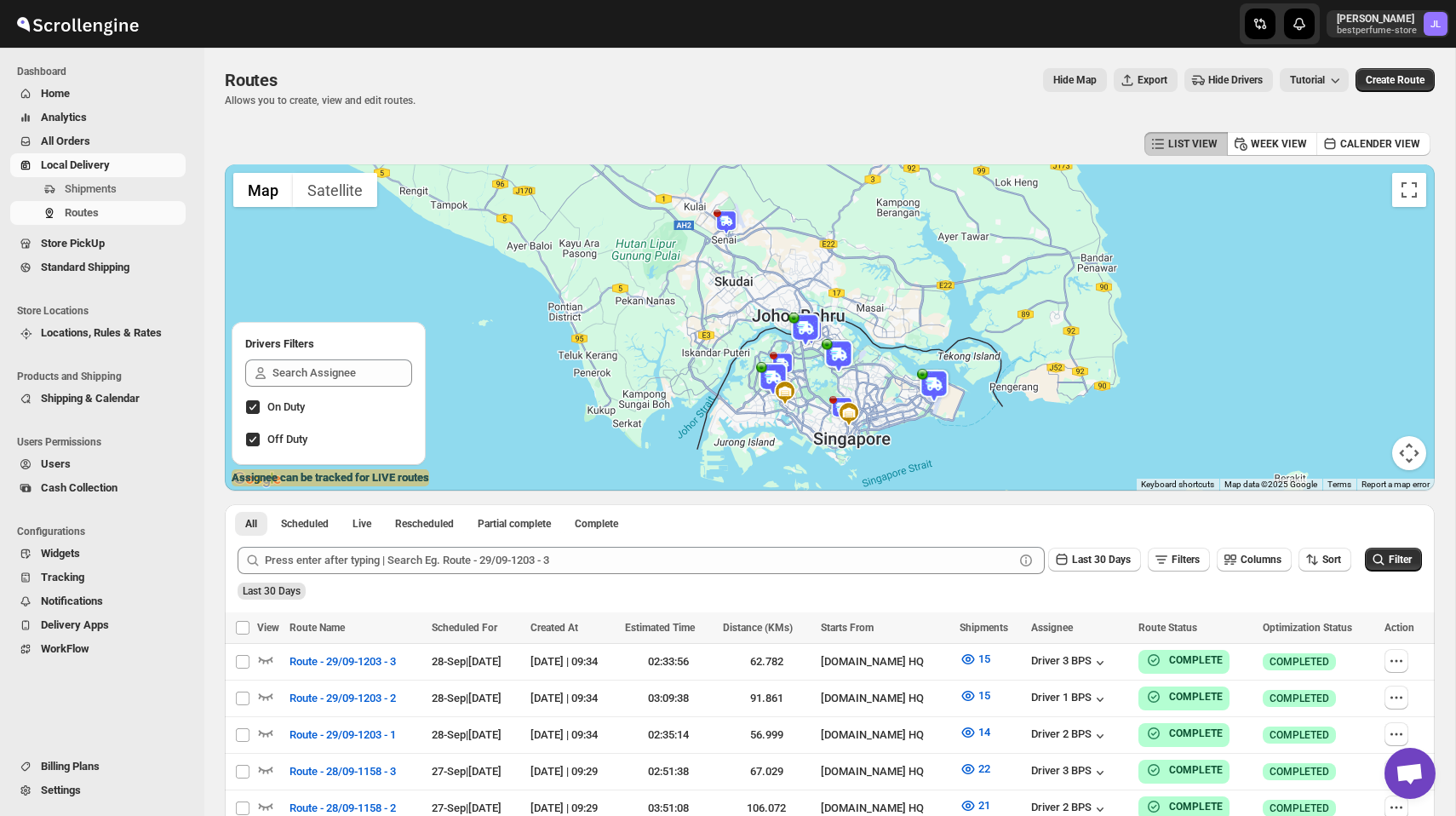
click at [727, 224] on img at bounding box center [726, 222] width 25 height 25
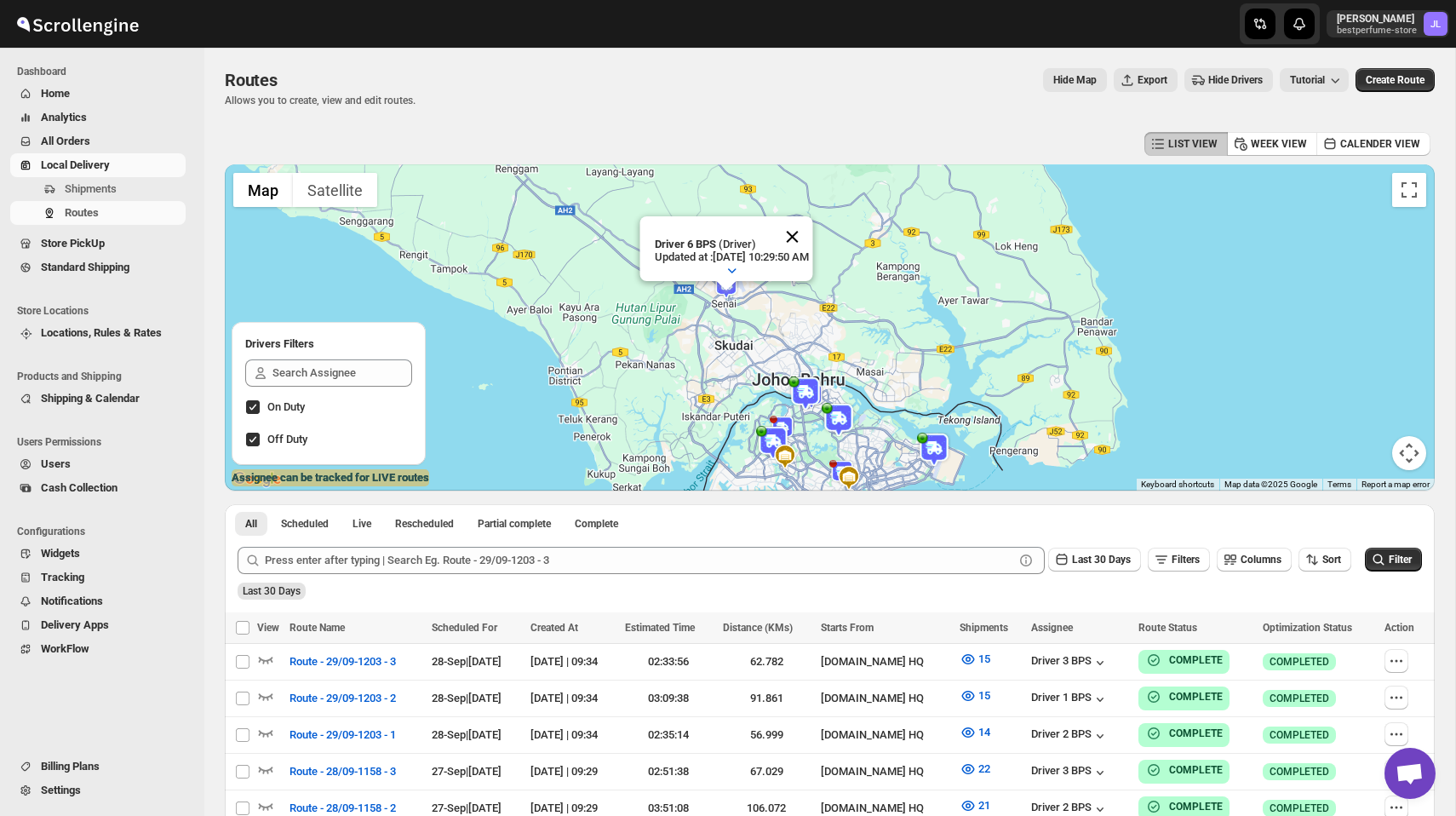
click at [809, 235] on button "Close" at bounding box center [791, 236] width 41 height 41
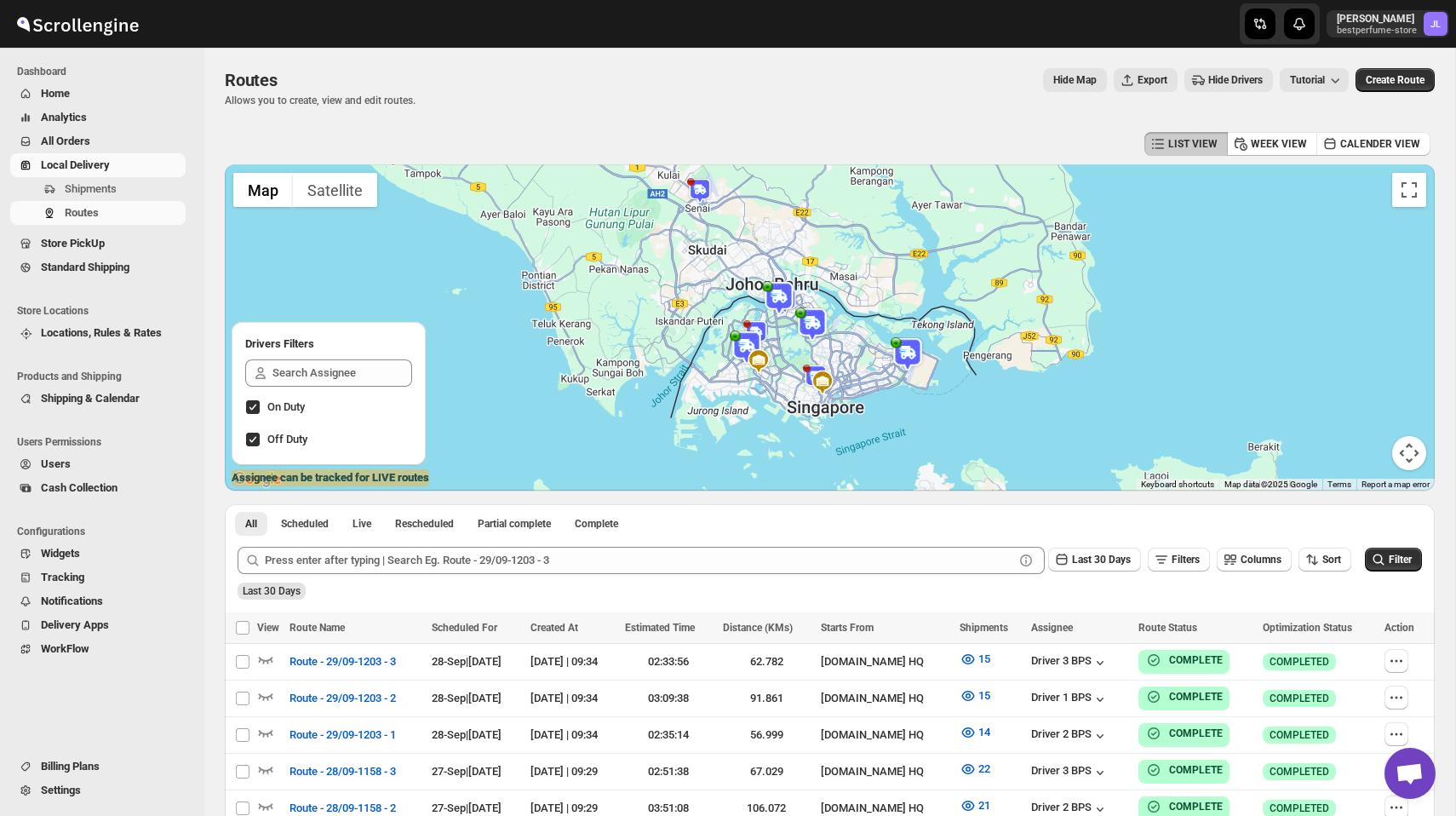
drag, startPoint x: 864, startPoint y: 365, endPoint x: 837, endPoint y: 267, distance: 101.7
click at [838, 267] on div at bounding box center [829, 327] width 1209 height 326
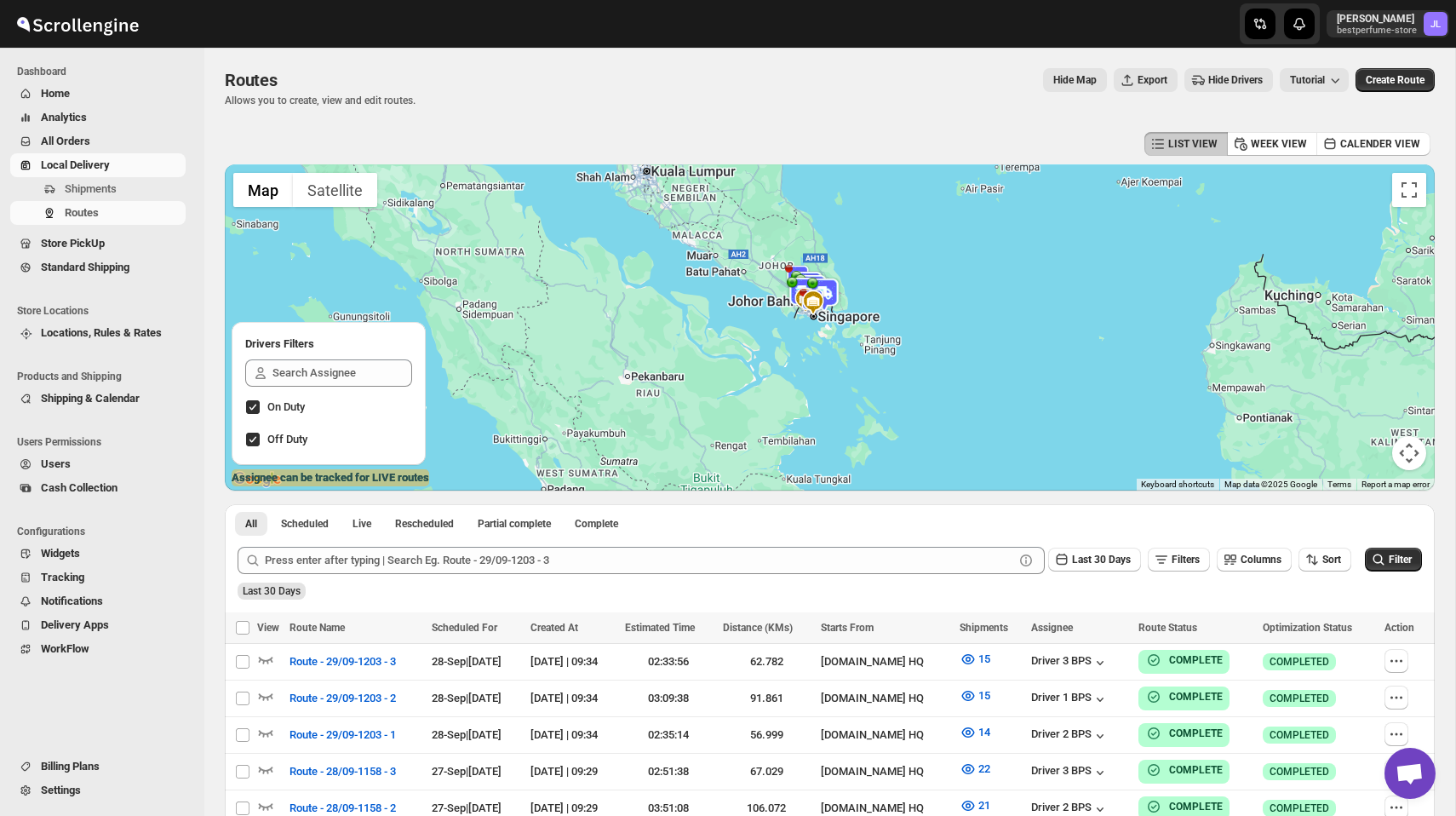
drag, startPoint x: 991, startPoint y: 244, endPoint x: 936, endPoint y: 269, distance: 60.4
click at [936, 270] on div at bounding box center [829, 327] width 1209 height 326
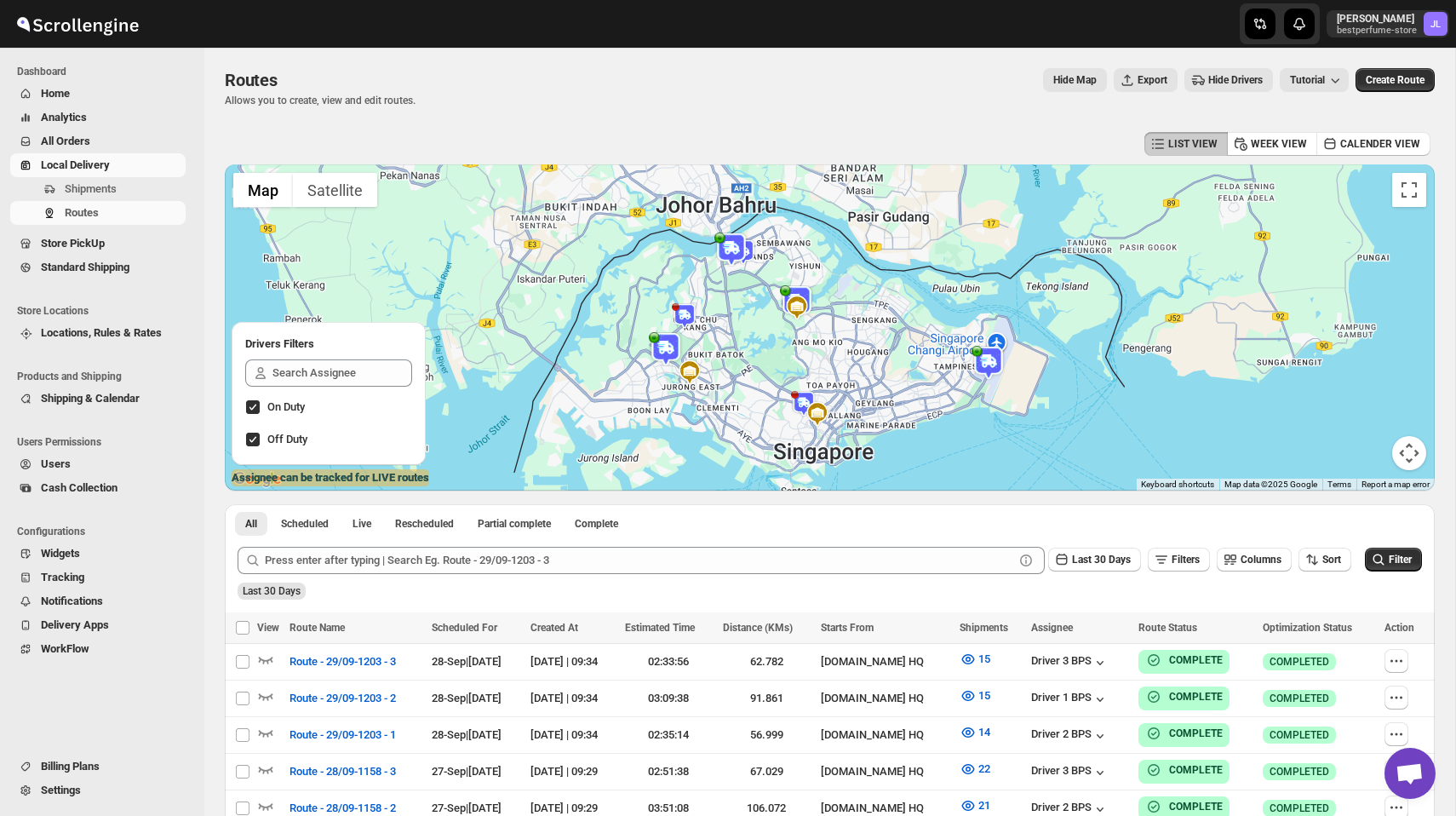
drag, startPoint x: 694, startPoint y: 266, endPoint x: 747, endPoint y: 368, distance: 114.9
click at [747, 368] on div at bounding box center [829, 327] width 1209 height 326
click at [73, 461] on span "Users" at bounding box center [111, 465] width 141 height 17
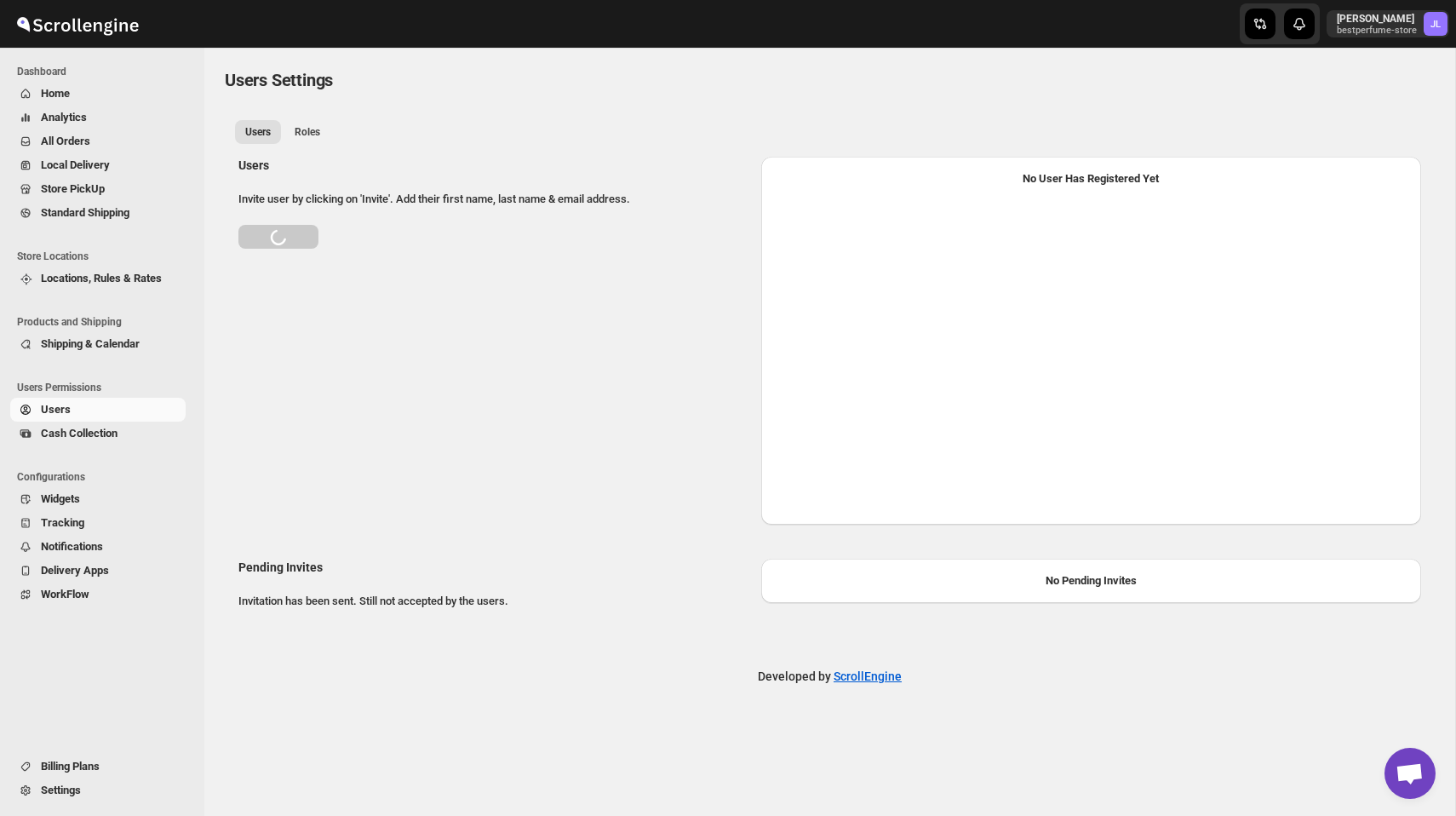
select select "637b767fbaab0276b10c91d5"
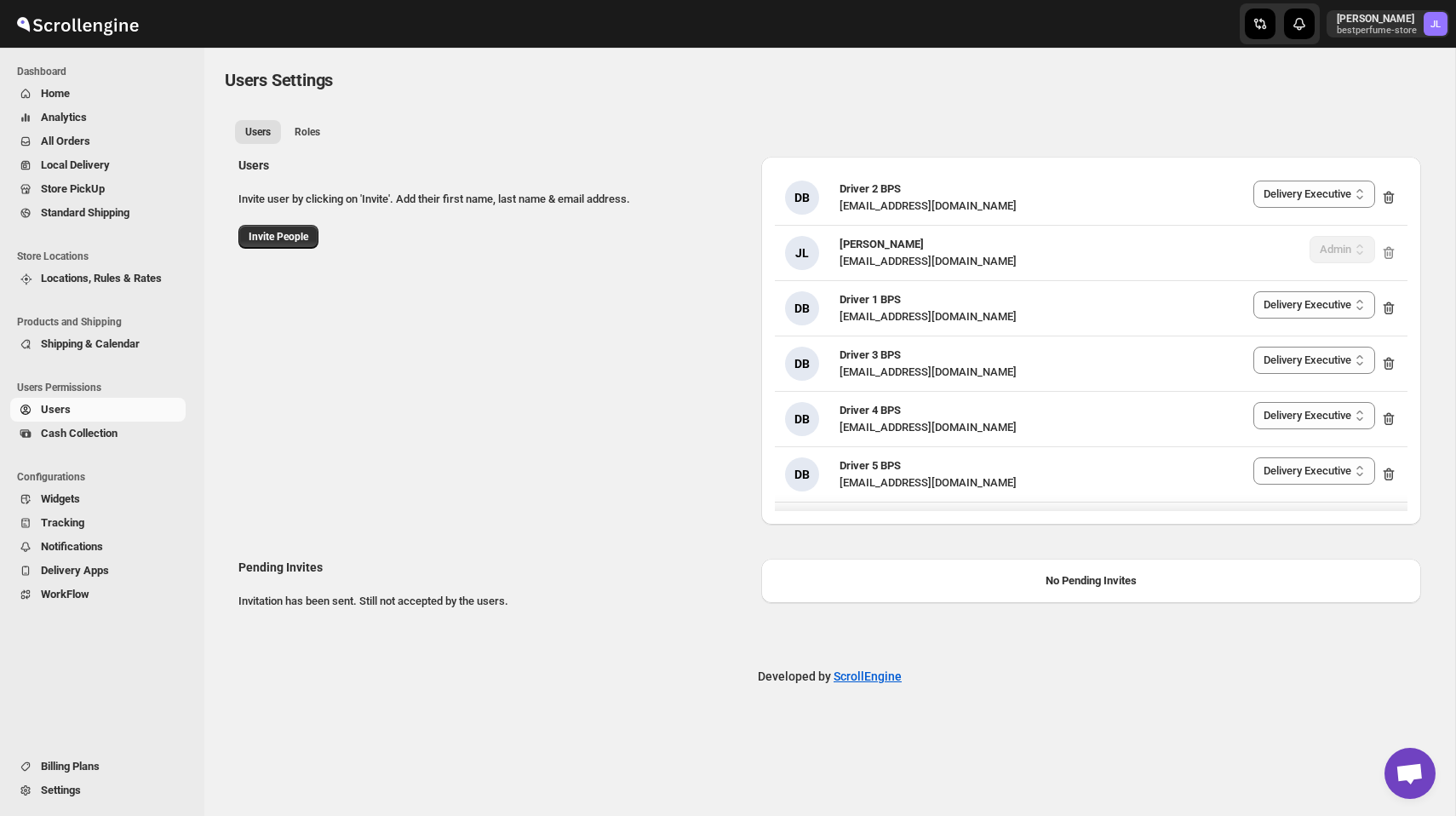
click at [575, 347] on div "Users Invite user by clicking on 'Invite'. Add their first name, last name & em…" at bounding box center [822, 334] width 1196 height 381
click at [73, 120] on span "Analytics" at bounding box center [64, 116] width 46 height 13
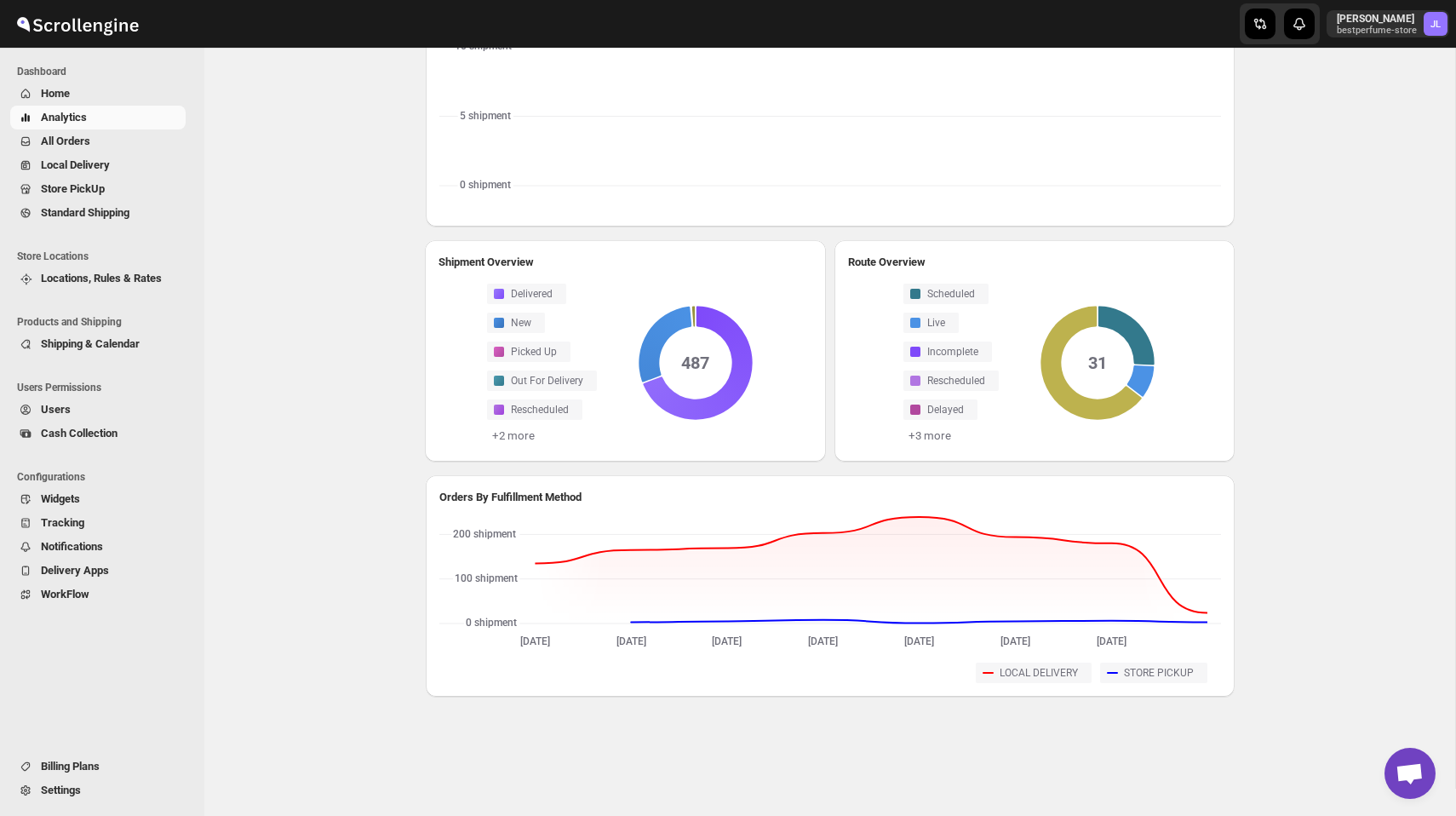
scroll to position [381, 0]
